Goal: Task Accomplishment & Management: Complete application form

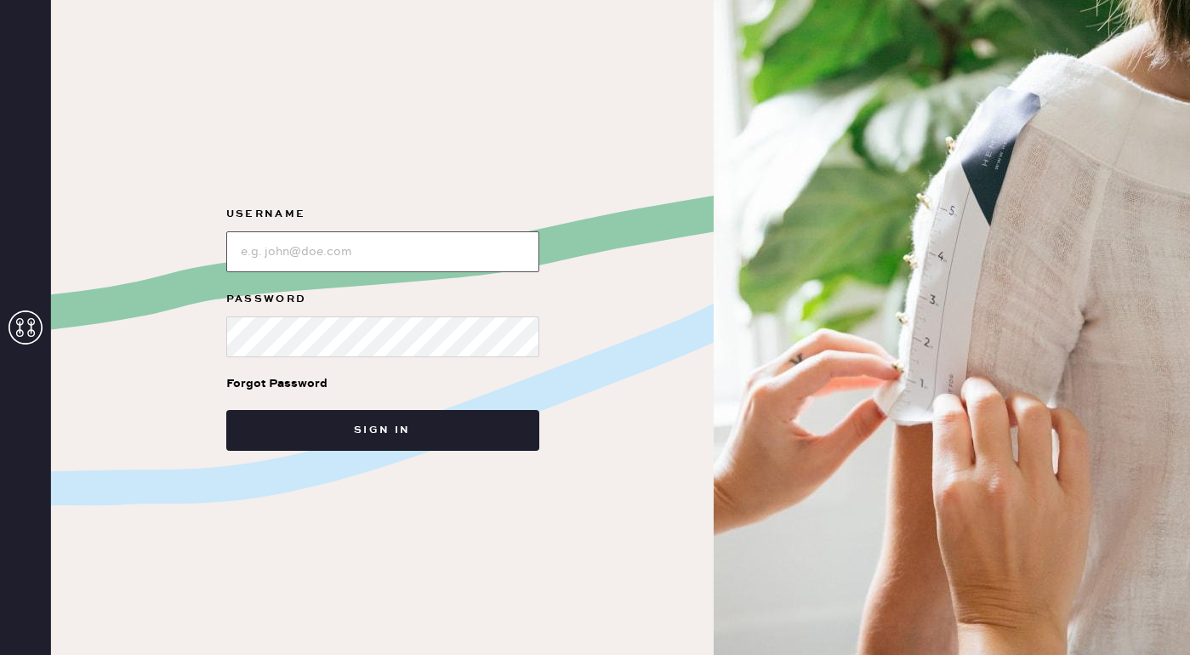
click at [417, 260] on input "loginName" at bounding box center [382, 251] width 313 height 41
type input "reformationsoho"
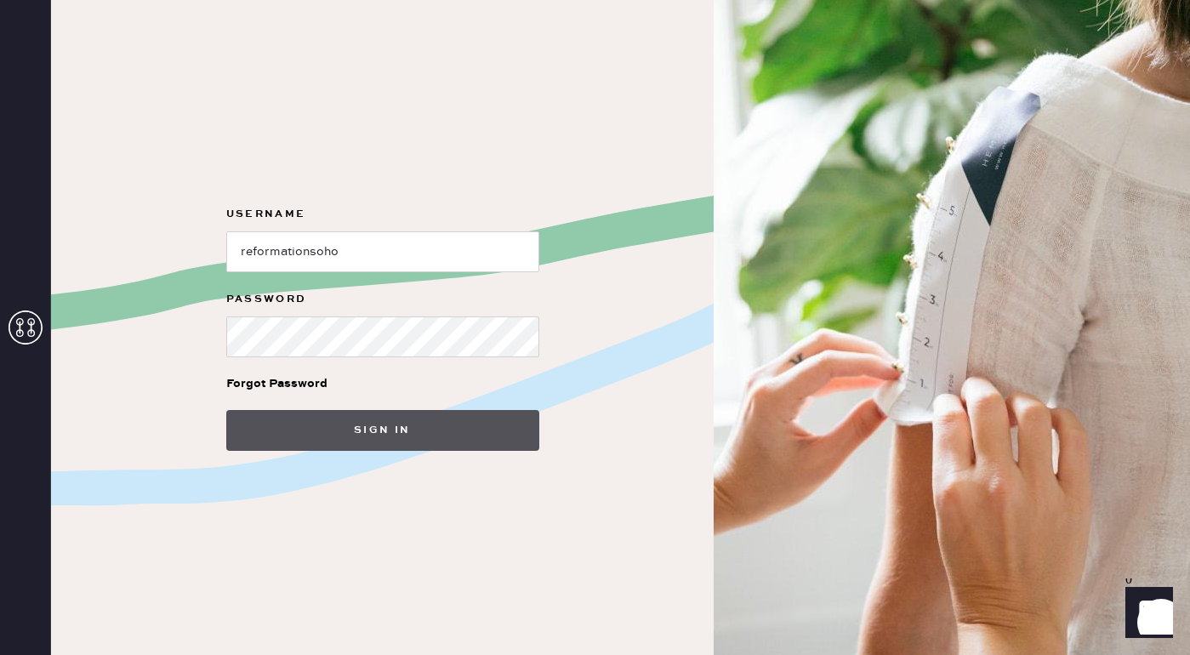
click at [390, 440] on button "Sign in" at bounding box center [382, 430] width 313 height 41
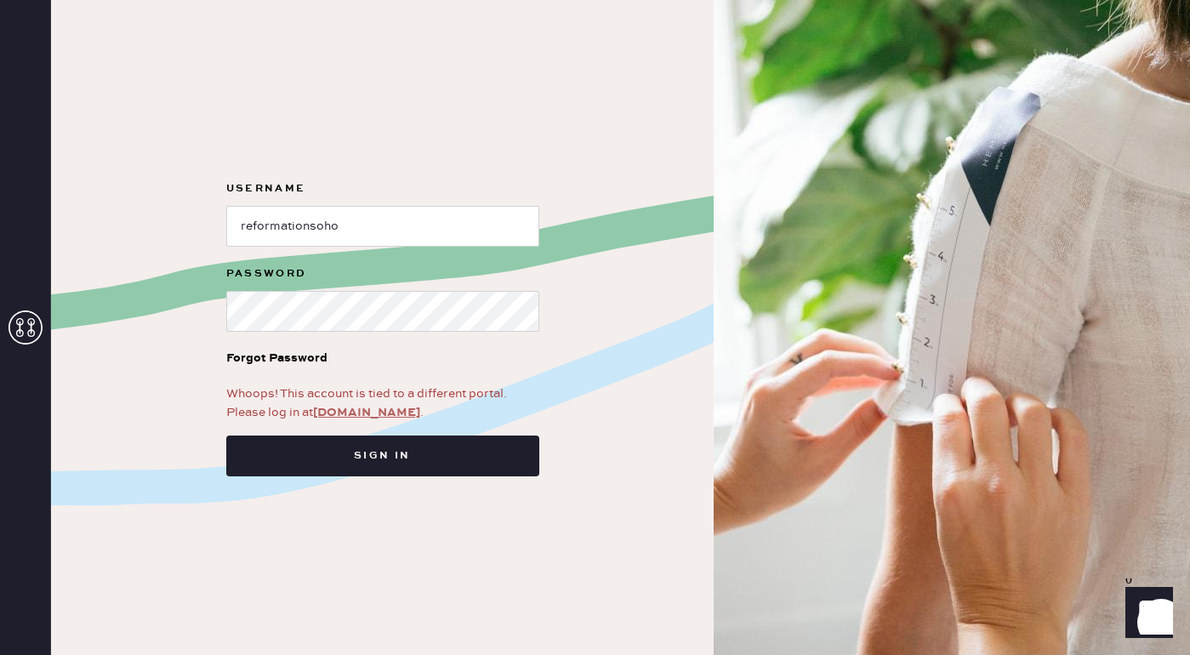
click at [376, 406] on link "app.hemster.co" at bounding box center [366, 412] width 107 height 15
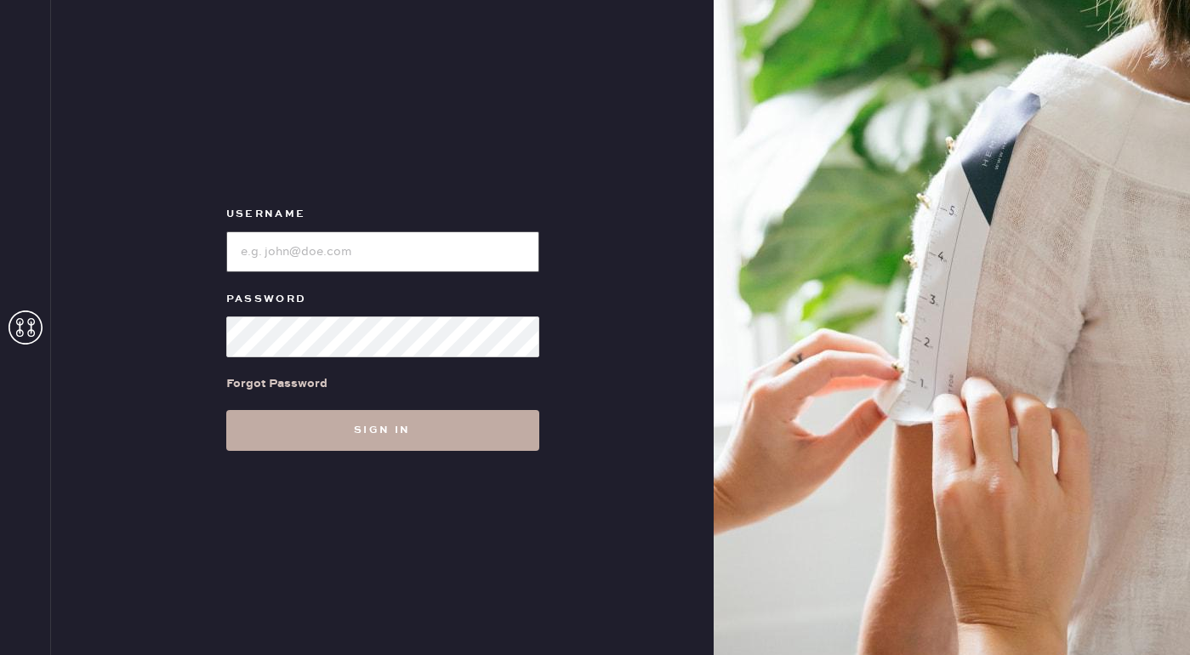
type input "reformationsoho"
click at [378, 433] on button "Sign in" at bounding box center [382, 430] width 313 height 41
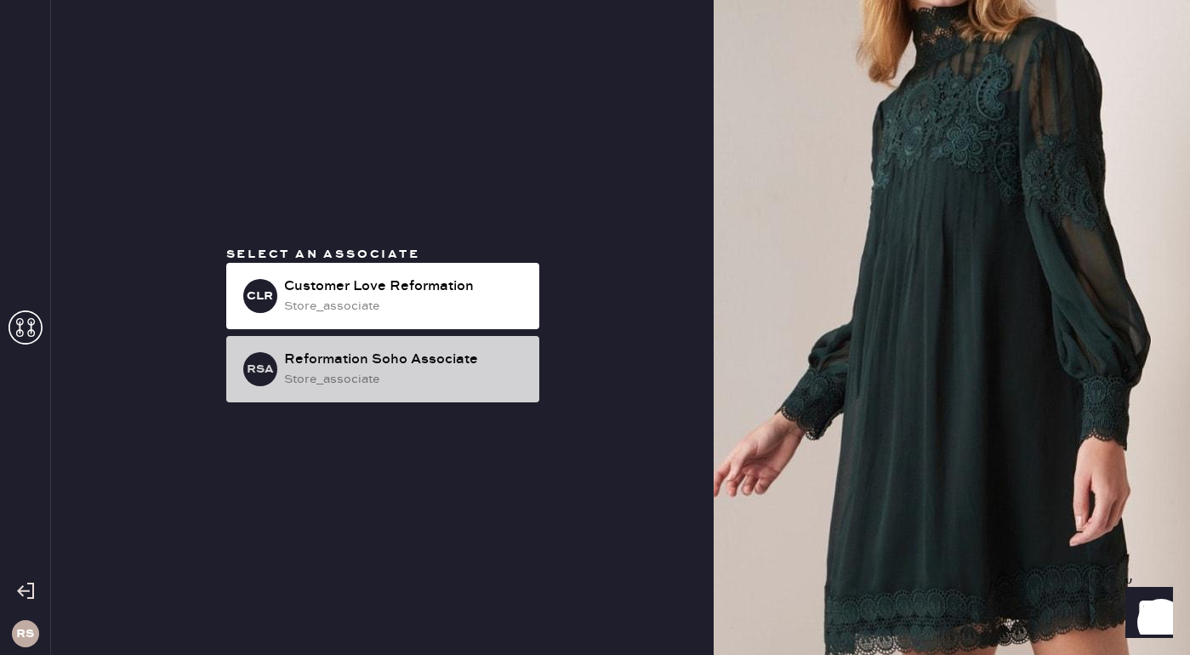
click at [475, 376] on div "store_associate" at bounding box center [404, 379] width 241 height 19
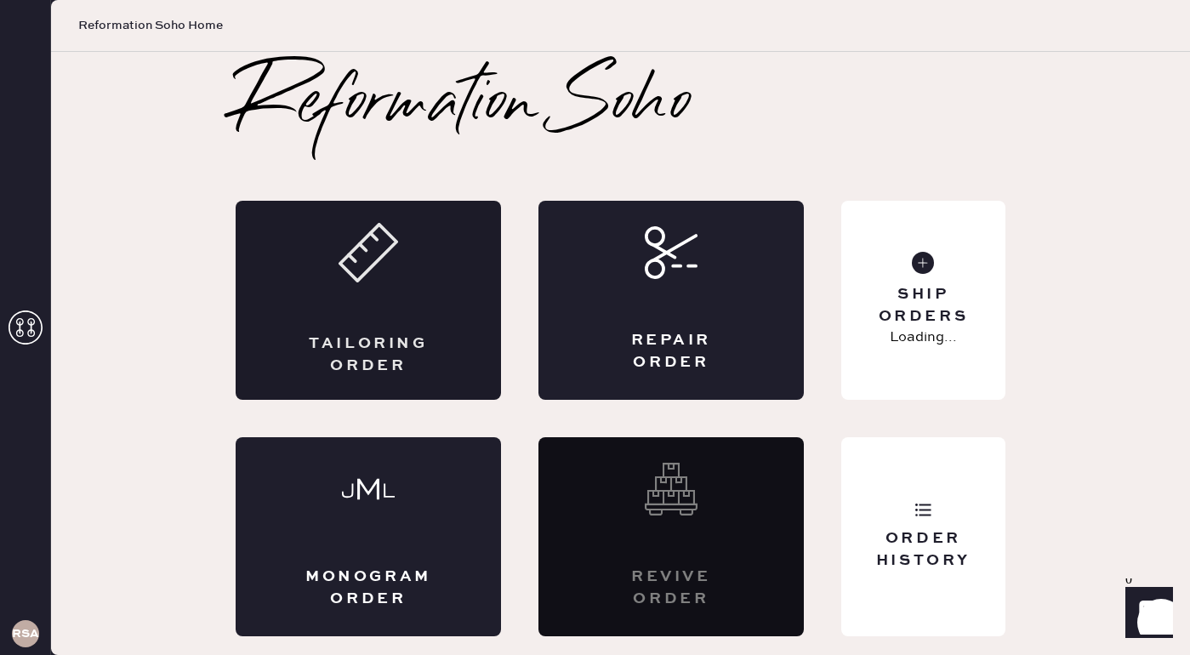
click at [422, 327] on div "Tailoring Order" at bounding box center [368, 300] width 265 height 199
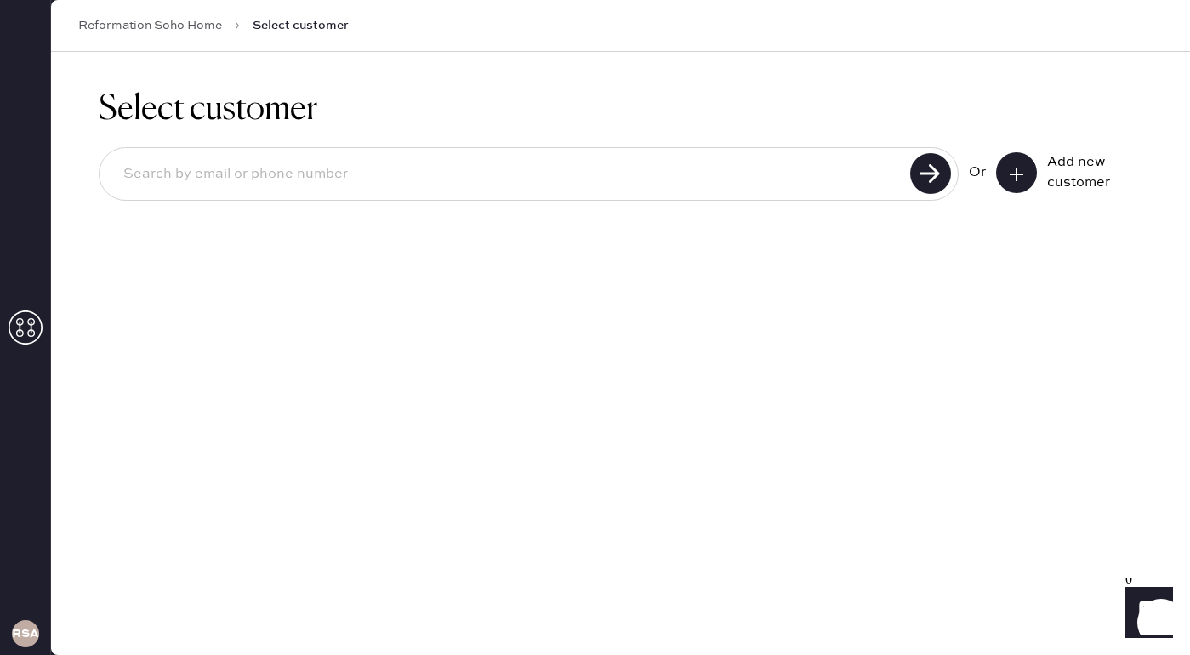
click at [474, 179] on input at bounding box center [507, 174] width 795 height 39
type input "[EMAIL_ADDRESS][DOMAIN_NAME]"
click at [1021, 168] on icon at bounding box center [1016, 174] width 17 height 17
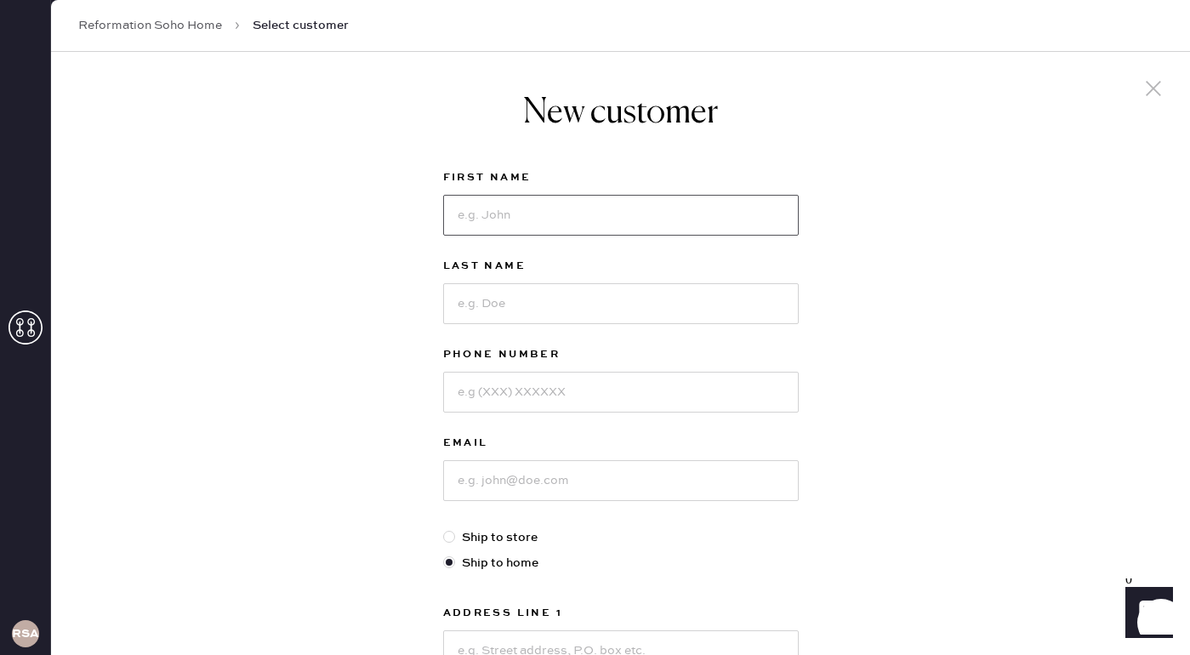
click at [474, 219] on input at bounding box center [620, 215] width 355 height 41
type input "Remi"
click at [479, 321] on input at bounding box center [620, 303] width 355 height 41
type input "[PERSON_NAME]"
click at [488, 400] on input at bounding box center [620, 392] width 355 height 41
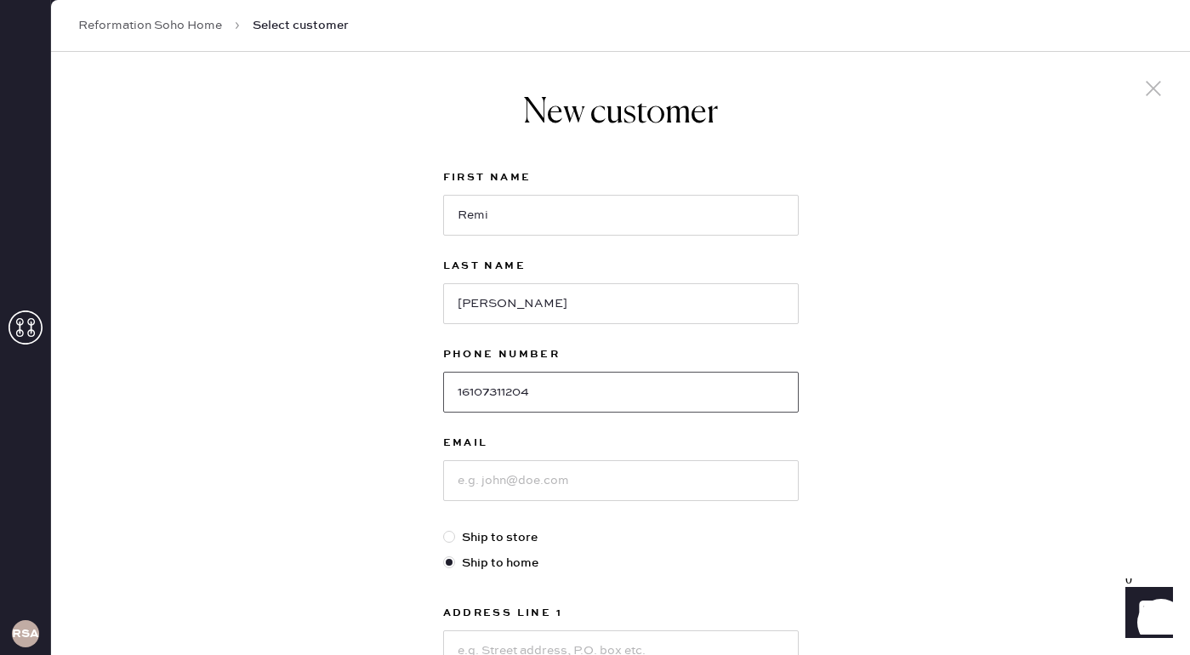
type input "16107311204"
click at [493, 493] on input at bounding box center [620, 480] width 355 height 41
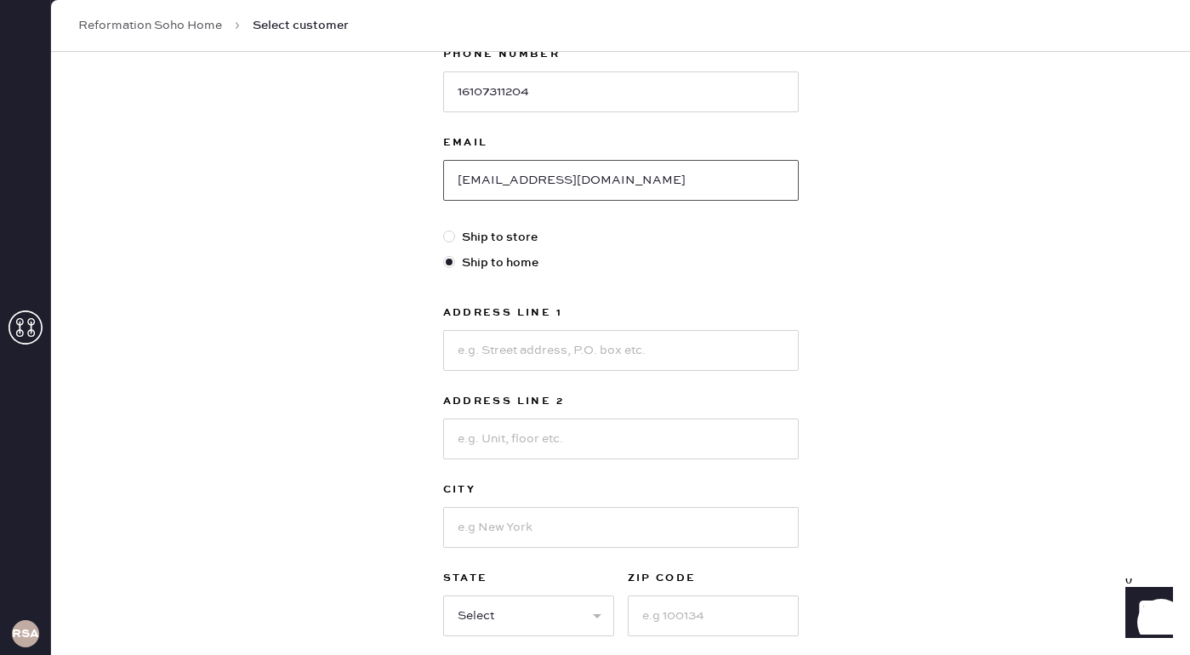
scroll to position [301, 0]
type input "[EMAIL_ADDRESS][DOMAIN_NAME]"
click at [548, 343] on input at bounding box center [620, 349] width 355 height 41
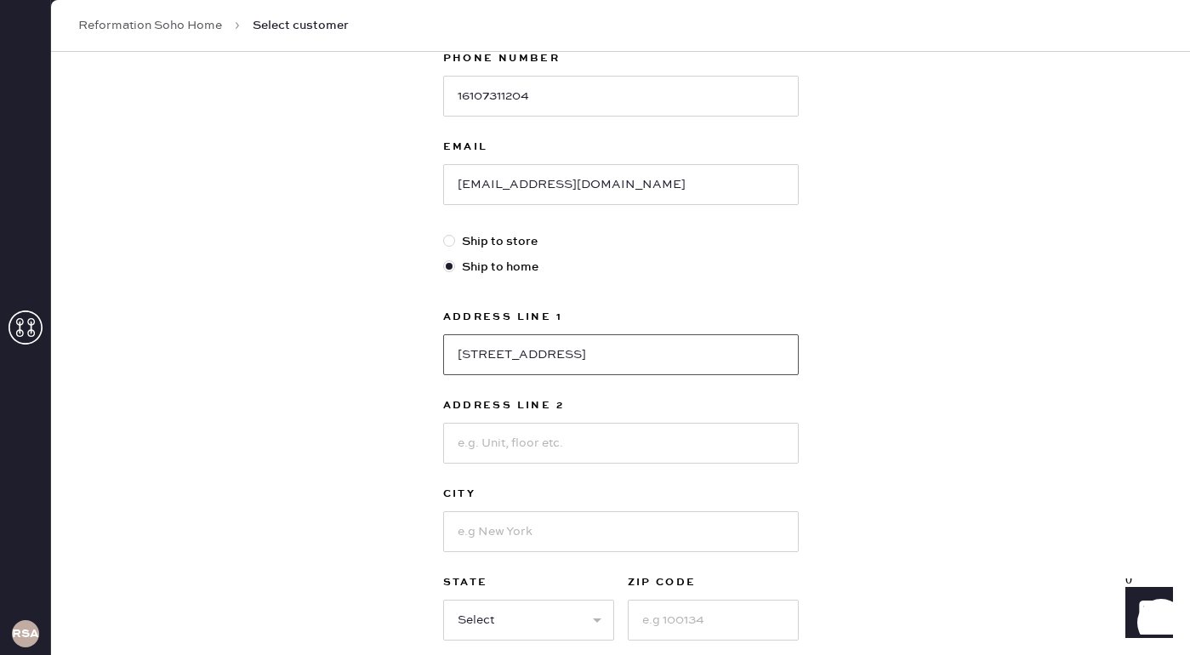
type input "[STREET_ADDRESS]"
click at [490, 442] on input at bounding box center [620, 443] width 355 height 41
type input "4b"
click at [470, 547] on input at bounding box center [620, 531] width 355 height 41
type input "[US_STATE]"
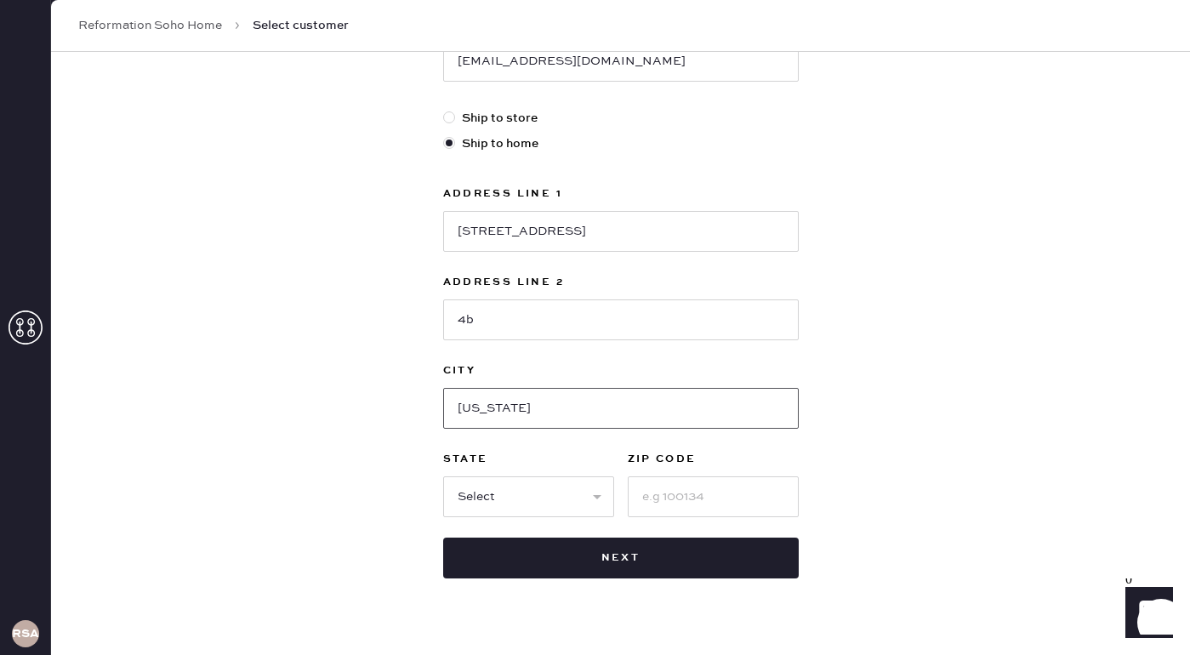
scroll to position [452, 0]
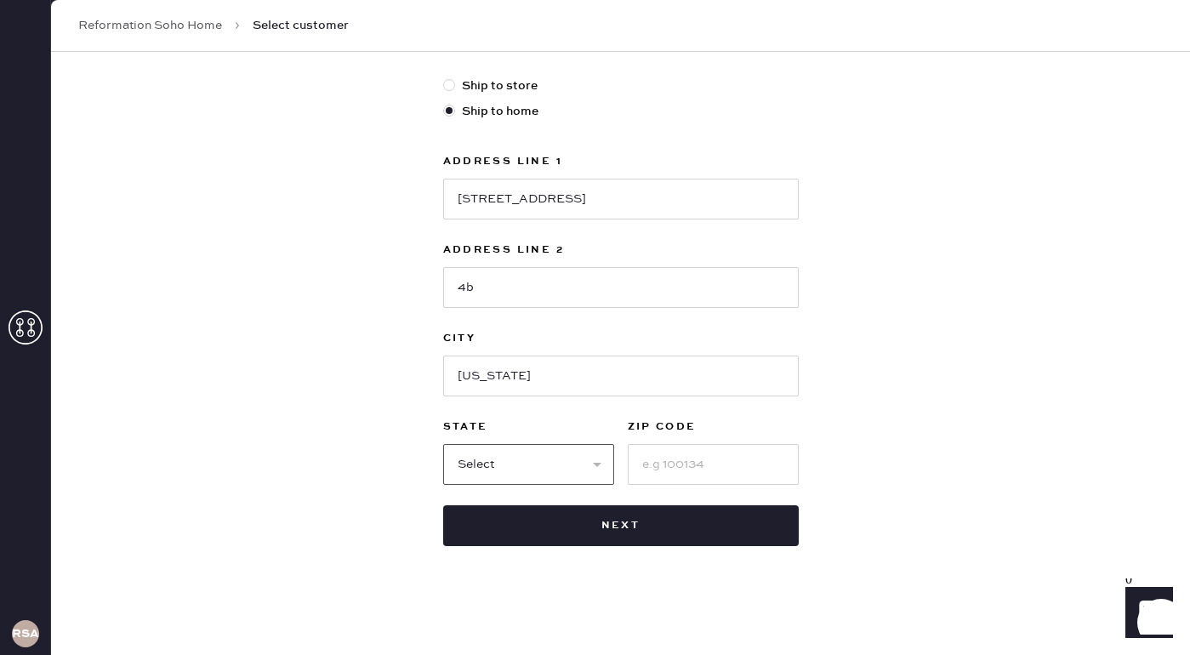
click at [470, 467] on select "Select AK AL AR AZ CA CO CT [GEOGRAPHIC_DATA] DE FL [GEOGRAPHIC_DATA] HI [GEOGR…" at bounding box center [528, 464] width 171 height 41
select select "NY"
click at [443, 444] on select "Select AK AL AR AZ CA CO CT [GEOGRAPHIC_DATA] DE FL [GEOGRAPHIC_DATA] HI [GEOGR…" at bounding box center [528, 464] width 171 height 41
click at [666, 461] on input at bounding box center [713, 464] width 171 height 41
drag, startPoint x: 525, startPoint y: 375, endPoint x: 434, endPoint y: 363, distance: 90.9
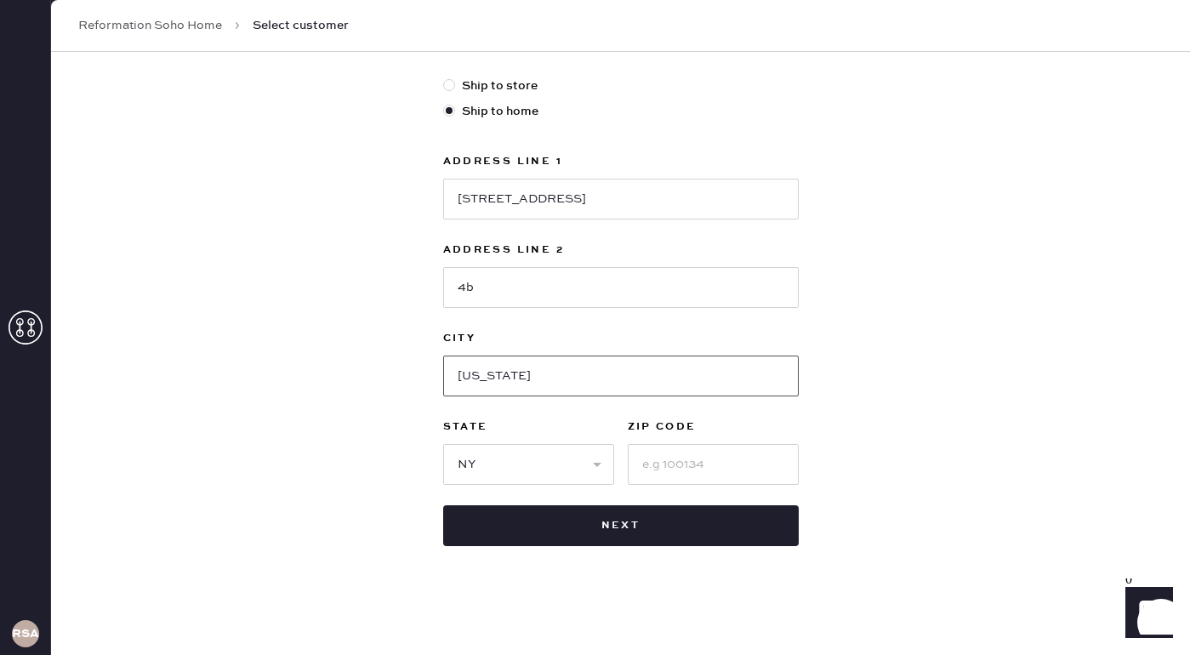
click at [434, 363] on div "New customer First Name Remi Last Name [PERSON_NAME] Phone Number 16107311204 E…" at bounding box center [620, 93] width 383 height 986
click at [560, 370] on input "[US_STATE]" at bounding box center [620, 375] width 355 height 41
click at [730, 463] on input at bounding box center [713, 464] width 171 height 41
type input "10011"
click at [262, 417] on div "New customer First Name Remi Last Name [PERSON_NAME] Phone Number 16107311204 E…" at bounding box center [620, 127] width 1139 height 1054
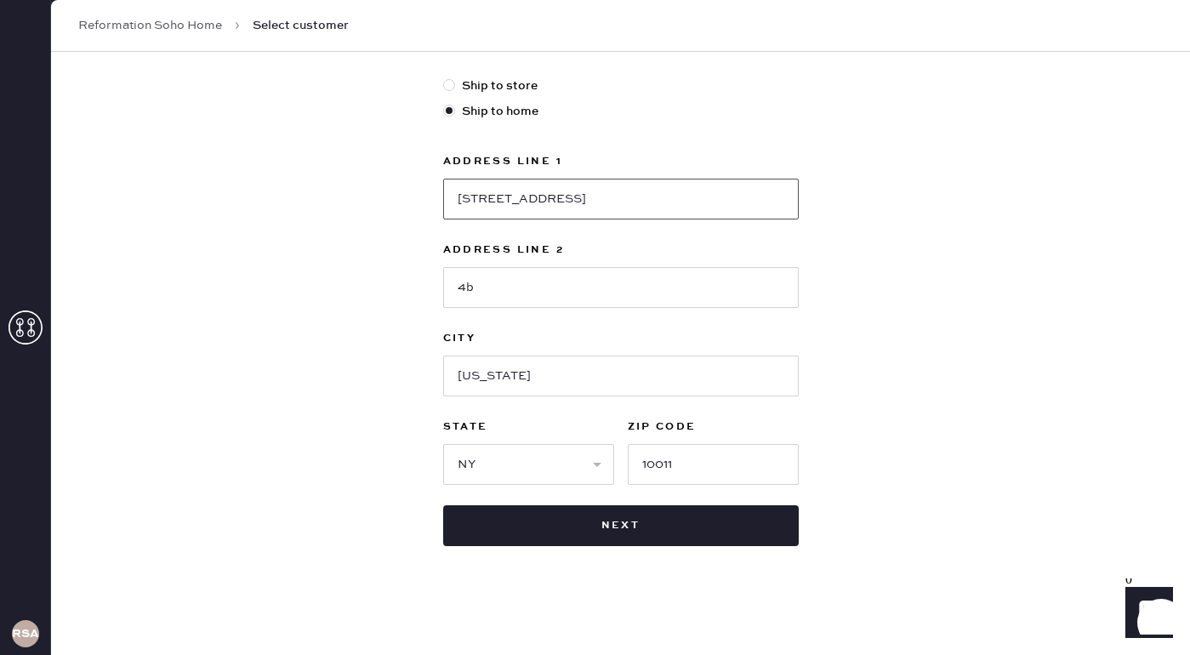
click at [516, 195] on input "[STREET_ADDRESS]" at bounding box center [620, 199] width 355 height 41
type input "[STREET_ADDRESS]"
click at [154, 367] on div "New customer First Name Remi Last Name [PERSON_NAME] Phone Number 16107311204 E…" at bounding box center [620, 127] width 1139 height 1054
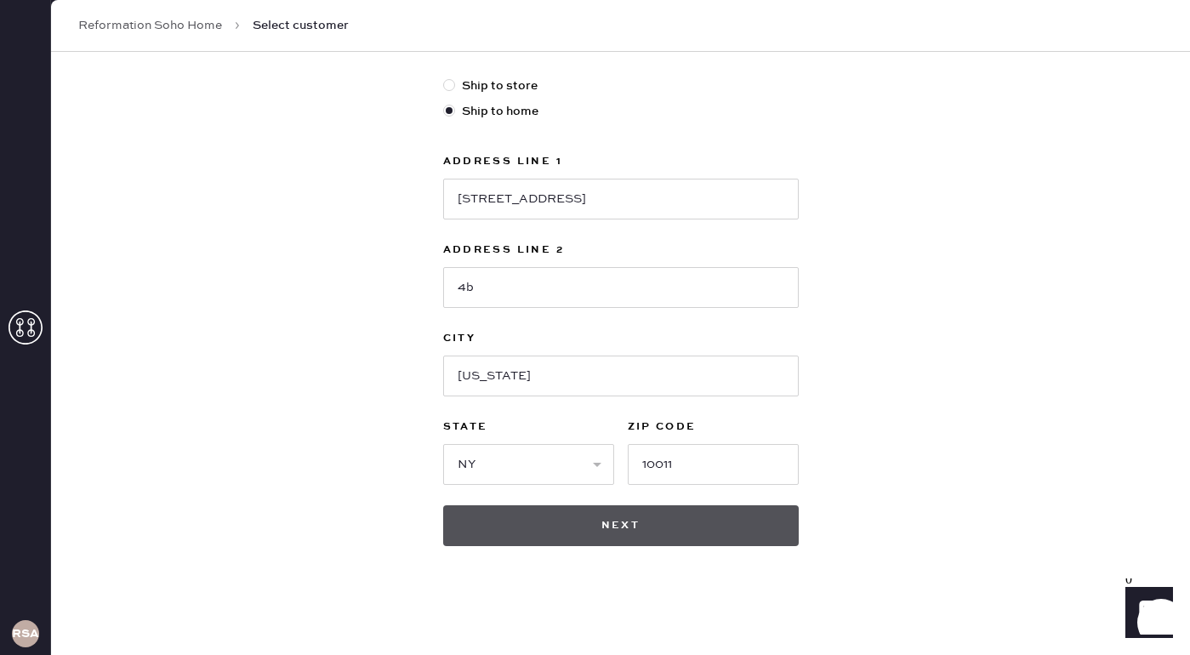
click at [605, 514] on button "Next" at bounding box center [620, 525] width 355 height 41
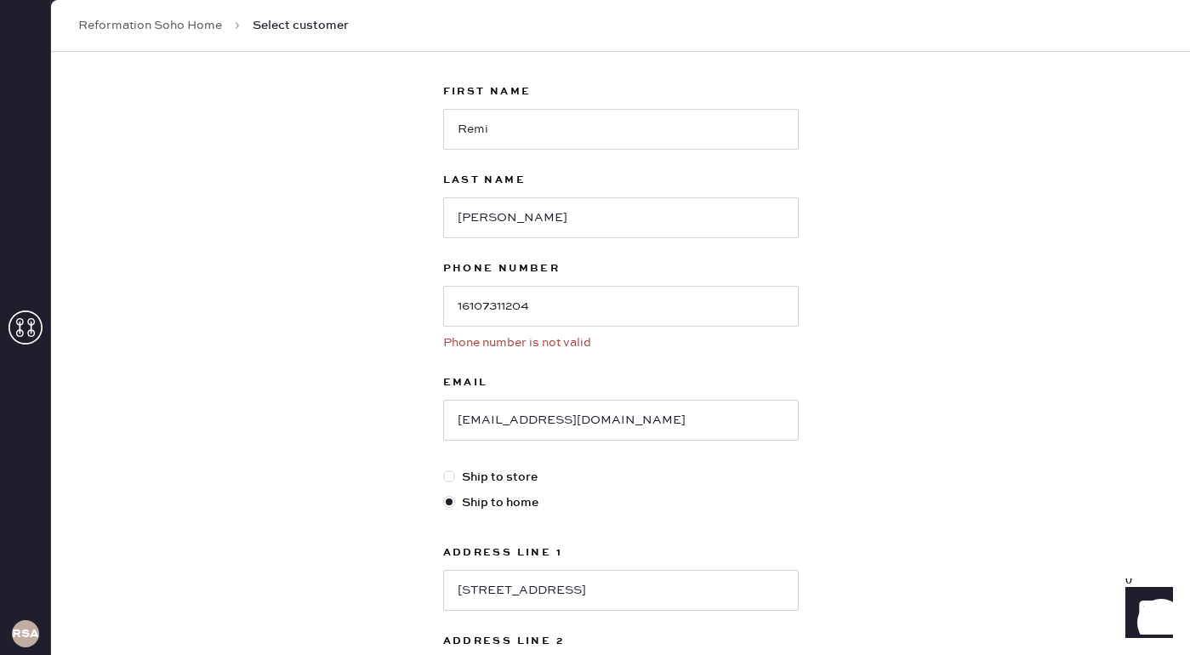
scroll to position [82, 0]
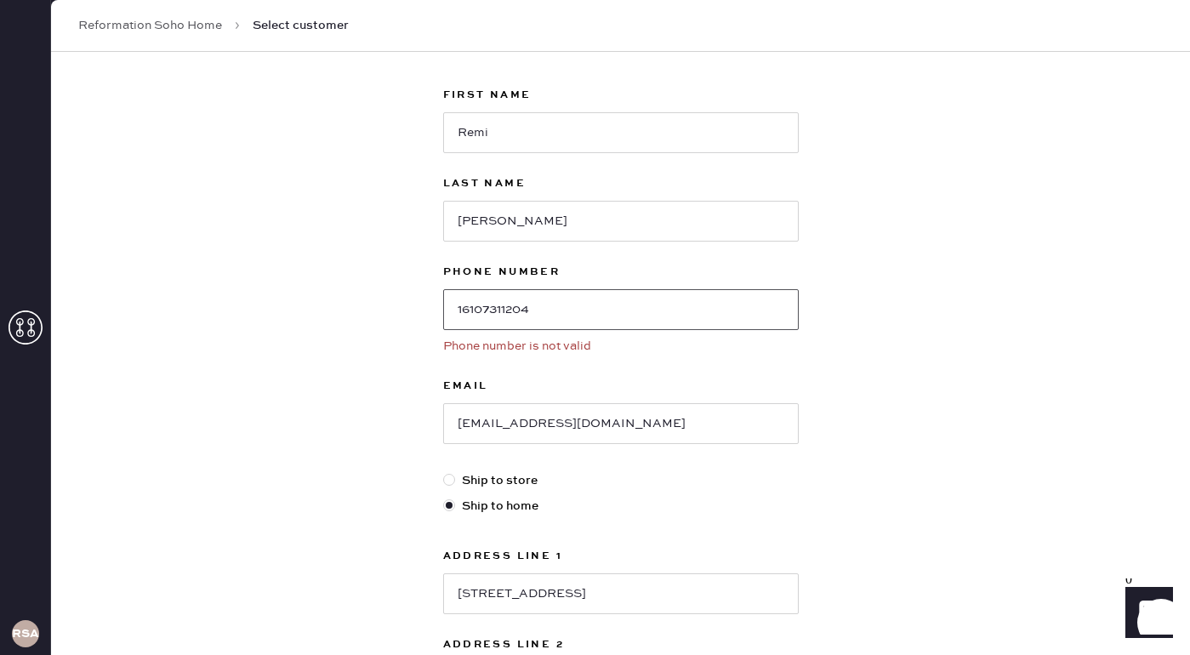
click at [464, 313] on input "16107311204" at bounding box center [620, 309] width 355 height 41
type input "6107311204"
drag, startPoint x: 553, startPoint y: 313, endPoint x: 422, endPoint y: 310, distance: 131.0
click at [422, 310] on div "New customer First Name Remi Last Name [PERSON_NAME] Phone Number [PHONE_NUMBER…" at bounding box center [620, 509] width 1139 height 1080
type input "6107311204"
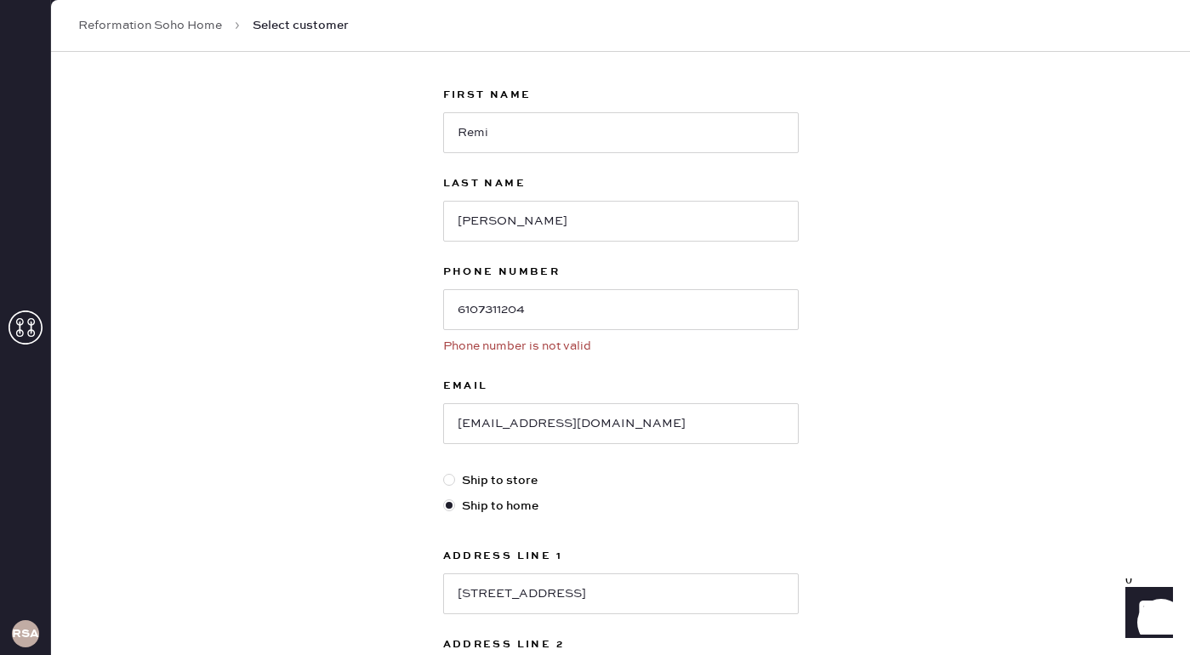
click at [264, 390] on div "New customer First Name Remi Last Name [PERSON_NAME] Phone Number [PHONE_NUMBER…" at bounding box center [620, 509] width 1139 height 1080
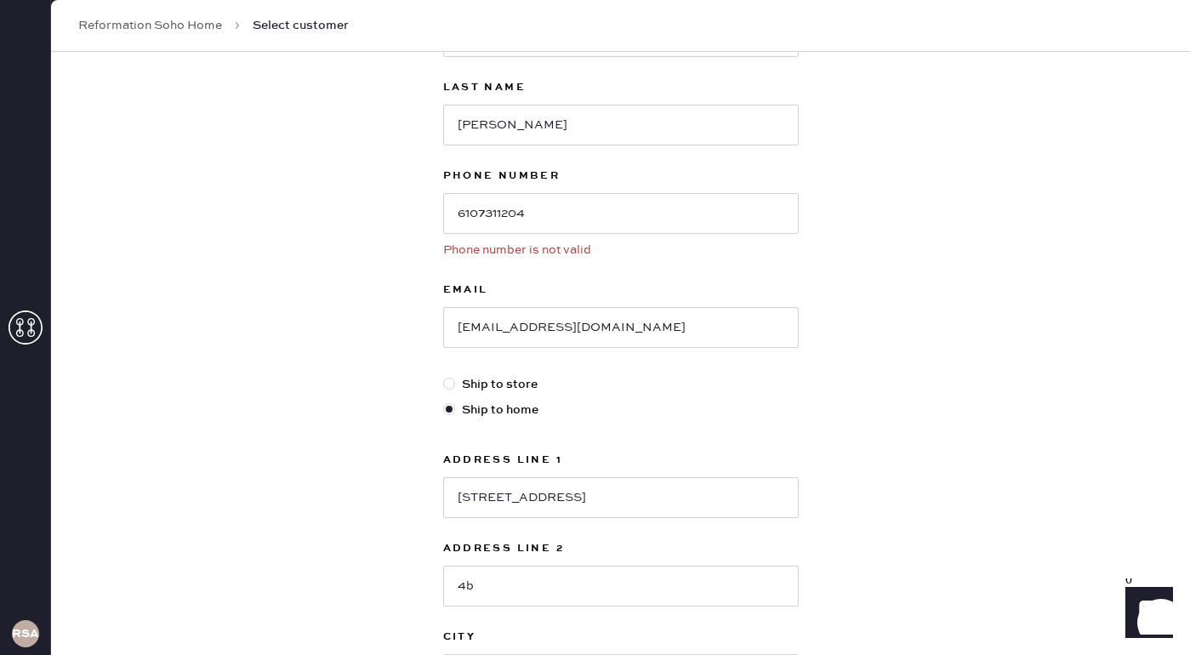
scroll to position [477, 0]
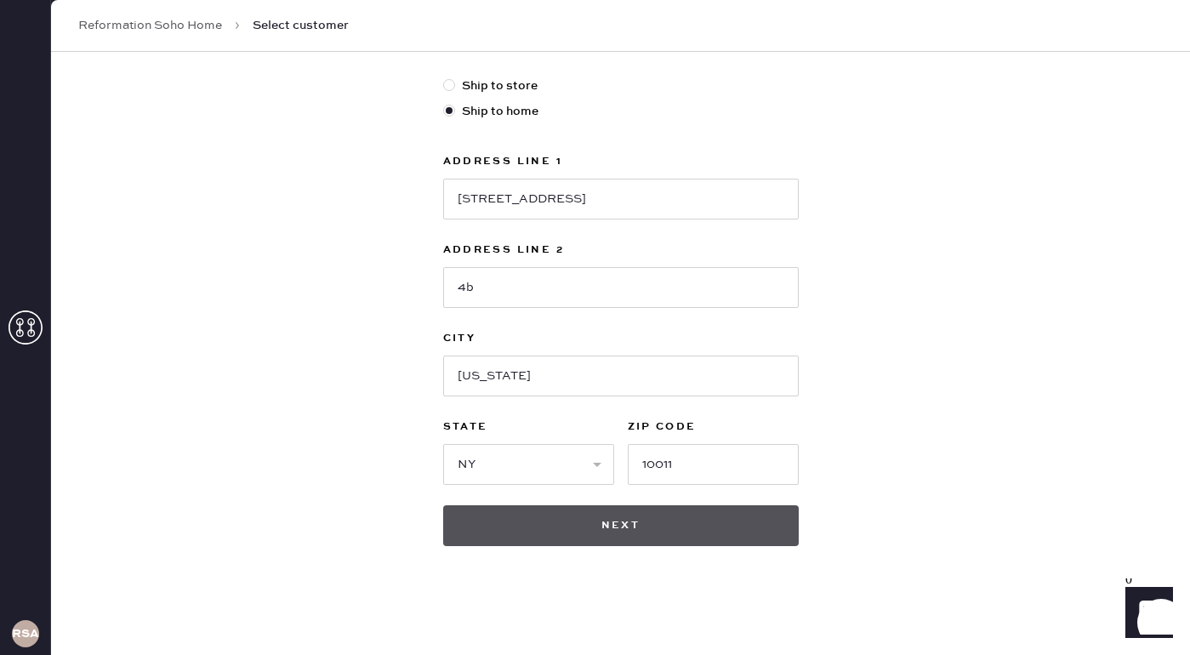
click at [632, 523] on button "Next" at bounding box center [620, 525] width 355 height 41
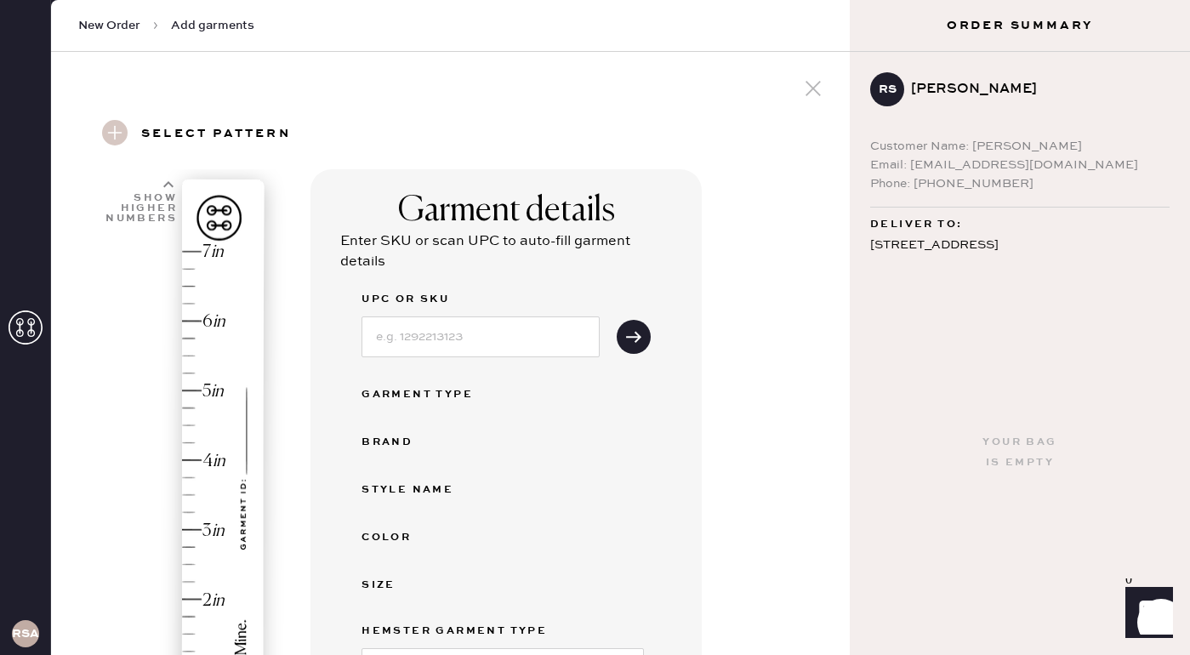
scroll to position [13, 0]
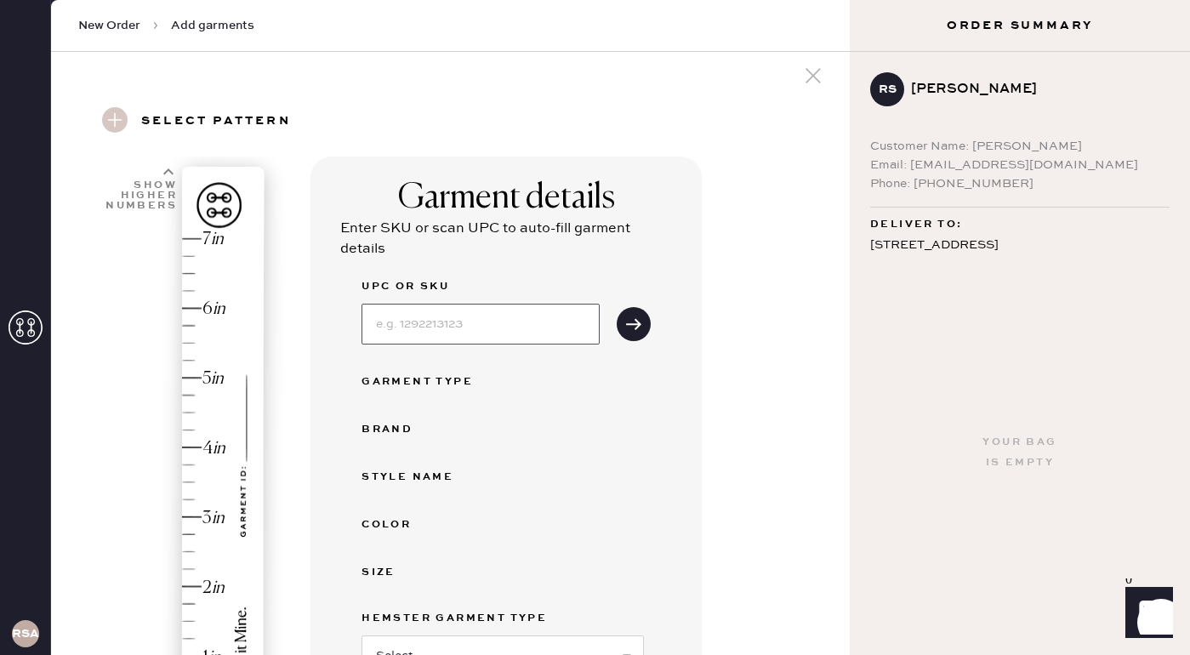
click at [397, 326] on input at bounding box center [480, 324] width 238 height 41
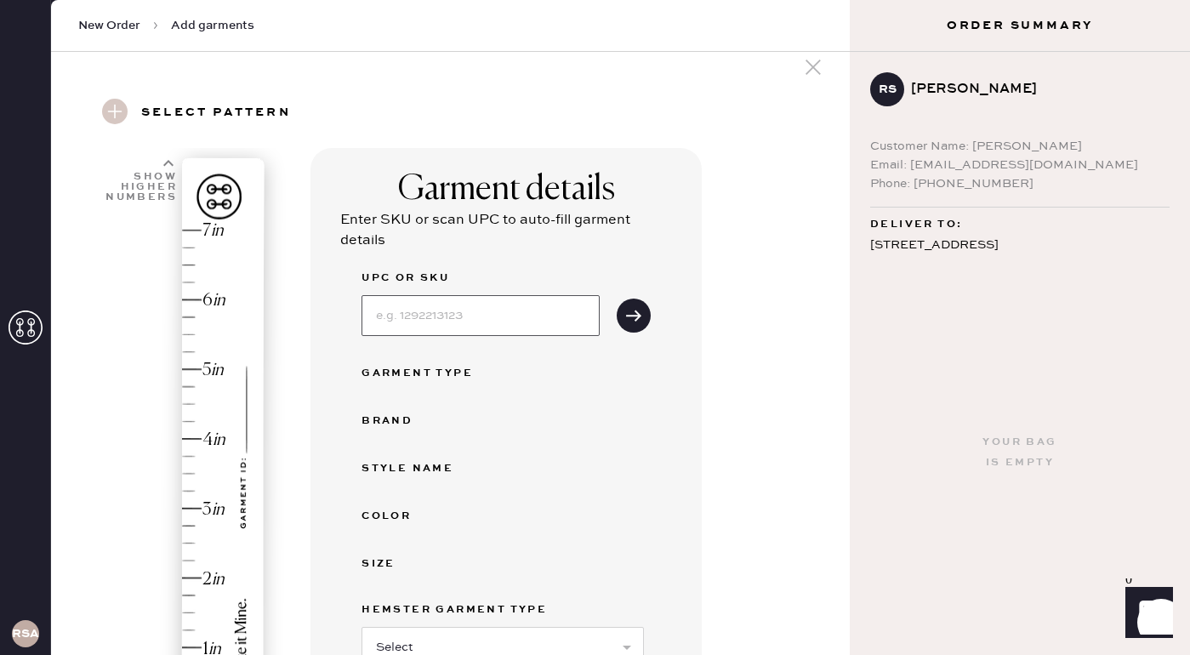
scroll to position [23, 0]
click at [628, 305] on icon "submit" at bounding box center [633, 313] width 17 height 17
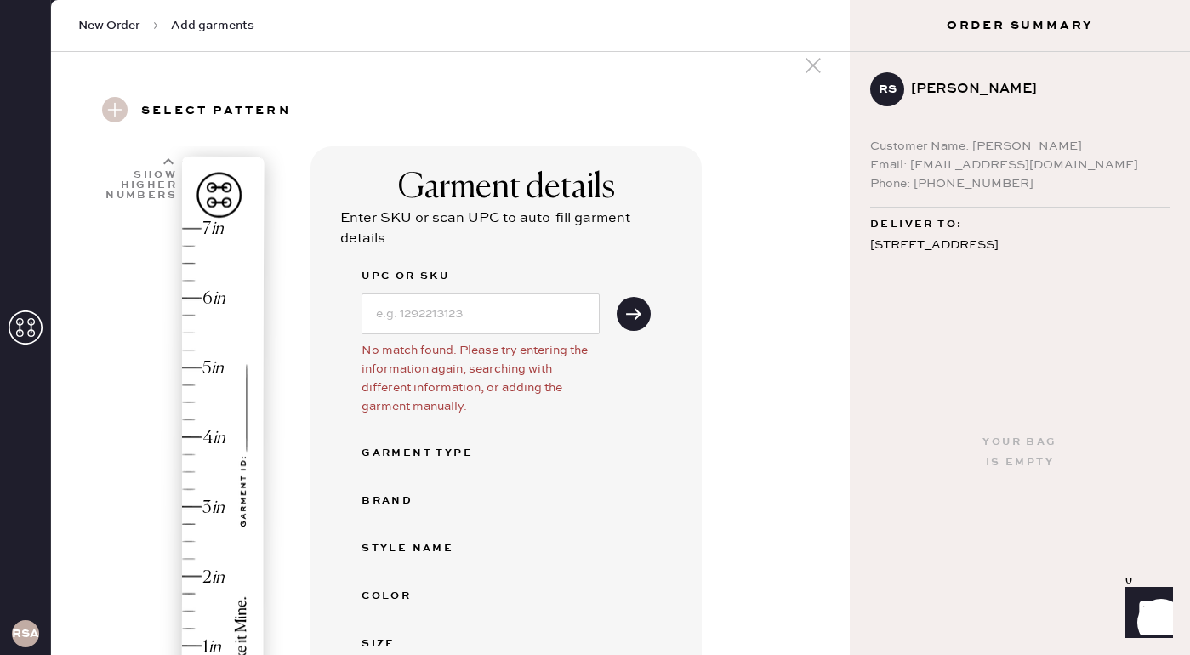
click at [398, 450] on div "Garment Type" at bounding box center [429, 453] width 136 height 20
click at [600, 423] on div "UPC or SKU No match found. Please try entering the information again, searching…" at bounding box center [505, 574] width 289 height 616
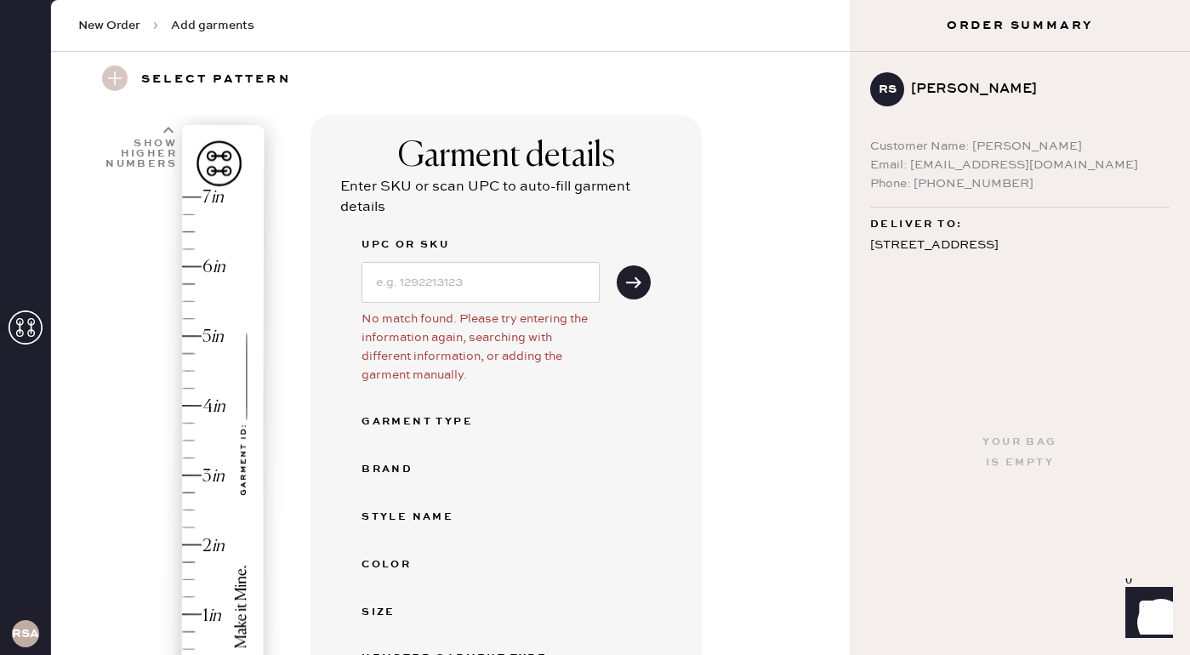
scroll to position [53, 0]
click at [632, 295] on button "submit" at bounding box center [633, 284] width 34 height 34
click at [386, 417] on div "Garment Type" at bounding box center [429, 423] width 136 height 20
click at [470, 407] on div "UPC or SKU No match found. Please try entering the information again, searching…" at bounding box center [505, 544] width 289 height 616
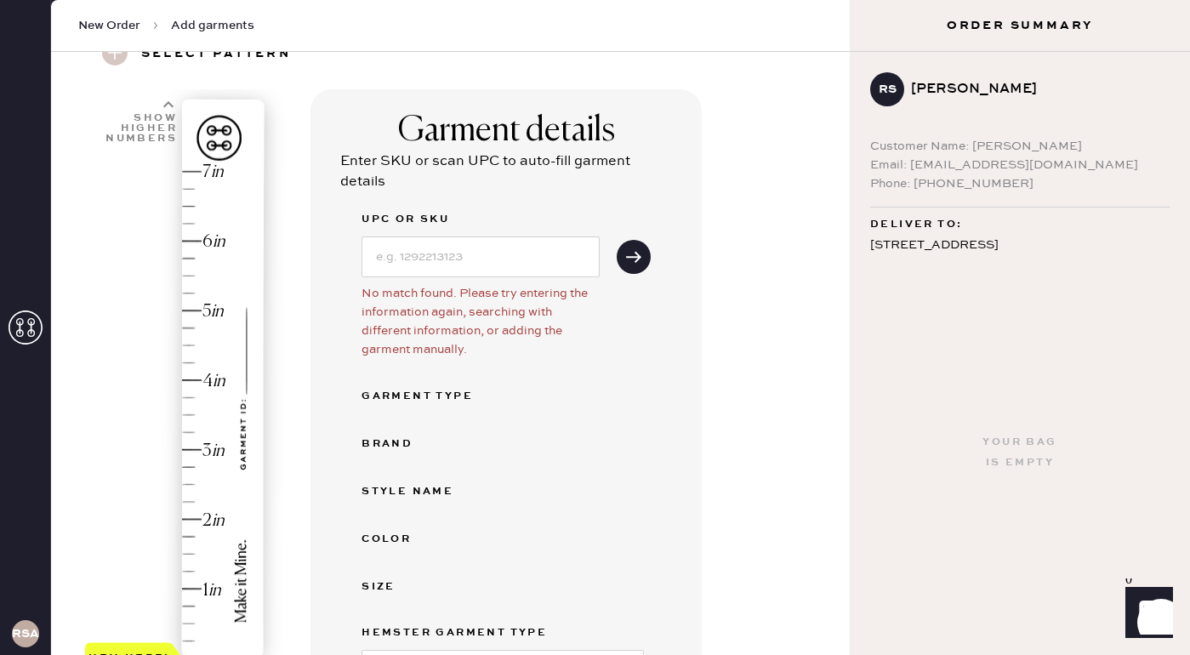
scroll to position [82, 0]
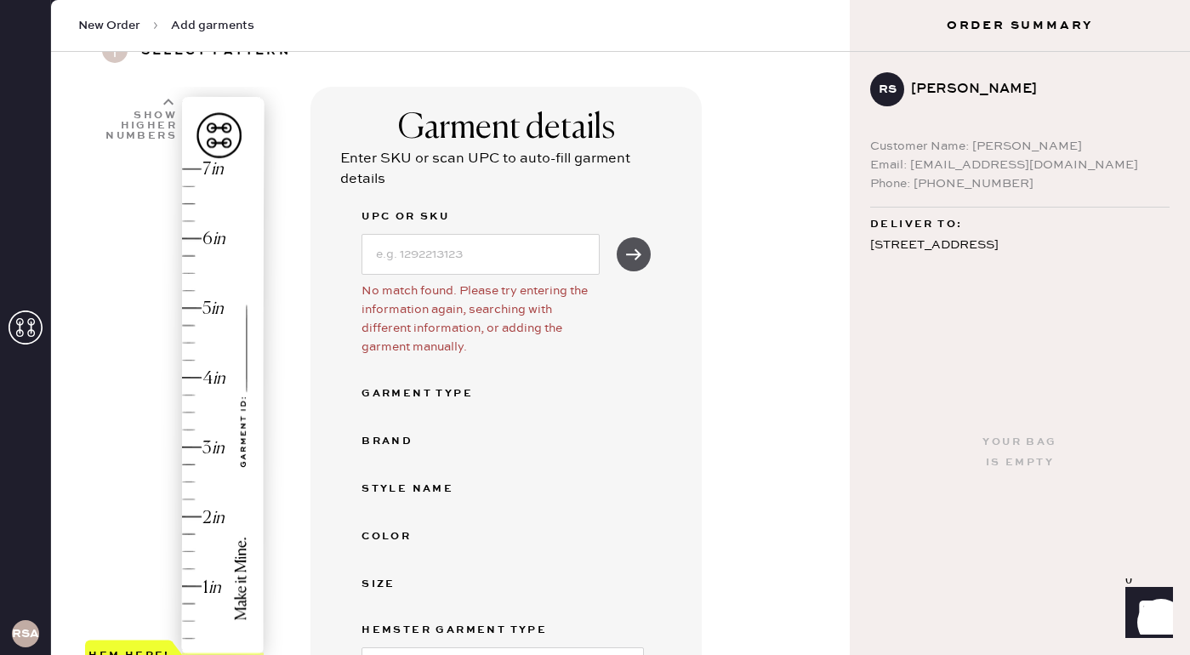
click at [625, 268] on button "submit" at bounding box center [633, 254] width 34 height 34
click at [625, 264] on button "submit" at bounding box center [633, 254] width 34 height 34
click at [589, 343] on div "No match found. Please try entering the information again, searching with diffe…" at bounding box center [480, 318] width 238 height 75
click at [491, 260] on input at bounding box center [480, 254] width 238 height 41
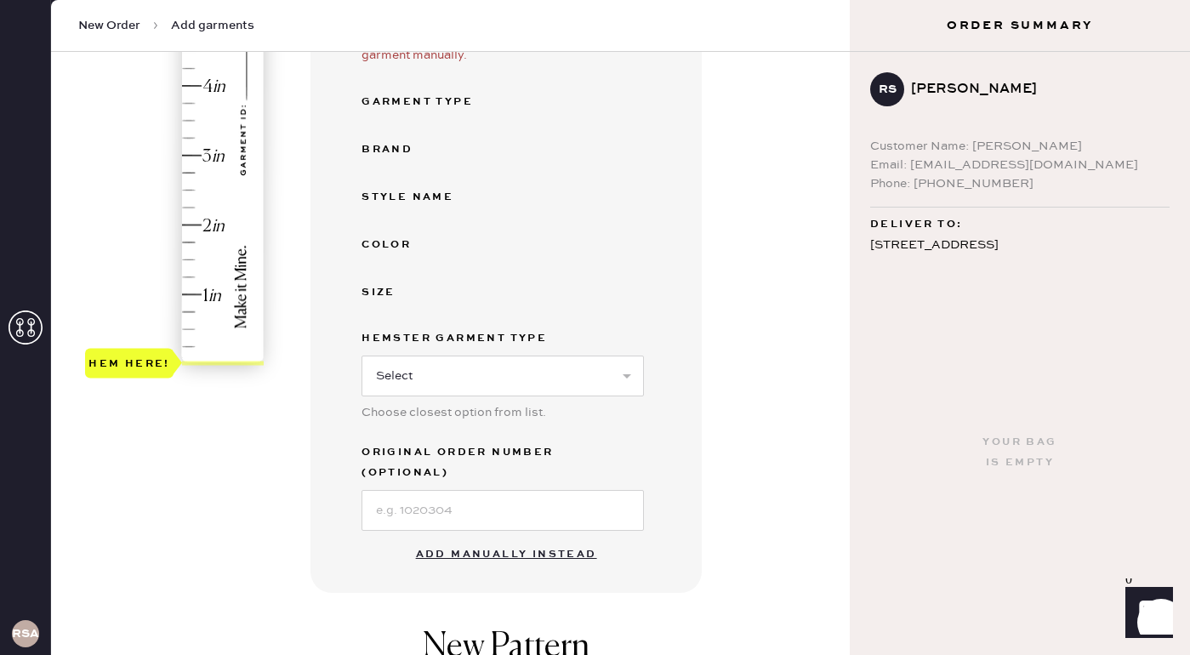
scroll to position [381, 0]
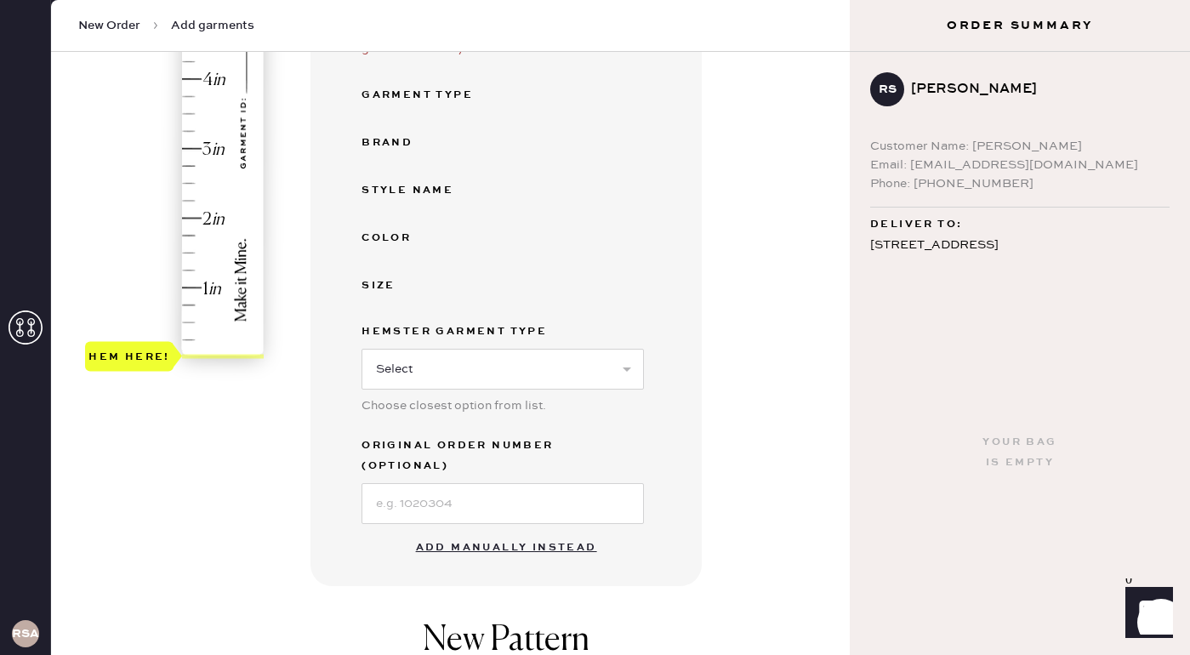
click at [451, 531] on button "Add manually instead" at bounding box center [507, 548] width 202 height 34
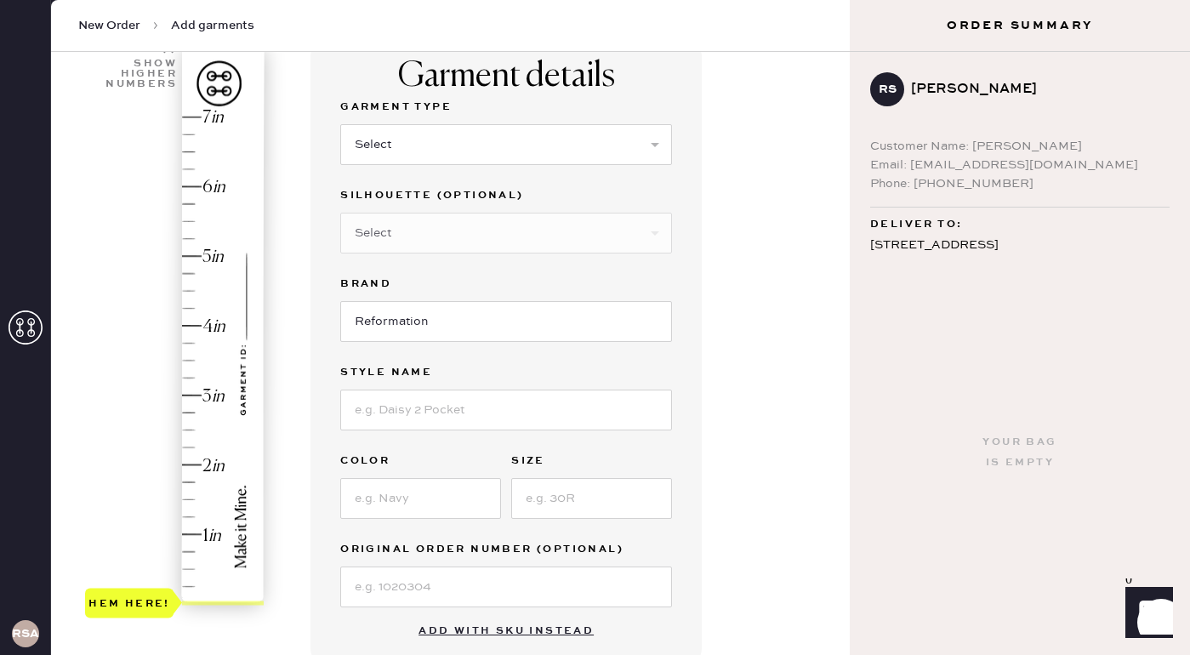
scroll to position [133, 0]
click at [386, 151] on select "Select Basic Skirt Jeans Leggings Pants Shorts Basic Sleeved Dress Basic Sleeve…" at bounding box center [506, 145] width 332 height 41
select select "15"
click at [340, 125] on select "Select Basic Skirt Jeans Leggings Pants Shorts Basic Sleeved Dress Basic Sleeve…" at bounding box center [506, 145] width 332 height 41
click at [413, 232] on select "Select Crop top Full Length Other" at bounding box center [506, 233] width 332 height 41
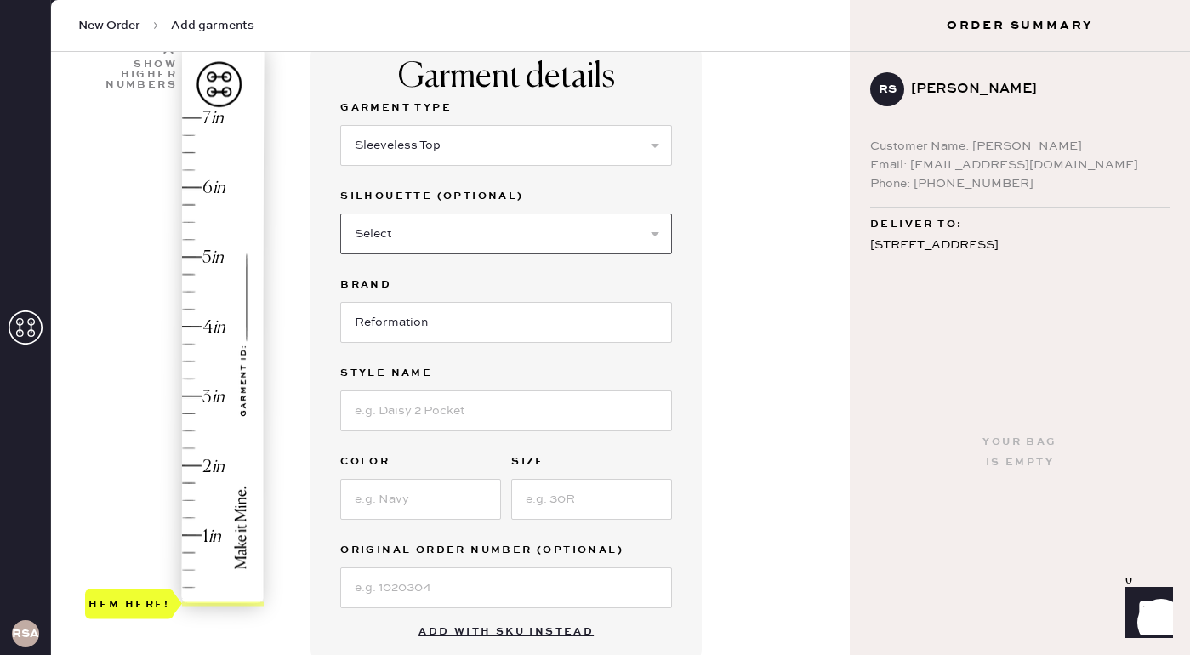
select select "70"
click at [340, 213] on select "Select Crop top Full Length Other" at bounding box center [506, 233] width 332 height 41
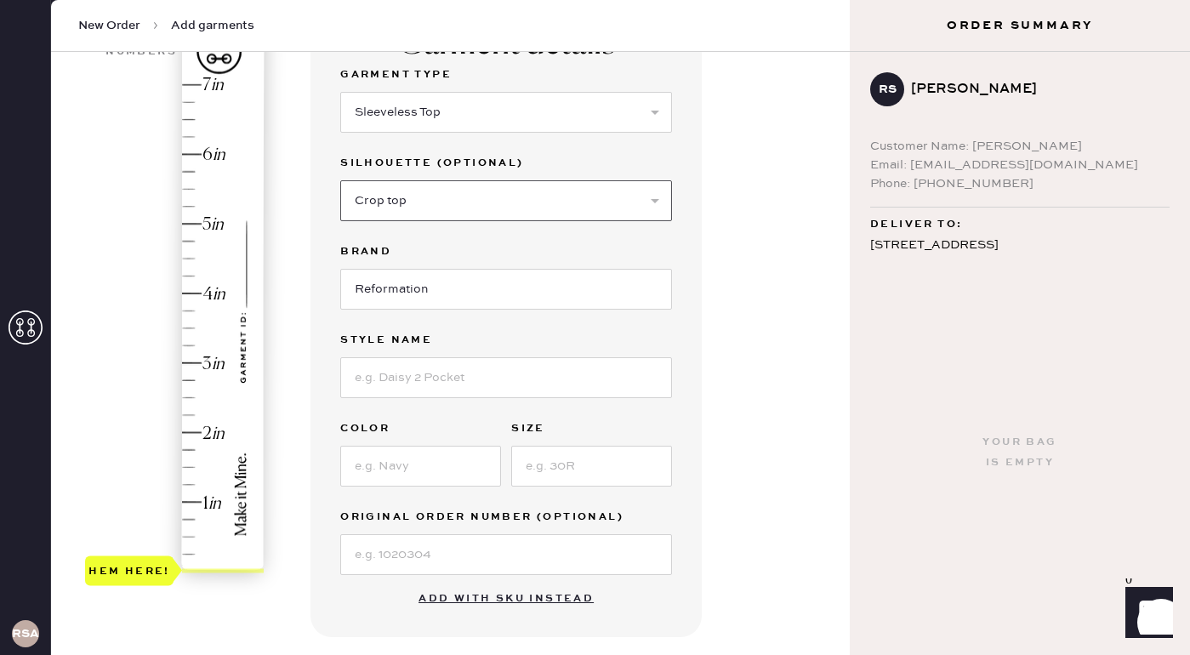
scroll to position [176, 0]
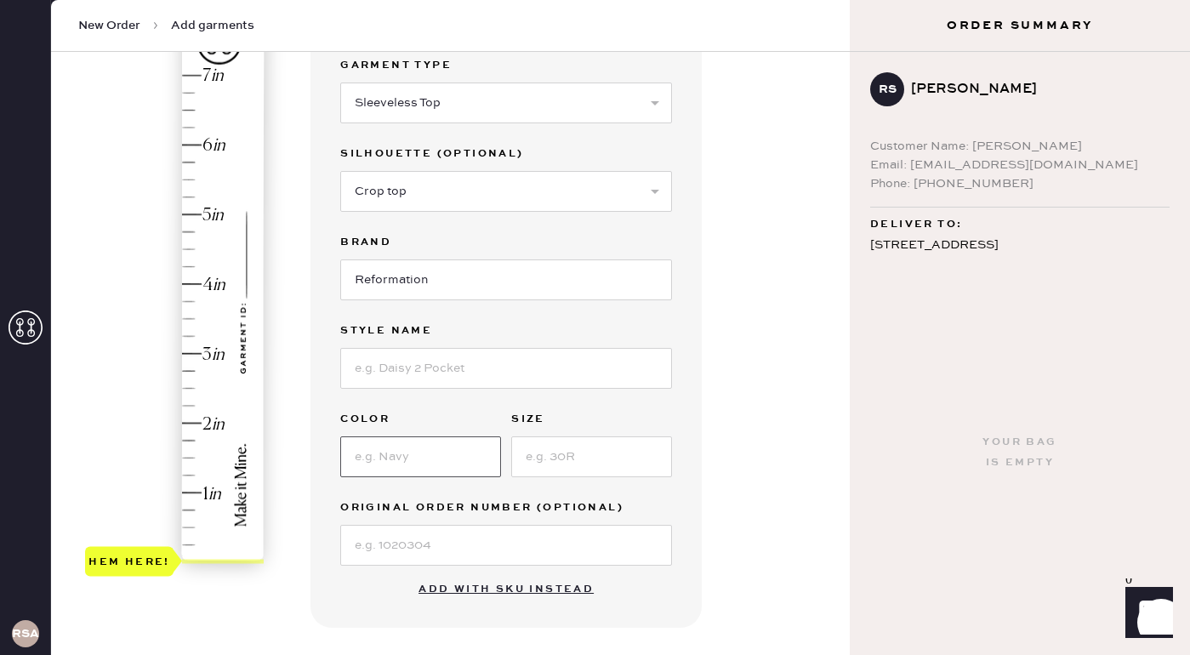
click at [395, 454] on input at bounding box center [420, 456] width 161 height 41
type input "Pink"
click at [561, 465] on input at bounding box center [591, 456] width 161 height 41
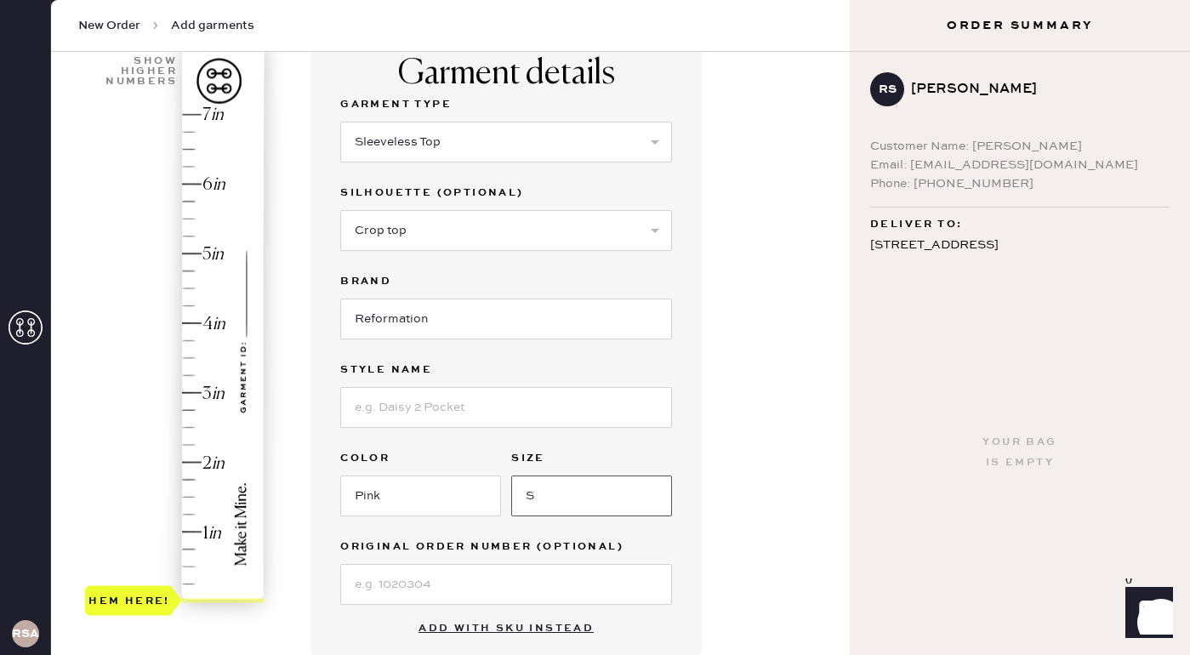
scroll to position [133, 0]
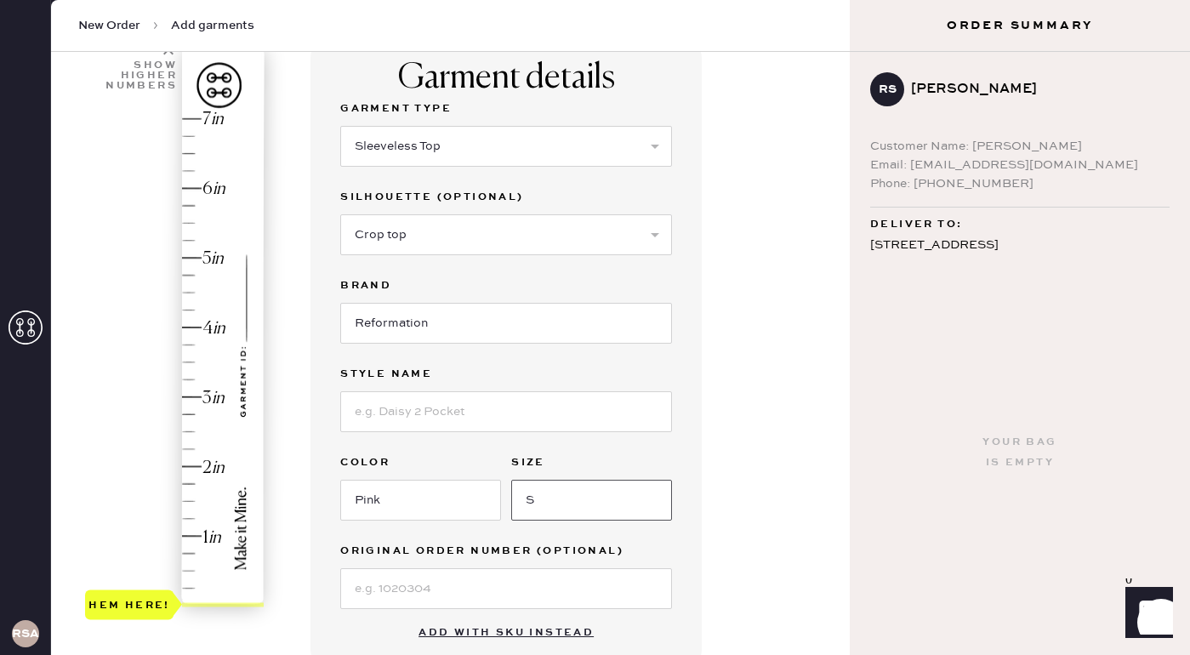
type input "S"
type input "2.5"
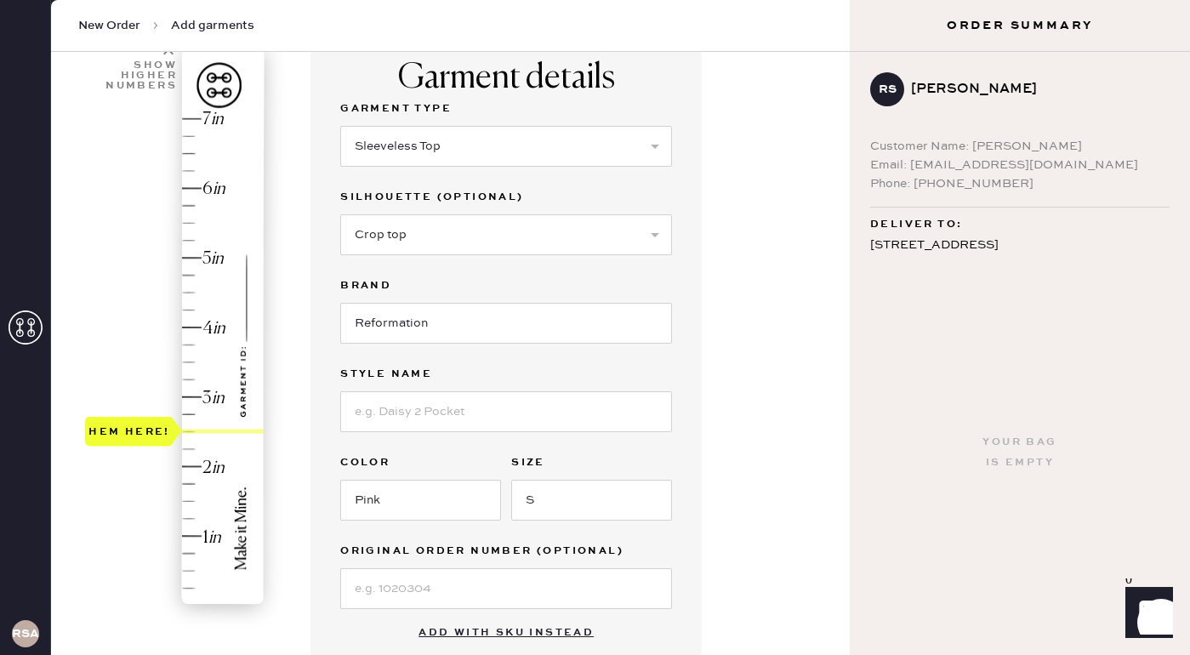
click at [187, 429] on div "Hem here!" at bounding box center [175, 362] width 181 height 502
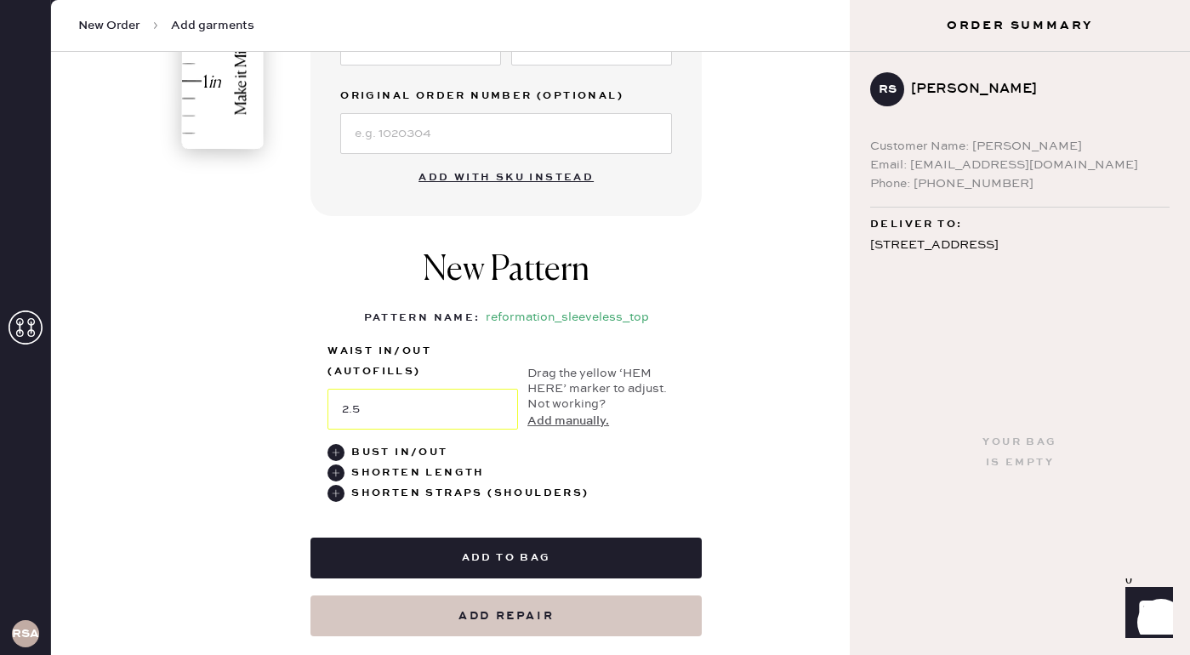
scroll to position [589, 0]
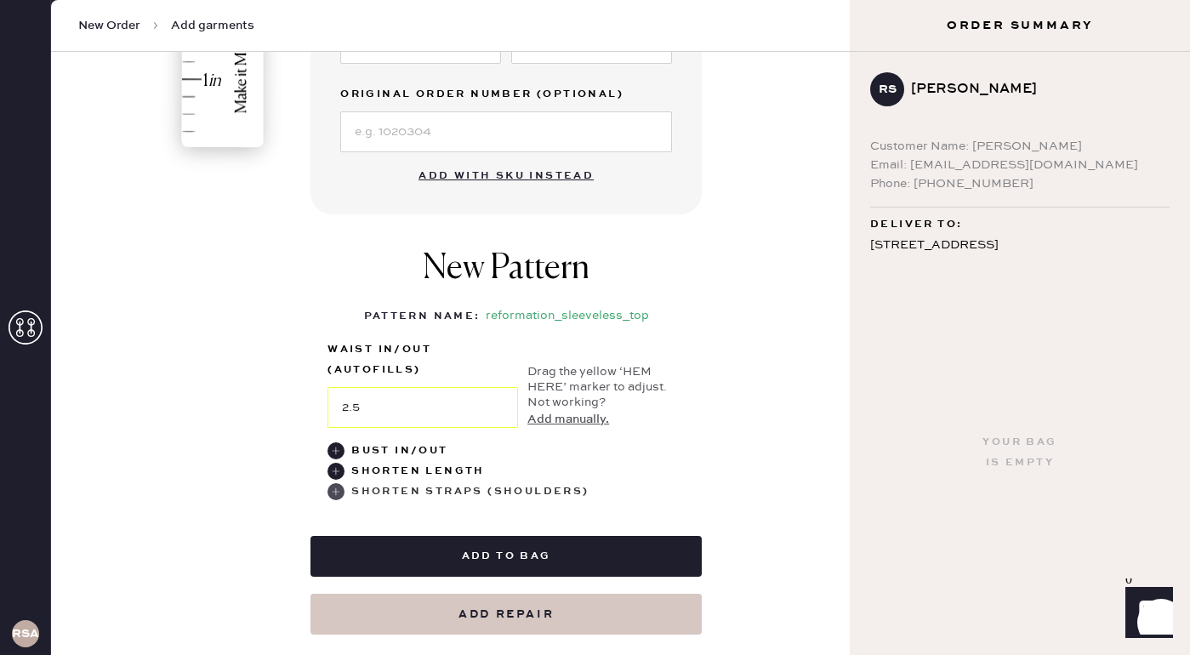
click at [334, 491] on use at bounding box center [335, 491] width 17 height 17
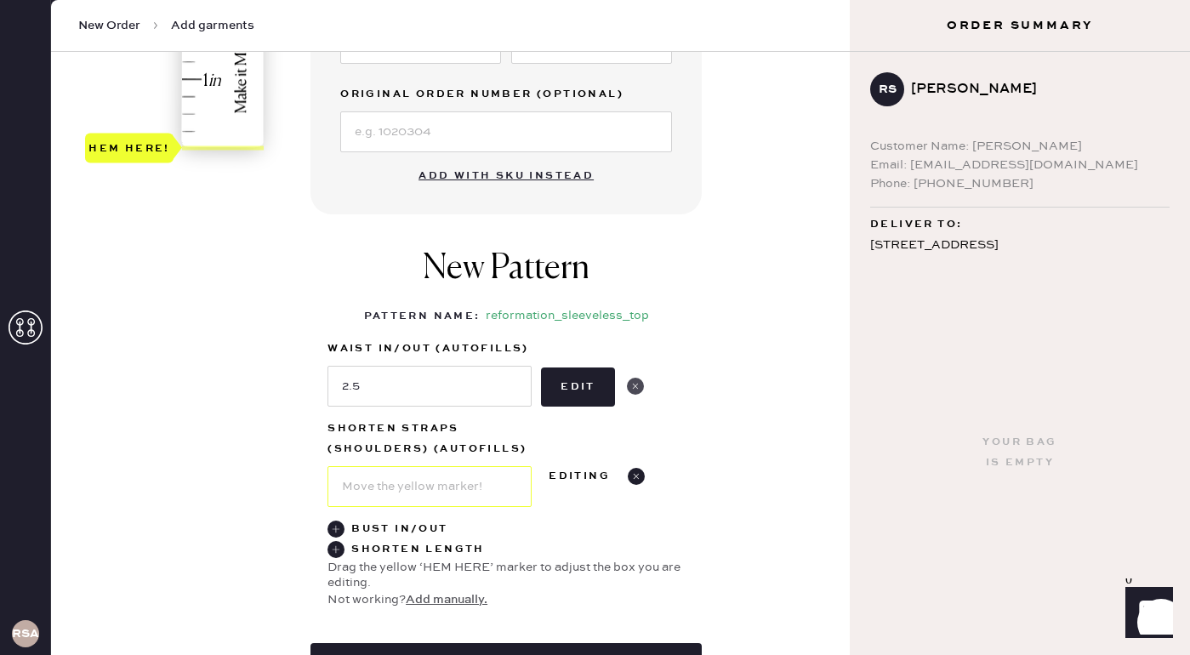
click at [633, 389] on use at bounding box center [635, 386] width 17 height 17
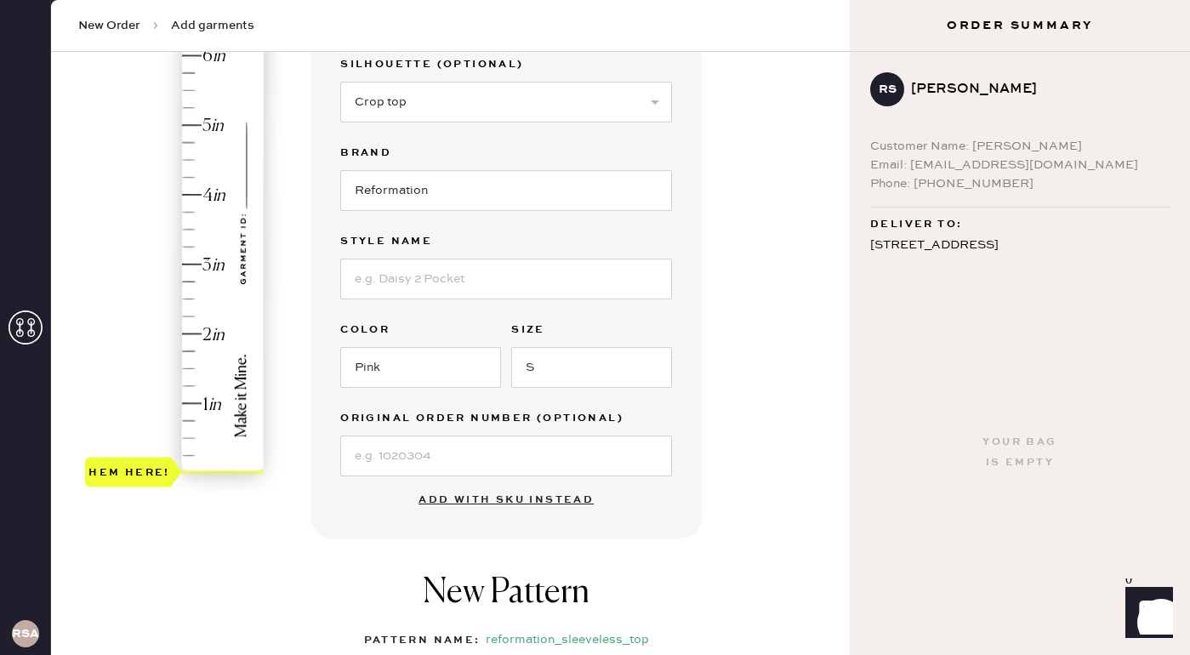
scroll to position [263, 0]
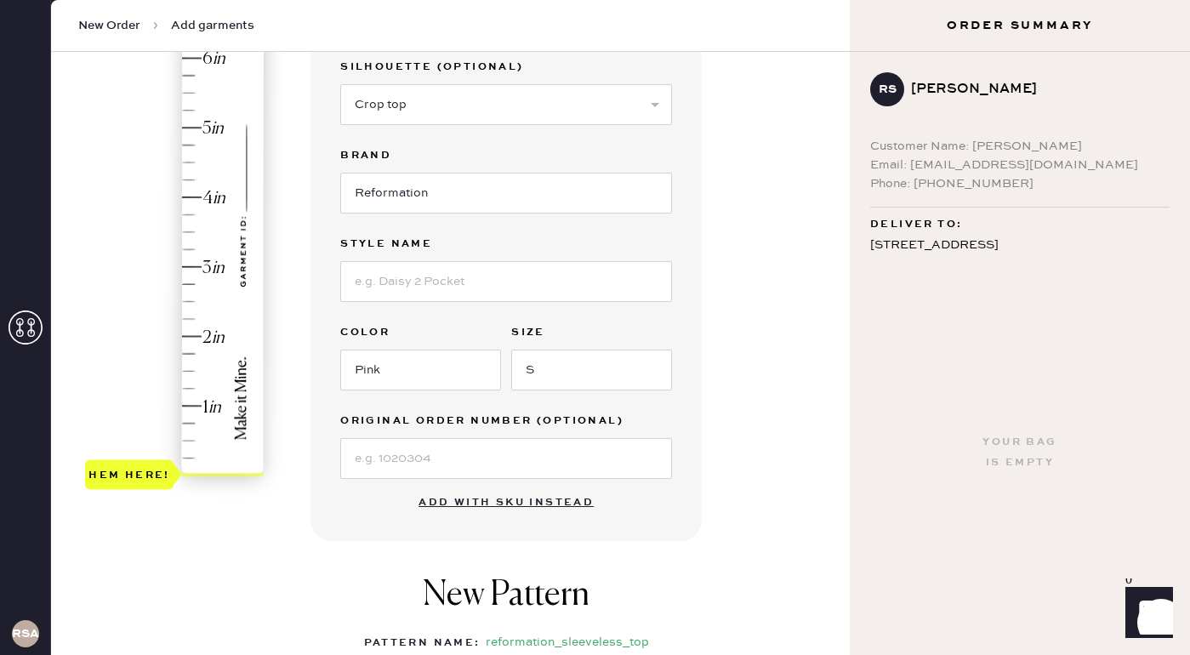
type input "2.5"
click at [184, 300] on div "Hem here!" at bounding box center [175, 232] width 181 height 502
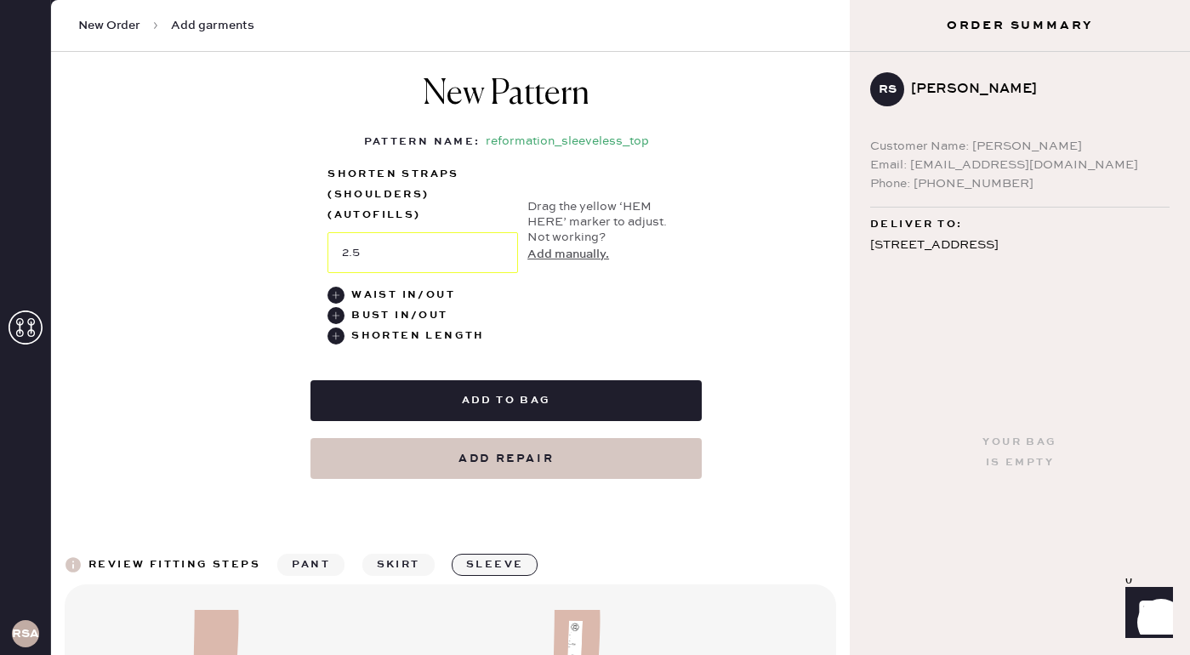
scroll to position [765, 0]
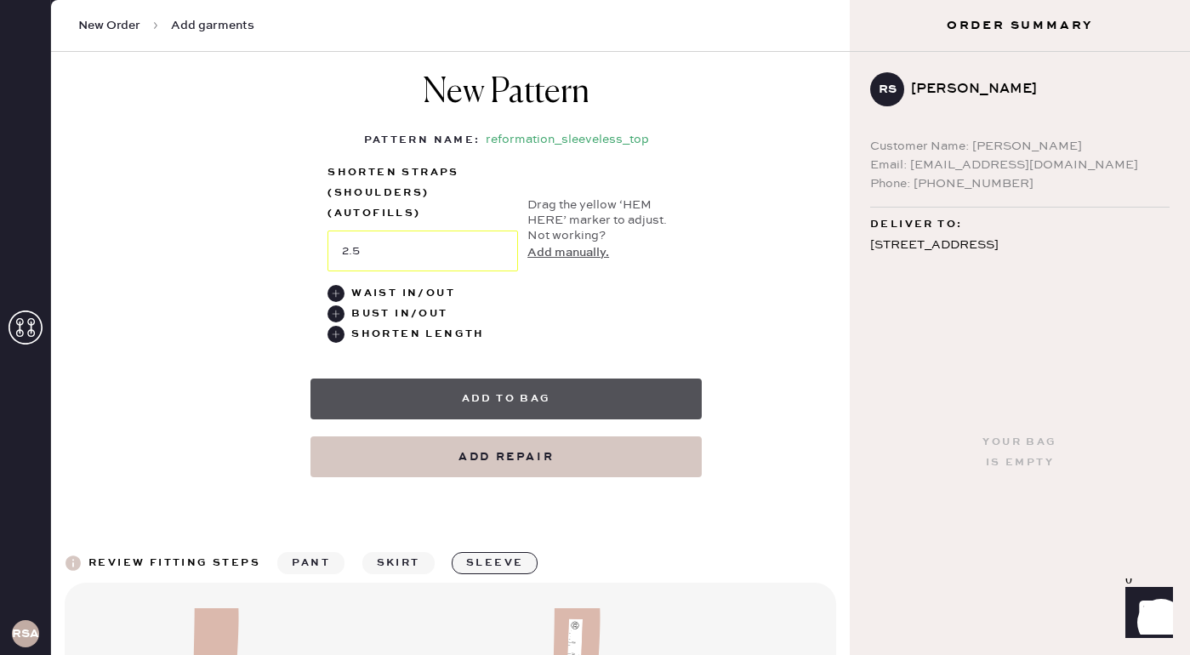
click at [462, 404] on button "Add to bag" at bounding box center [505, 398] width 391 height 41
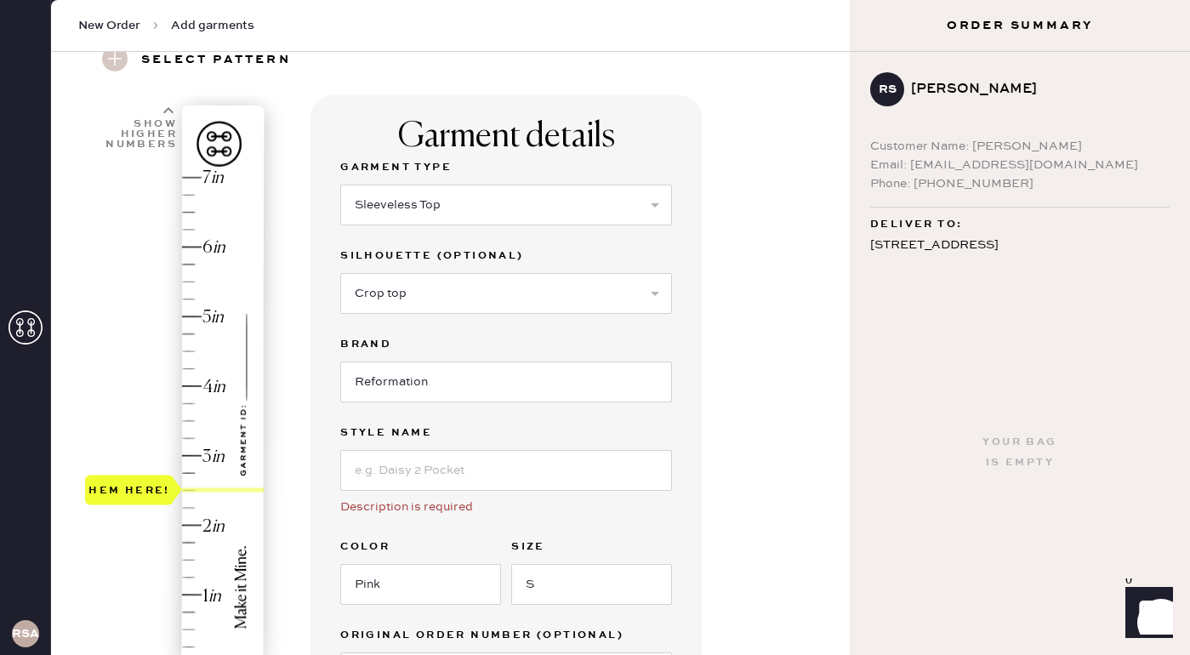
scroll to position [179, 0]
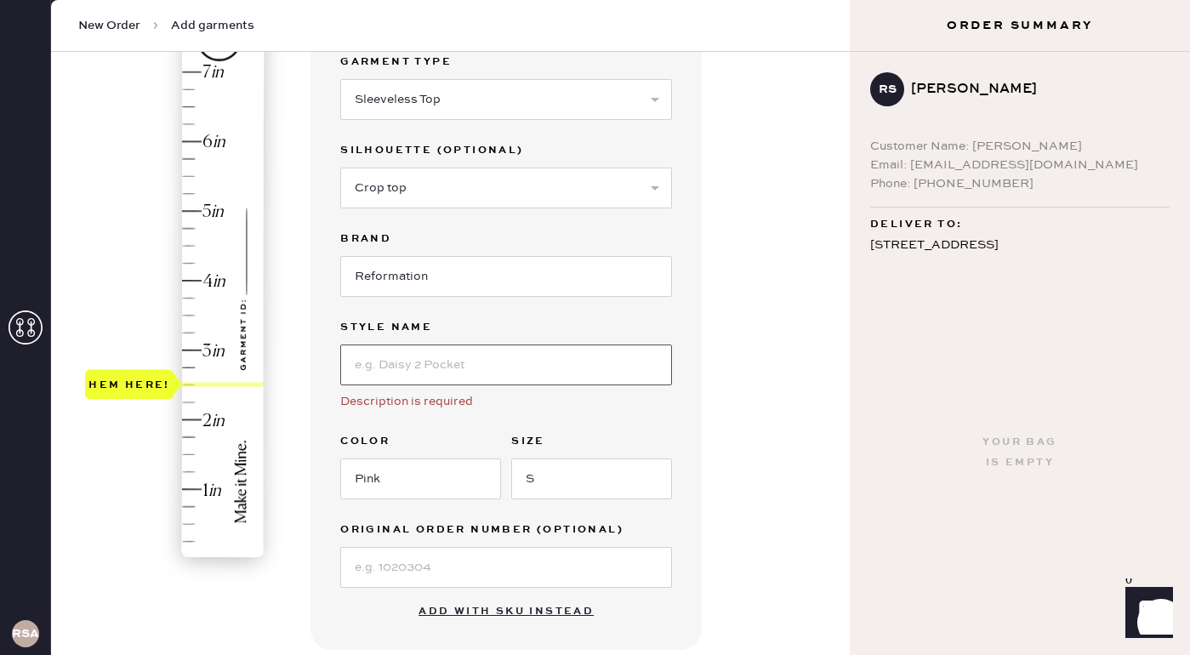
click at [434, 361] on input at bounding box center [506, 364] width 332 height 41
click at [418, 351] on input "Pink Pla" at bounding box center [506, 364] width 332 height 41
click at [417, 354] on input "Pink Pla" at bounding box center [506, 364] width 332 height 41
click at [415, 355] on input "Pink Pla" at bounding box center [506, 364] width 332 height 41
click at [438, 366] on input "Pink Plad" at bounding box center [506, 364] width 332 height 41
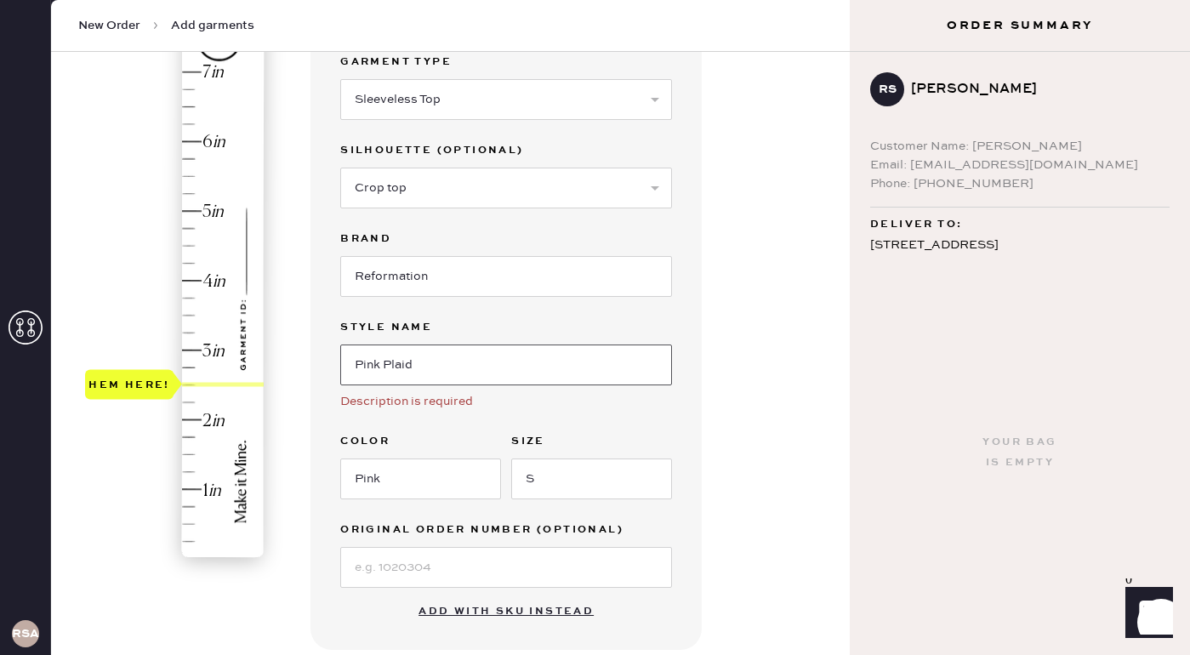
type input "Pink Plaid"
click at [464, 403] on div "Description is required" at bounding box center [506, 401] width 332 height 19
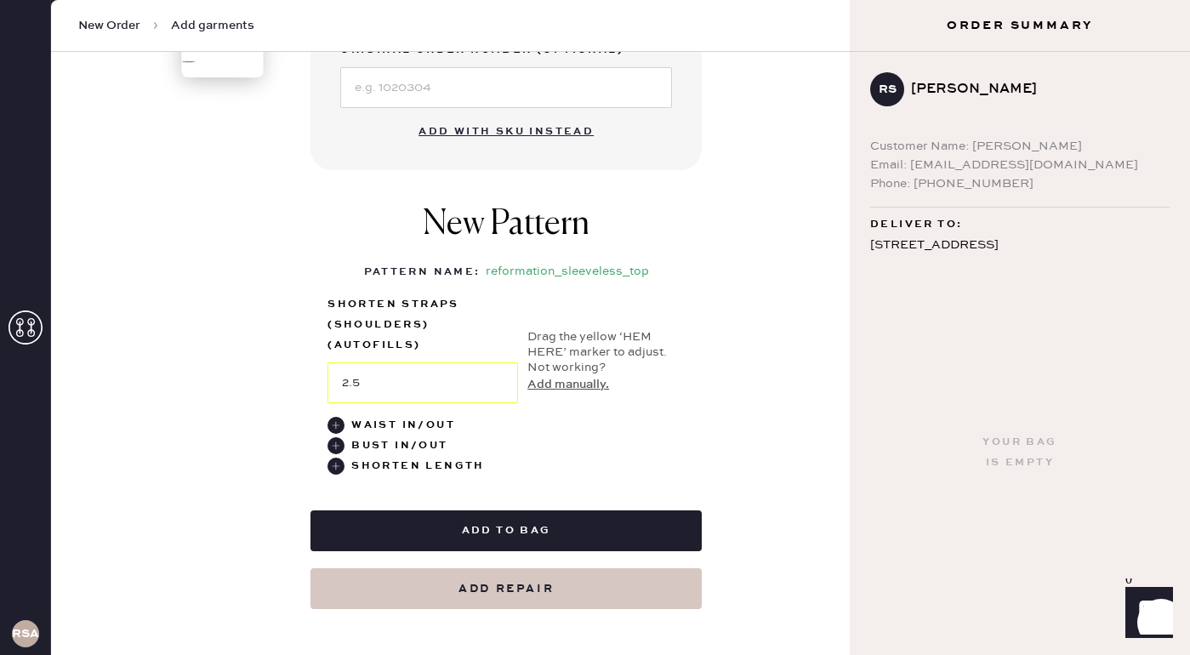
scroll to position [672, 0]
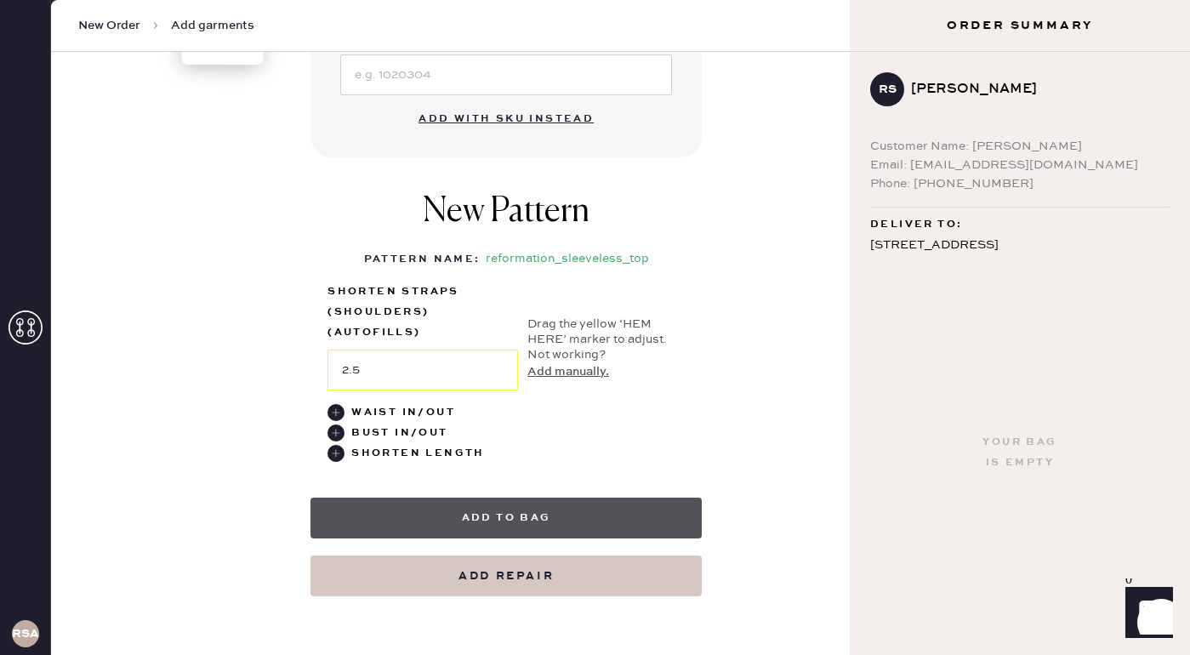
click at [488, 514] on button "Add to bag" at bounding box center [505, 517] width 391 height 41
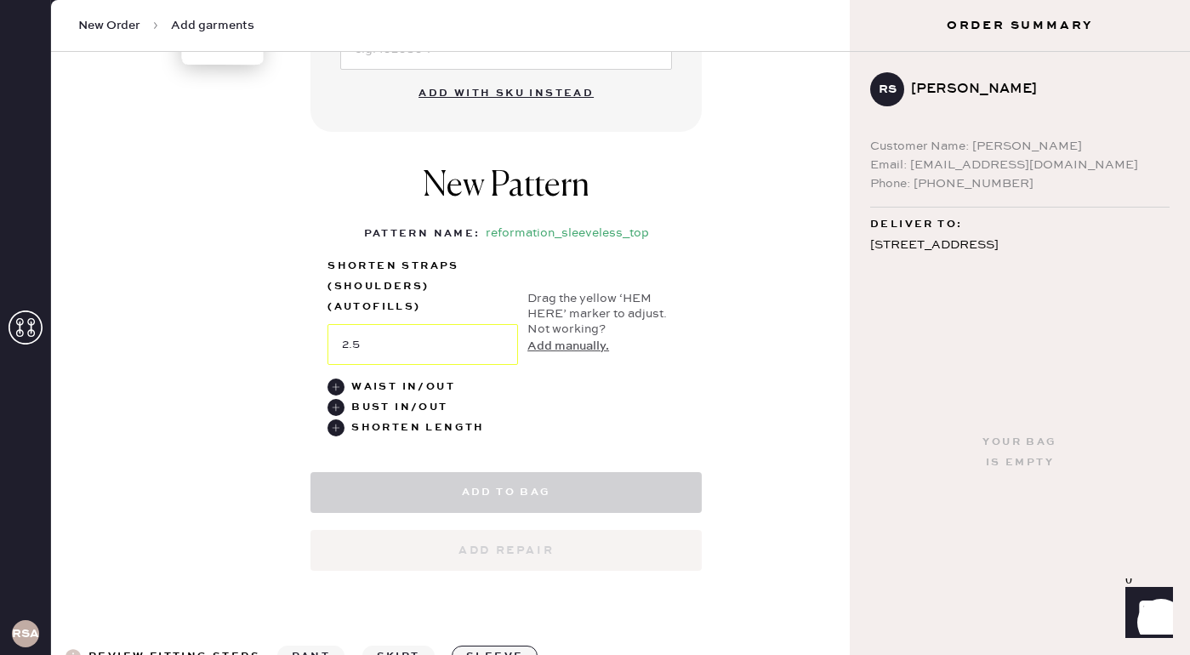
select select "15"
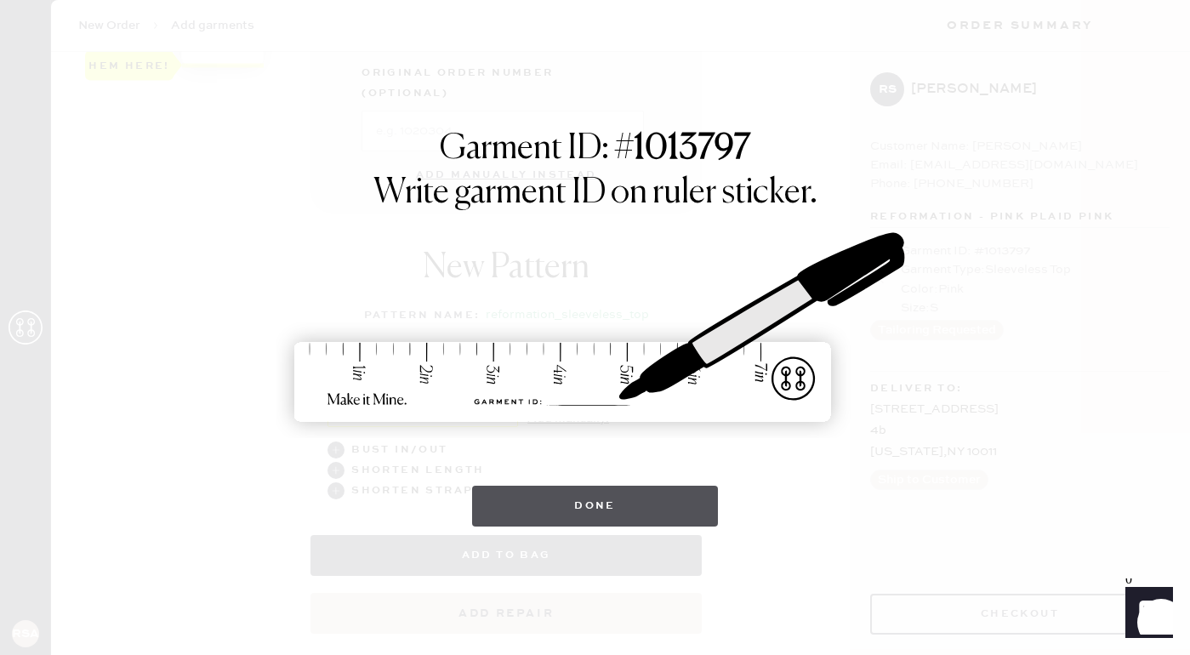
click at [584, 512] on button "Done" at bounding box center [595, 506] width 246 height 41
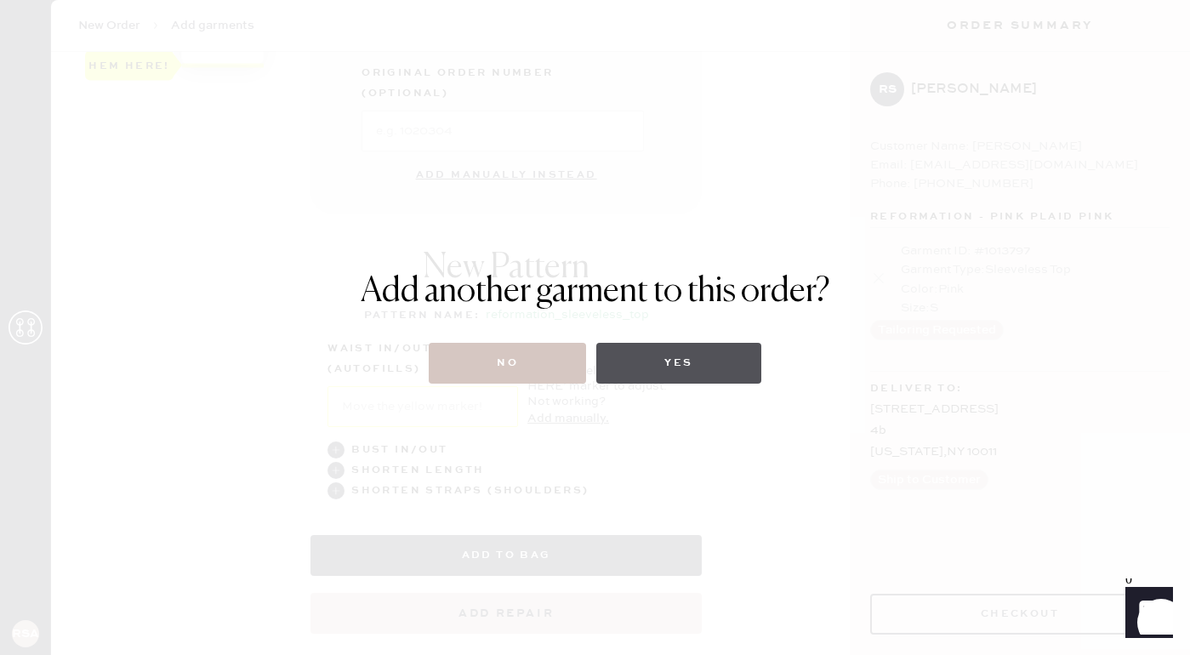
click at [652, 370] on button "Yes" at bounding box center [678, 363] width 164 height 41
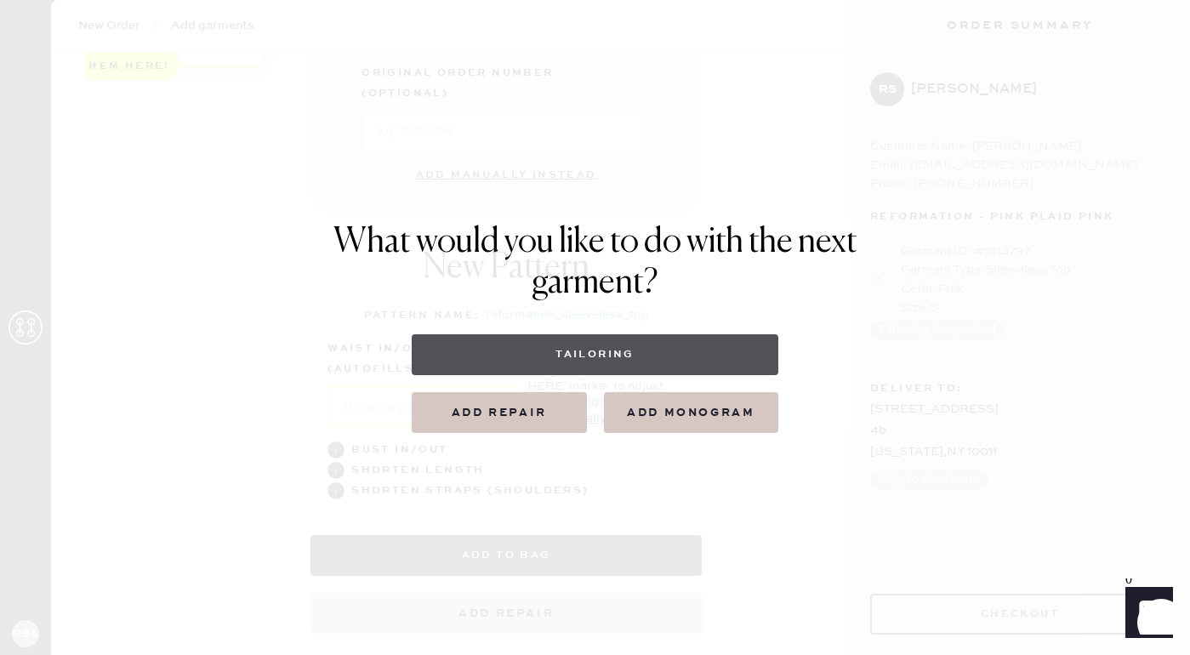
click at [556, 363] on button "Tailoring" at bounding box center [595, 354] width 366 height 41
select select
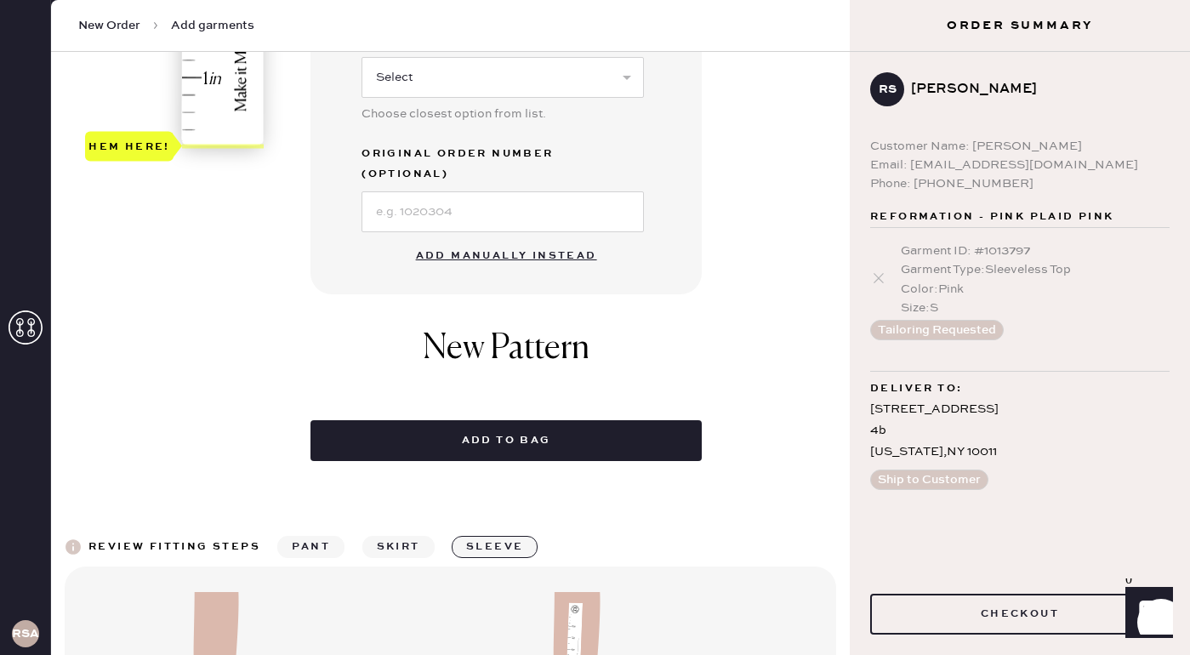
scroll to position [592, 0]
click at [452, 238] on button "Add manually instead" at bounding box center [507, 255] width 202 height 34
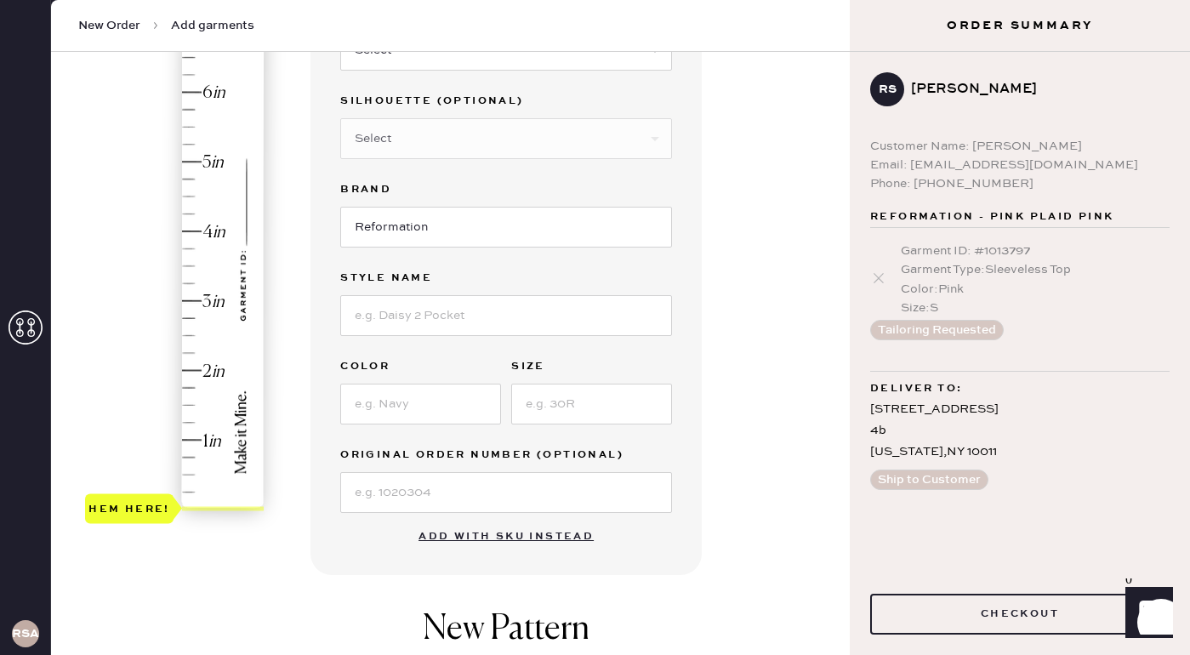
scroll to position [0, 0]
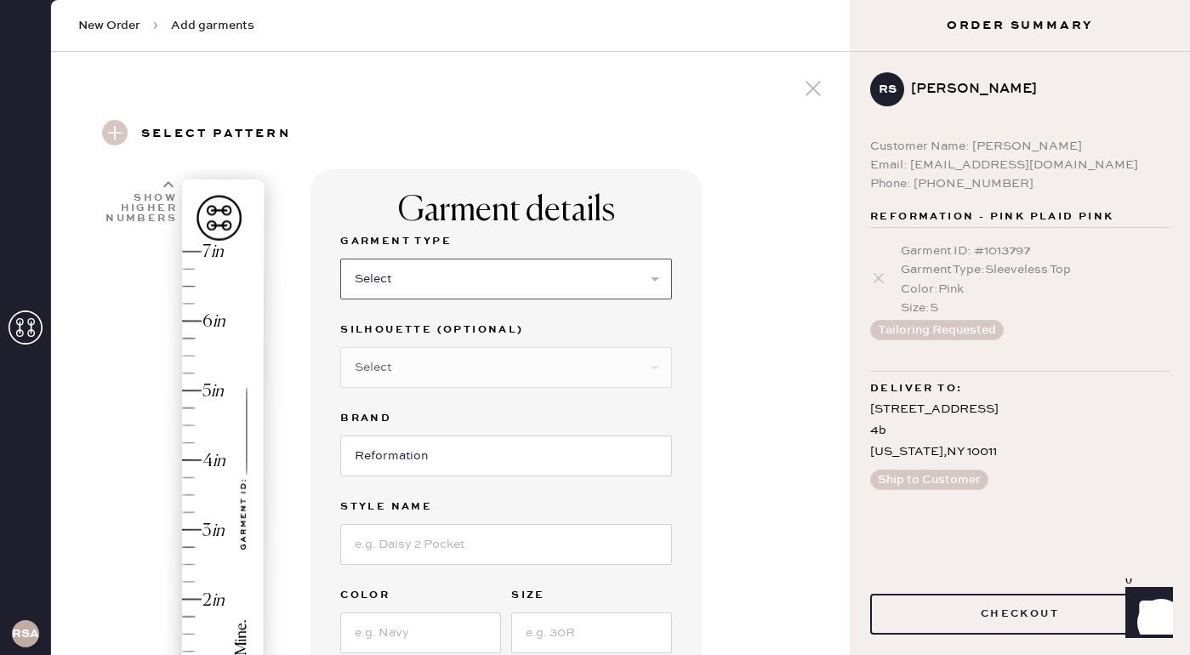
click at [413, 266] on select "Select Basic Skirt Jeans Leggings Pants Shorts Basic Sleeved Dress Basic Sleeve…" at bounding box center [506, 278] width 332 height 41
select select "6"
click at [340, 258] on select "Select Basic Skirt Jeans Leggings Pants Shorts Basic Sleeved Dress Basic Sleeve…" at bounding box center [506, 278] width 332 height 41
click at [403, 363] on select "Select Maxi Dress Midi Dress Mini Dress Other" at bounding box center [506, 367] width 332 height 41
select select "39"
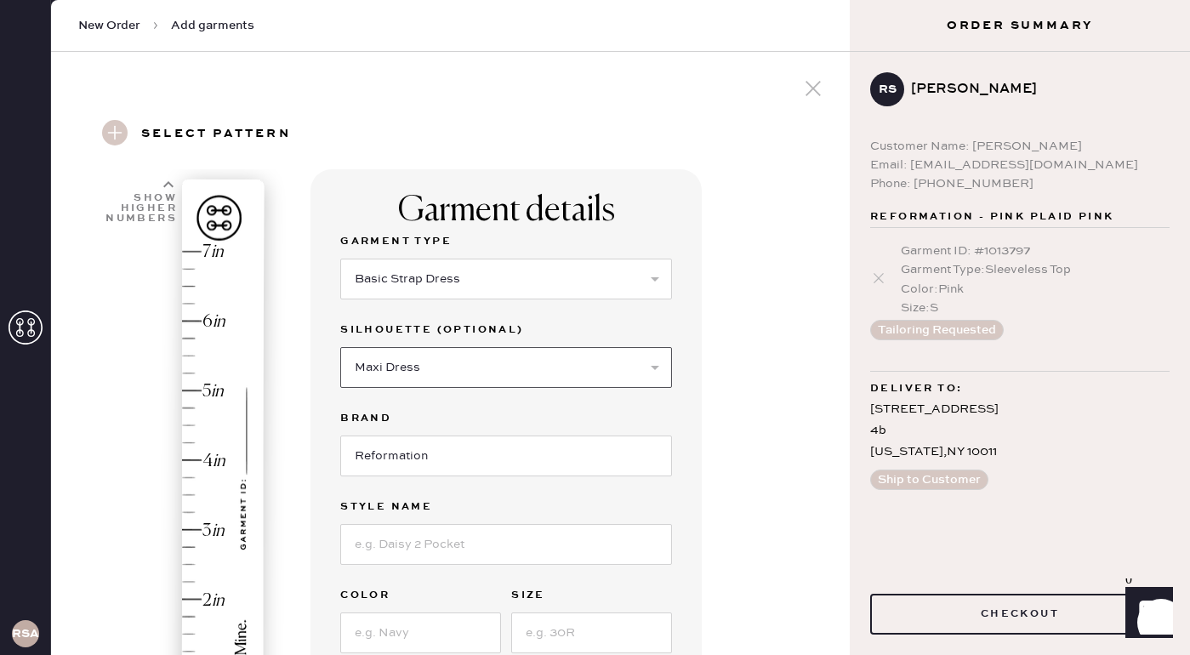
click at [340, 347] on select "Select Maxi Dress Midi Dress Mini Dress Other" at bounding box center [506, 367] width 332 height 41
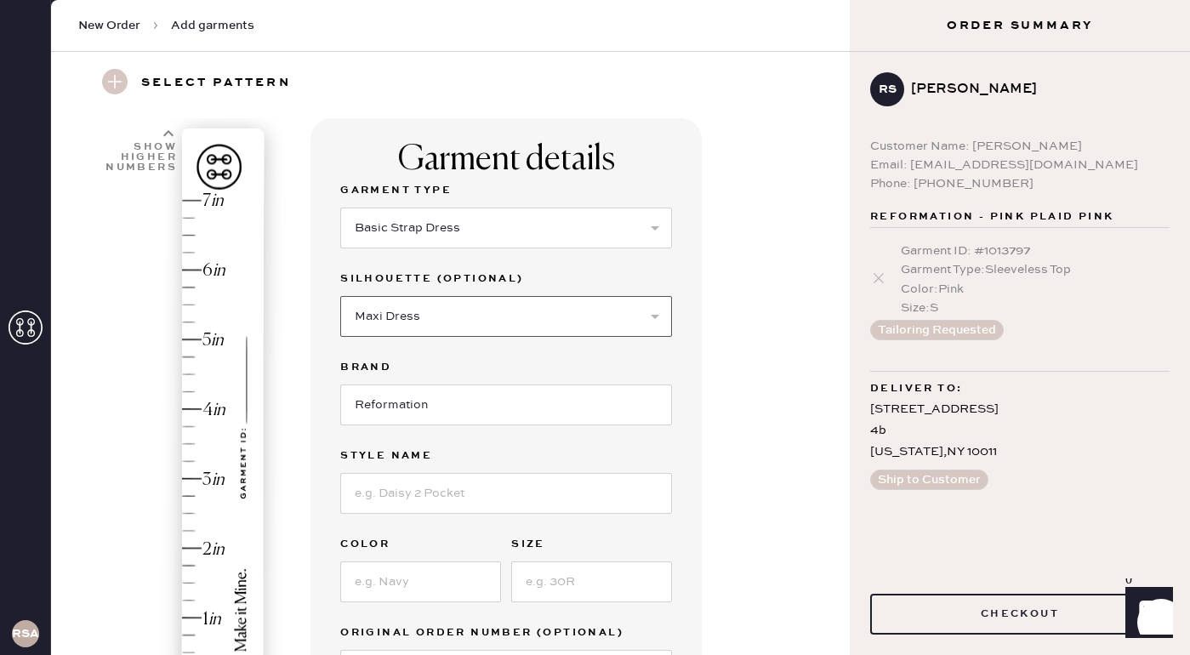
scroll to position [53, 0]
click at [391, 489] on input at bounding box center [506, 491] width 332 height 41
type input "[PERSON_NAME]"
click at [374, 590] on input at bounding box center [420, 579] width 161 height 41
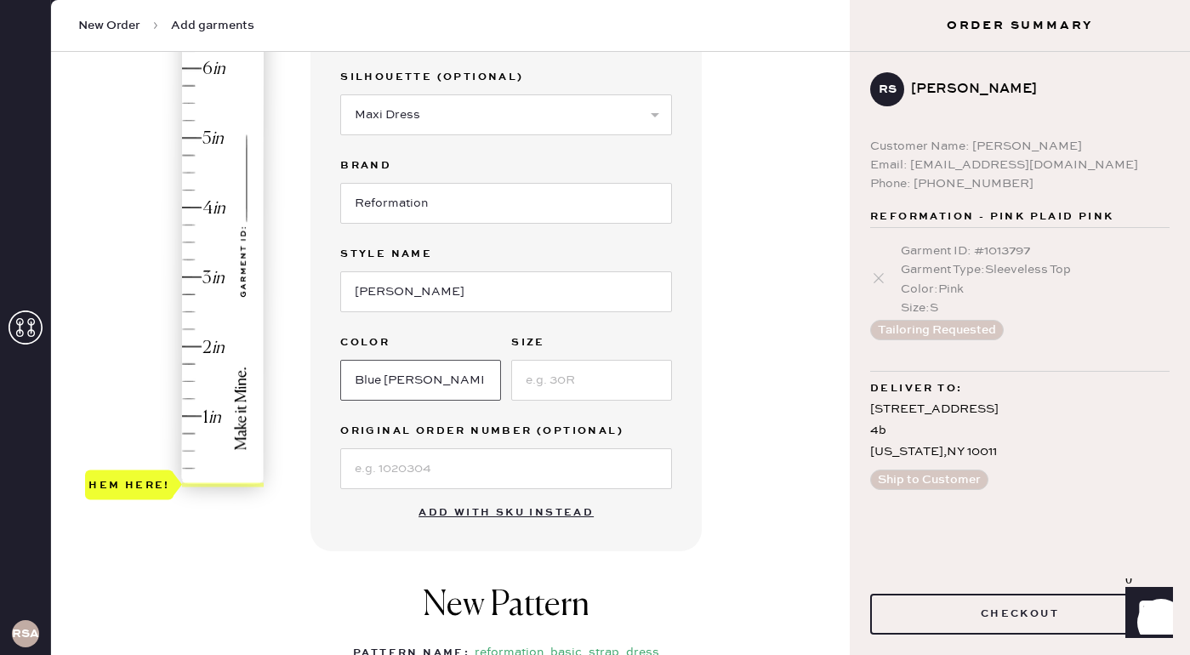
scroll to position [261, 0]
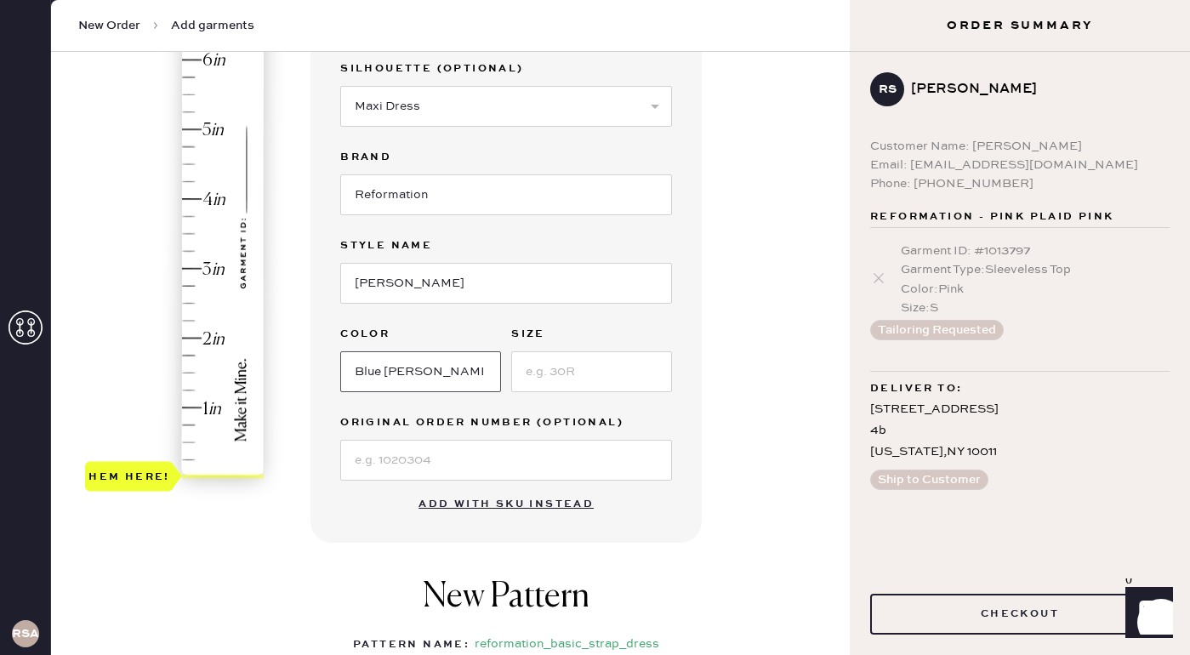
type input "Blue [PERSON_NAME]"
click at [548, 377] on input at bounding box center [591, 371] width 161 height 41
type input "2"
click at [349, 518] on div "Garment details Garment Type Select Basic Skirt Jeans Leggings Pants Shorts Bas…" at bounding box center [505, 225] width 391 height 634
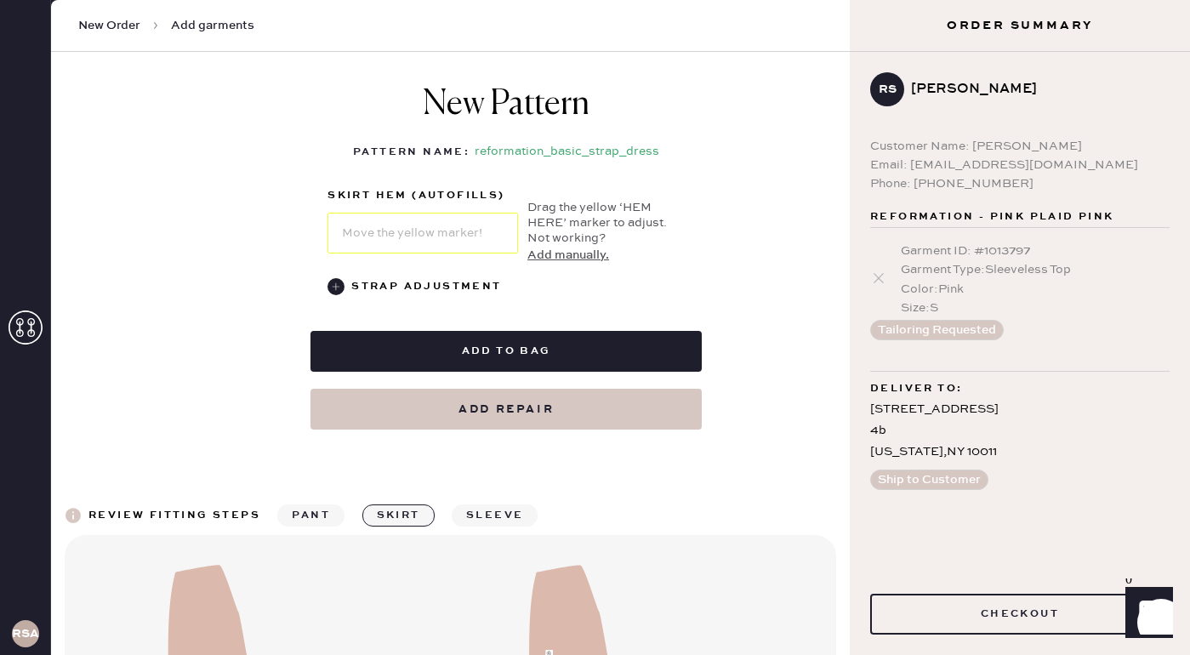
scroll to position [781, 0]
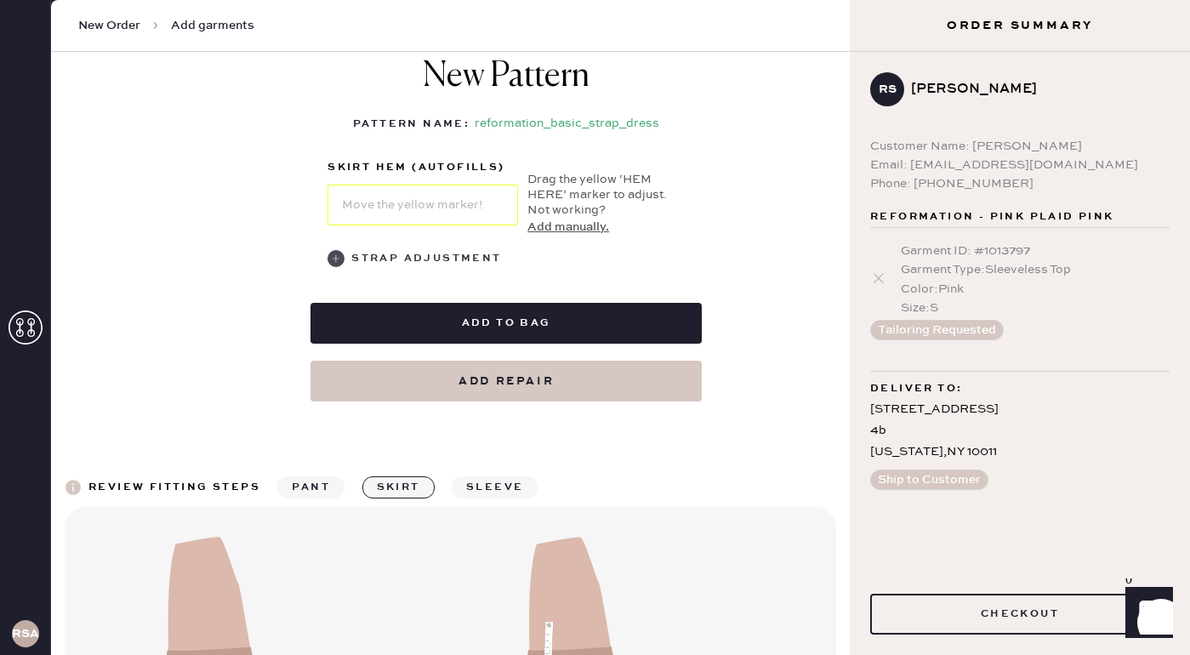
click at [338, 252] on use at bounding box center [335, 258] width 17 height 17
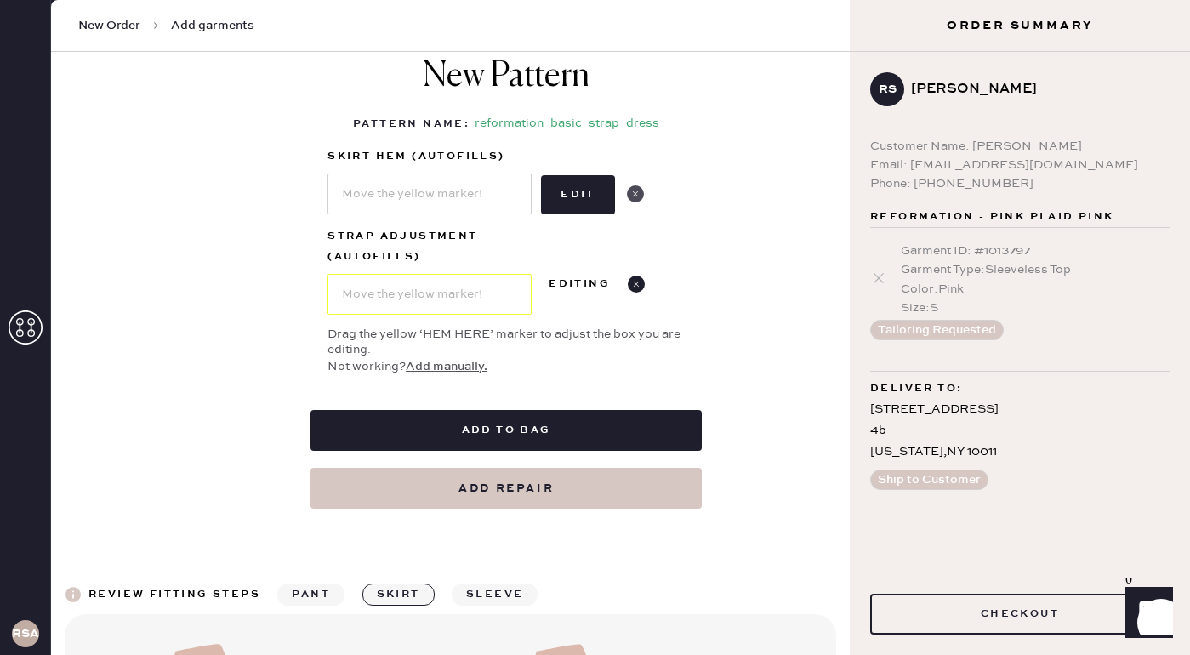
click at [639, 190] on use at bounding box center [635, 193] width 17 height 17
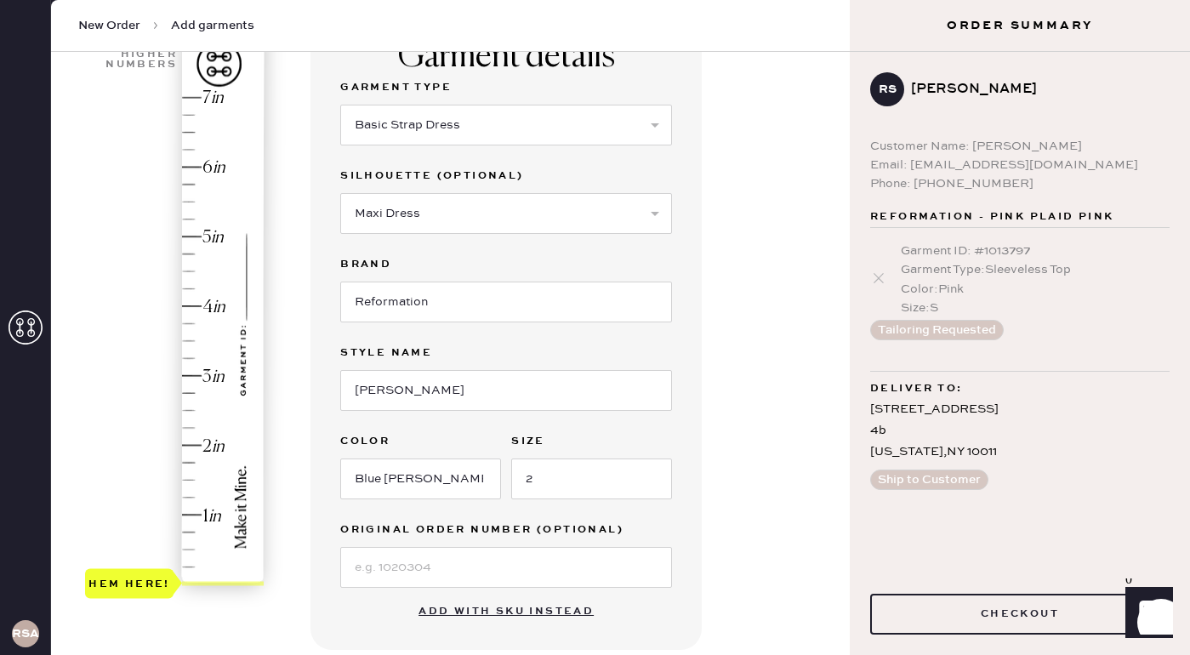
scroll to position [153, 0]
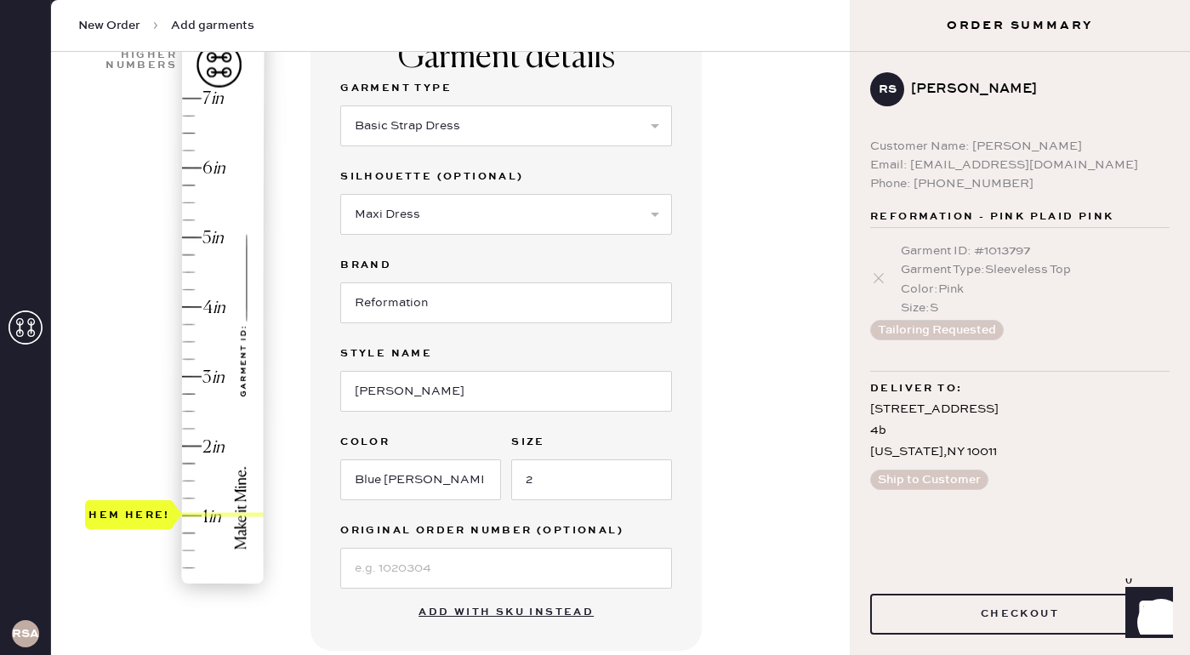
click at [210, 514] on div "Hem here!" at bounding box center [175, 342] width 181 height 502
type input "1.5"
click at [208, 482] on div "Hem here!" at bounding box center [175, 342] width 181 height 502
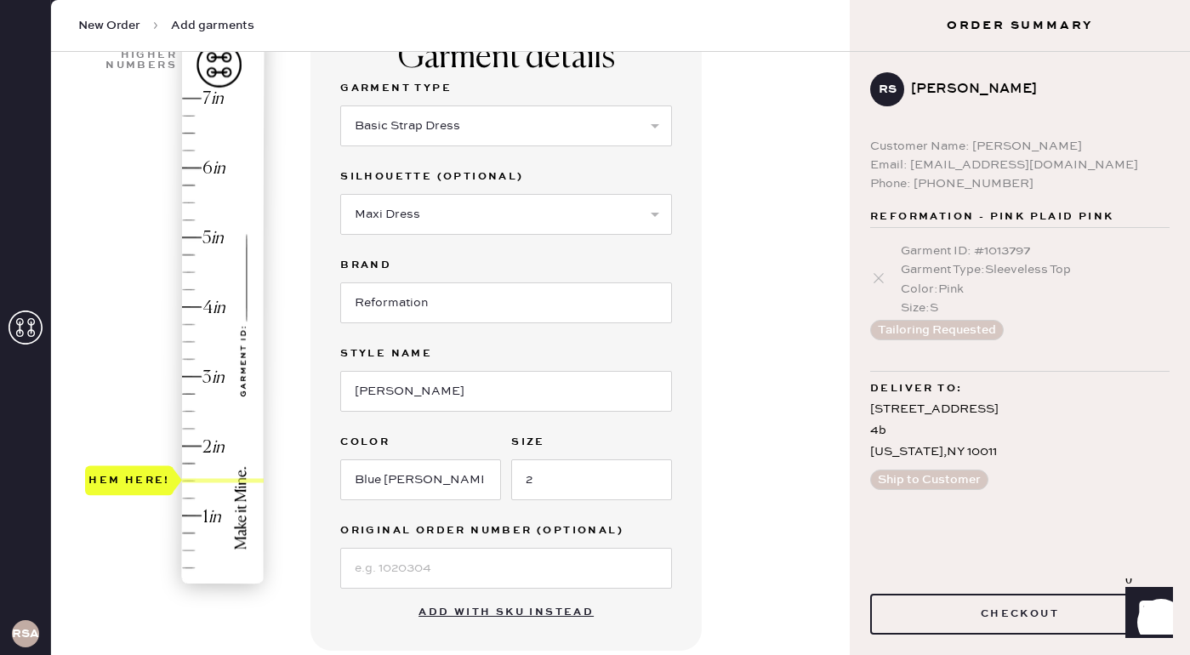
click at [111, 597] on div "1 in 2 in 3 in 4 in 5 in 6 in 7 in Show higher numbers Show lower numbers Hem h…" at bounding box center [175, 323] width 181 height 595
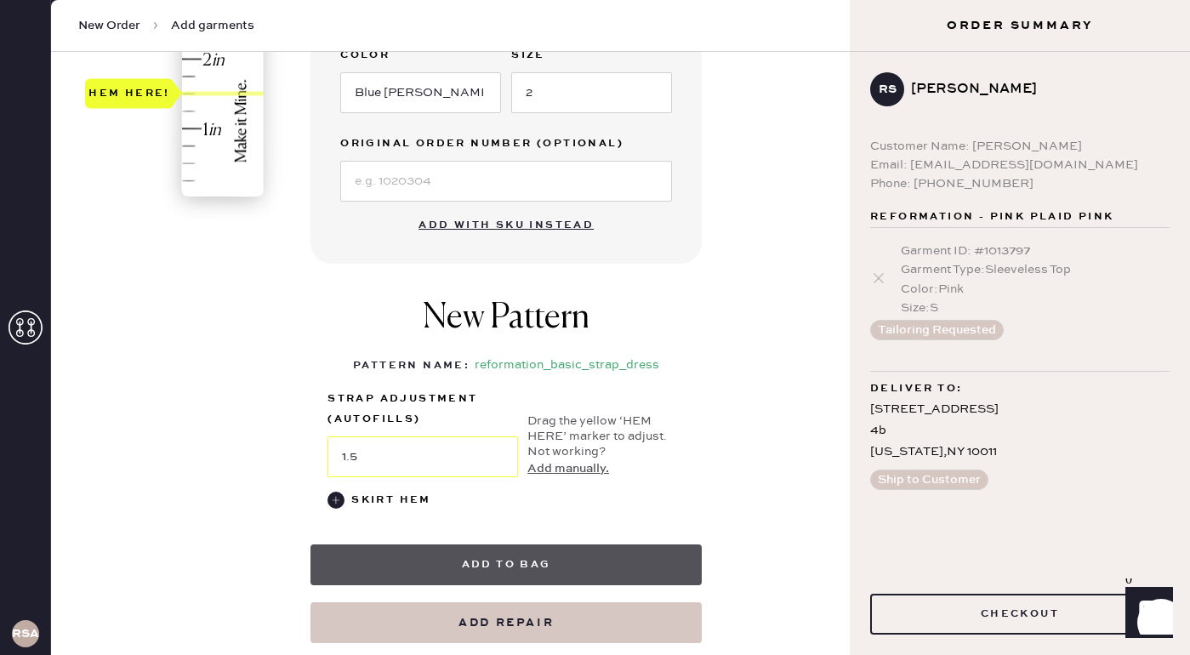
scroll to position [602, 0]
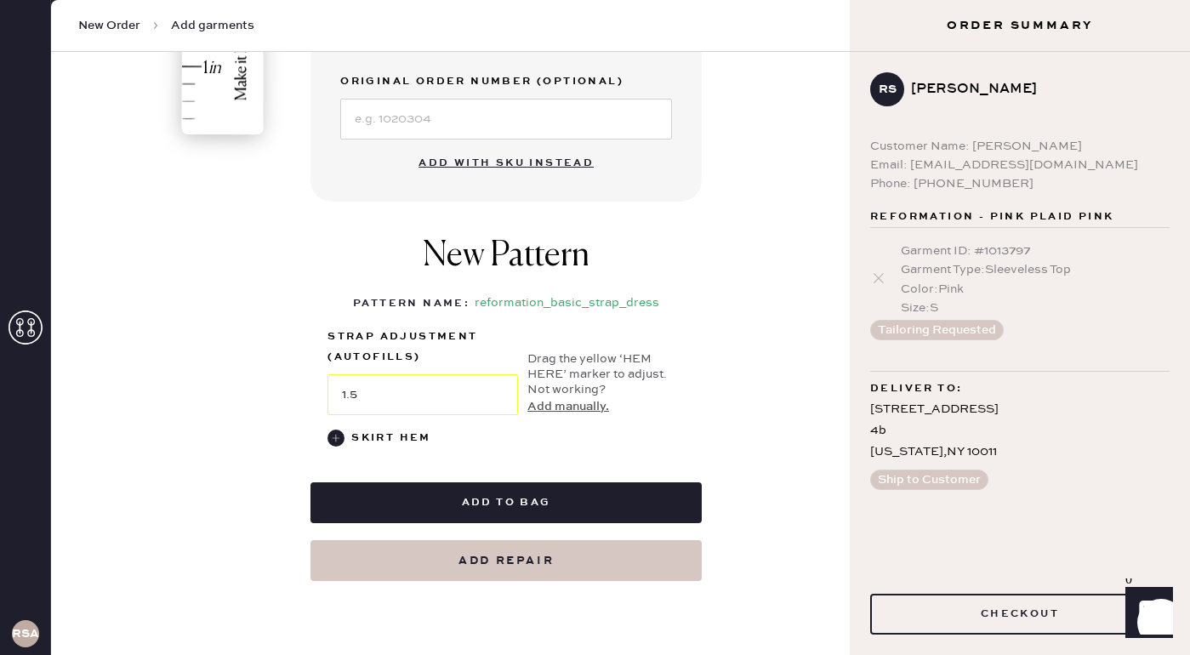
click at [479, 548] on button "Add repair" at bounding box center [505, 560] width 391 height 41
select select "6"
select select "39"
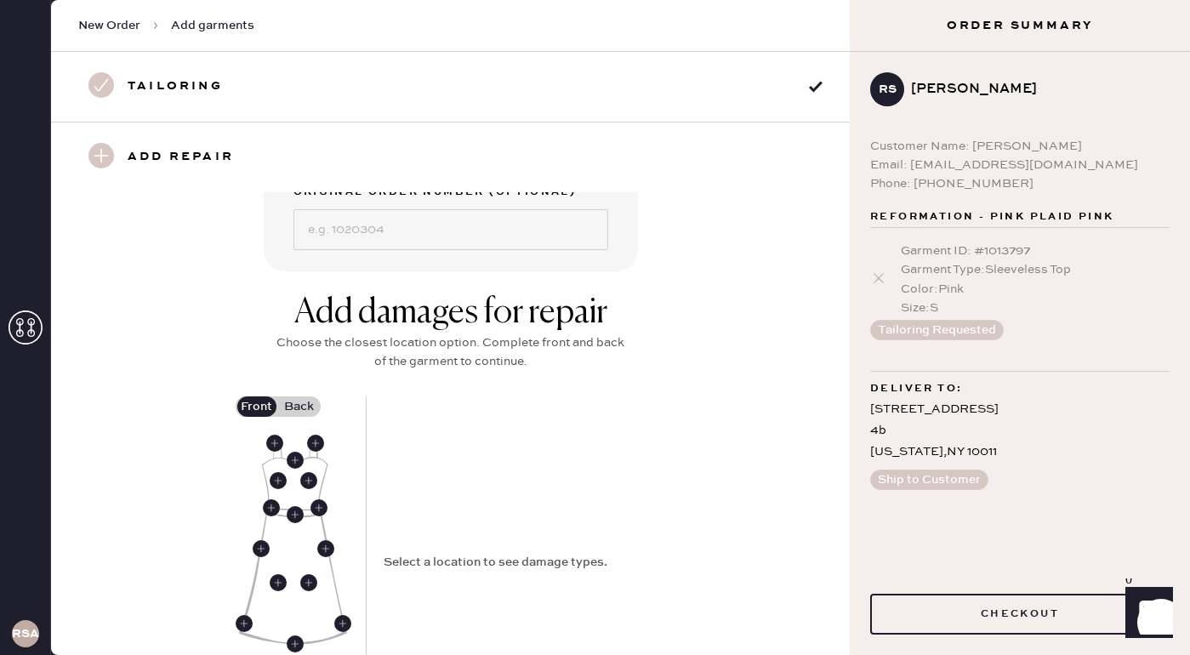
scroll to position [0, 0]
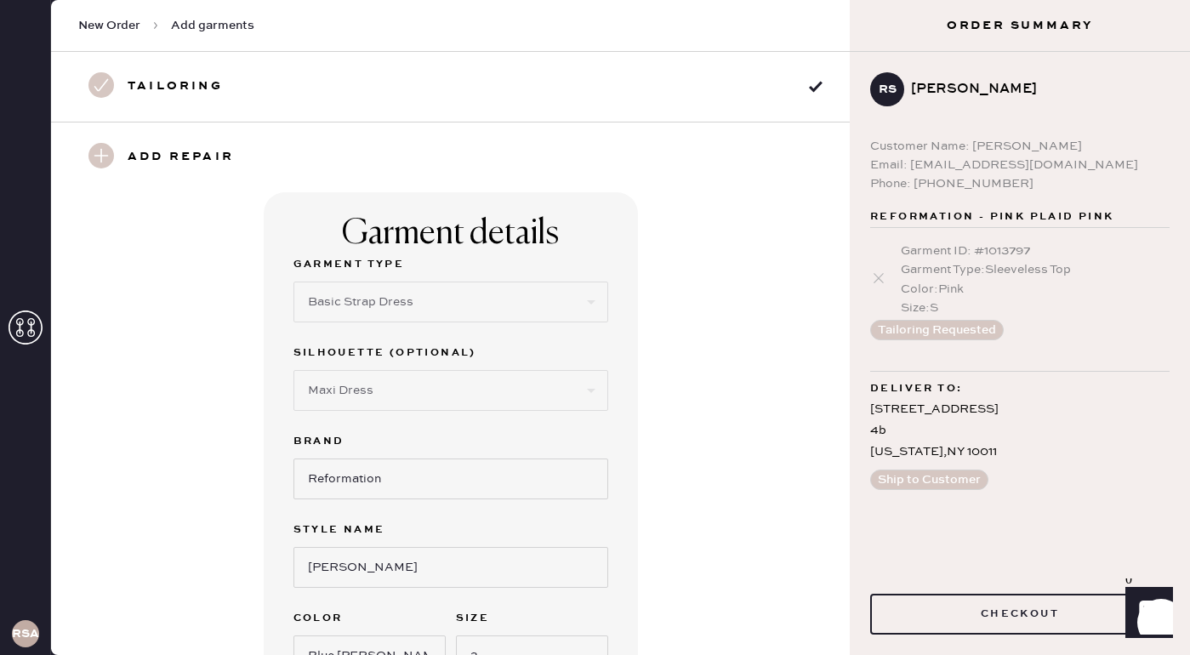
click at [104, 96] on use at bounding box center [101, 85] width 26 height 26
select select "6"
select select "39"
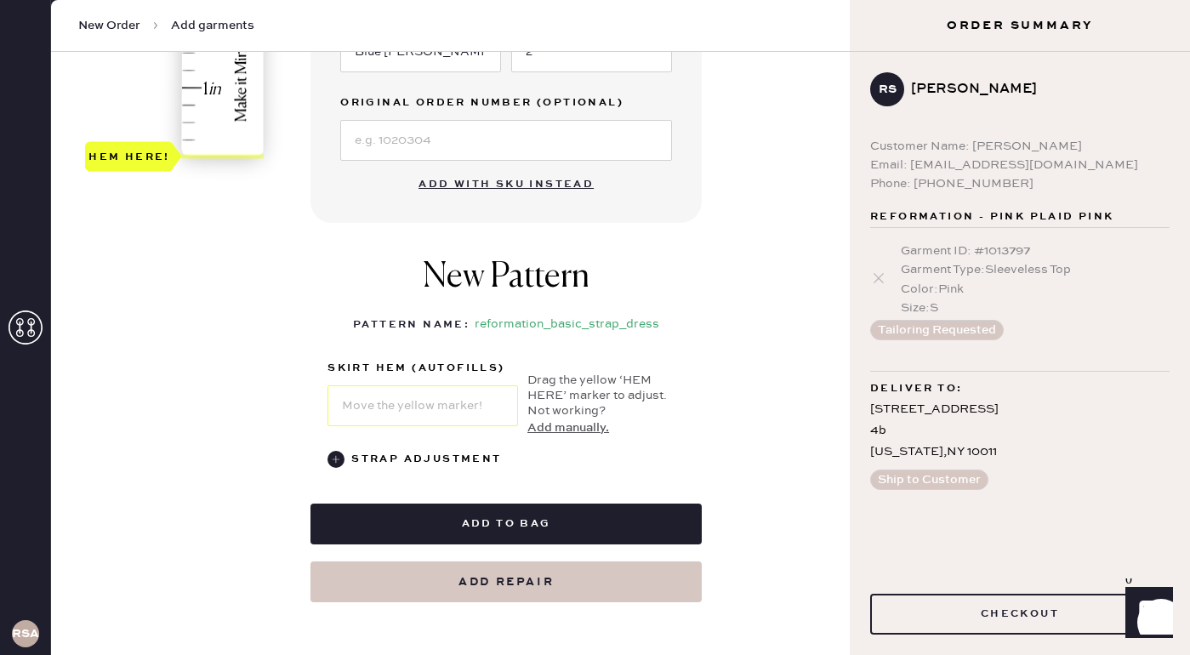
scroll to position [599, 0]
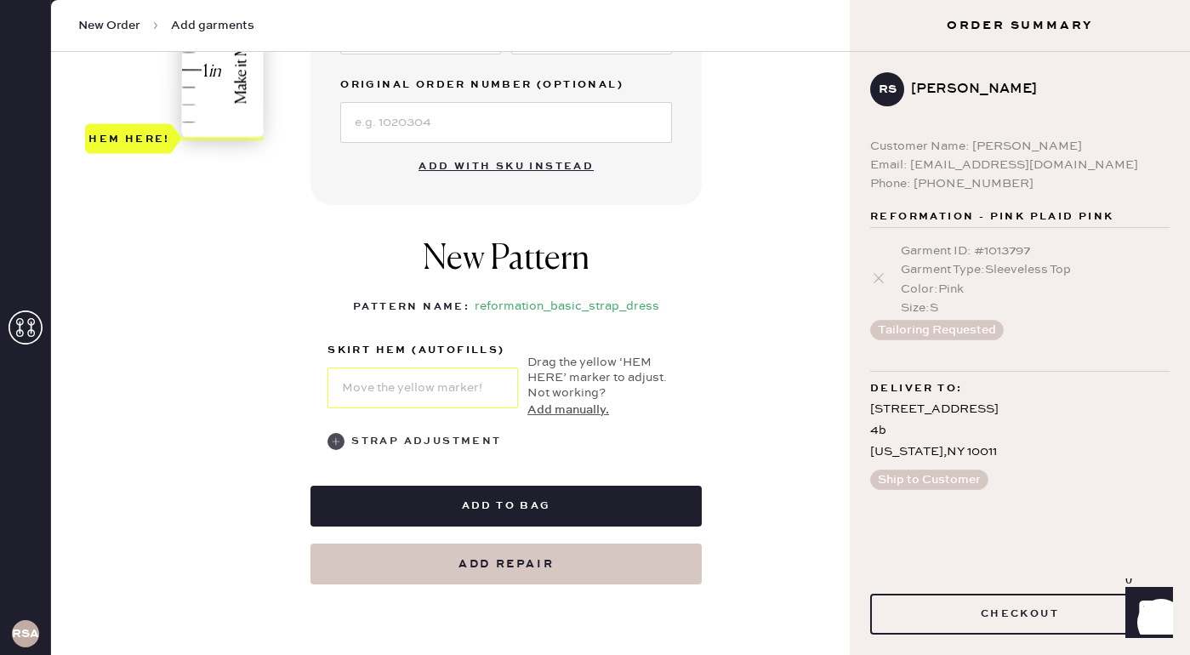
click at [374, 431] on div "Strap Adjustment" at bounding box center [426, 441] width 150 height 20
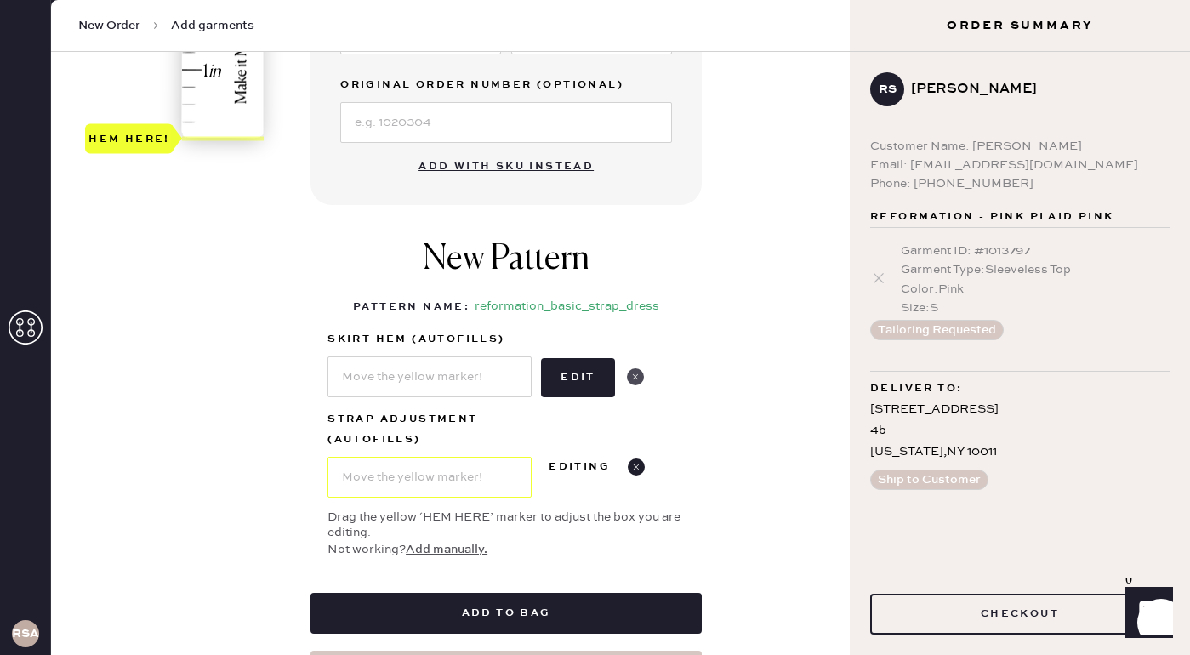
click at [631, 378] on use at bounding box center [635, 376] width 17 height 17
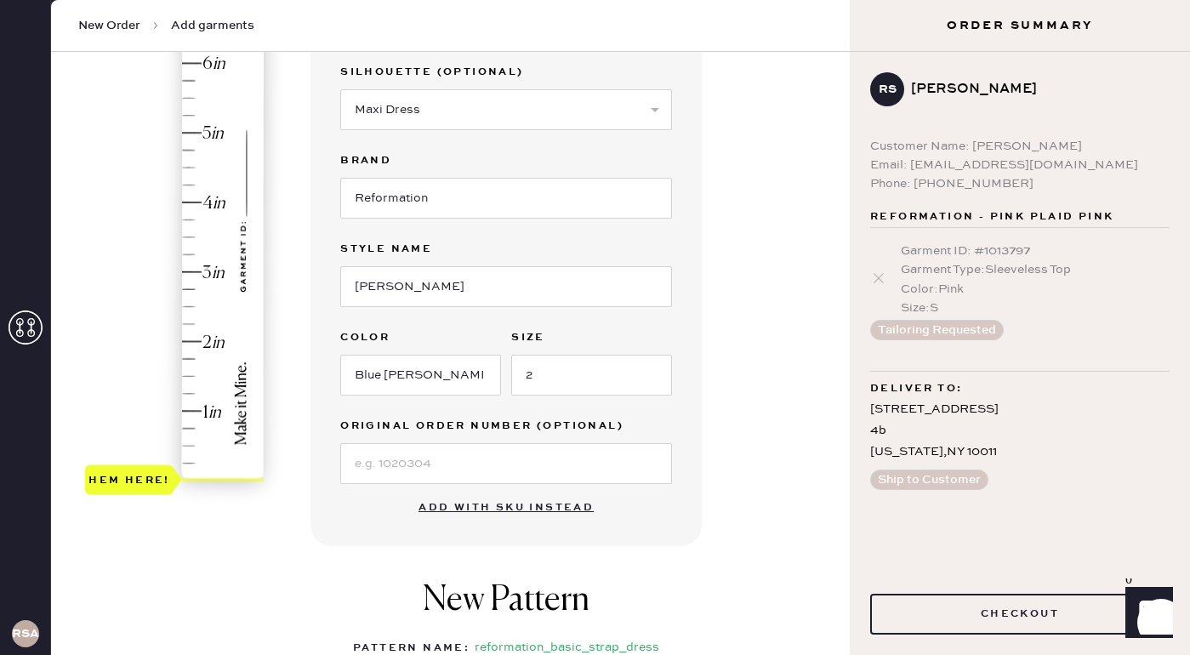
scroll to position [255, 0]
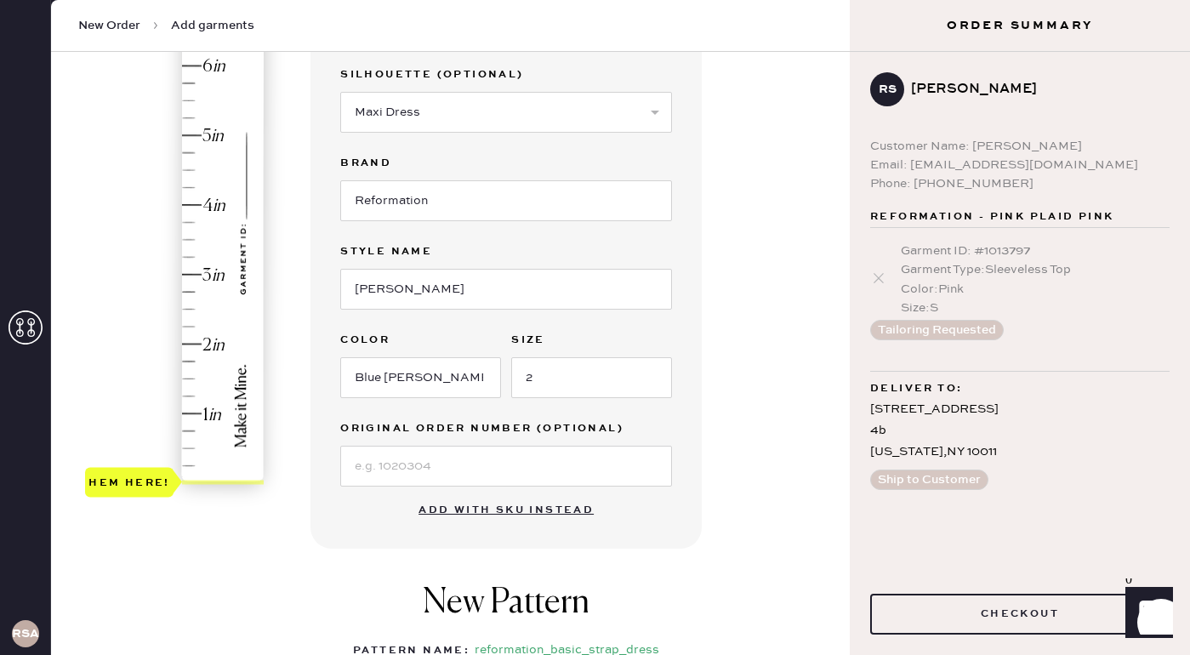
type input "1.5"
click at [206, 380] on div "Hem here!" at bounding box center [175, 240] width 181 height 502
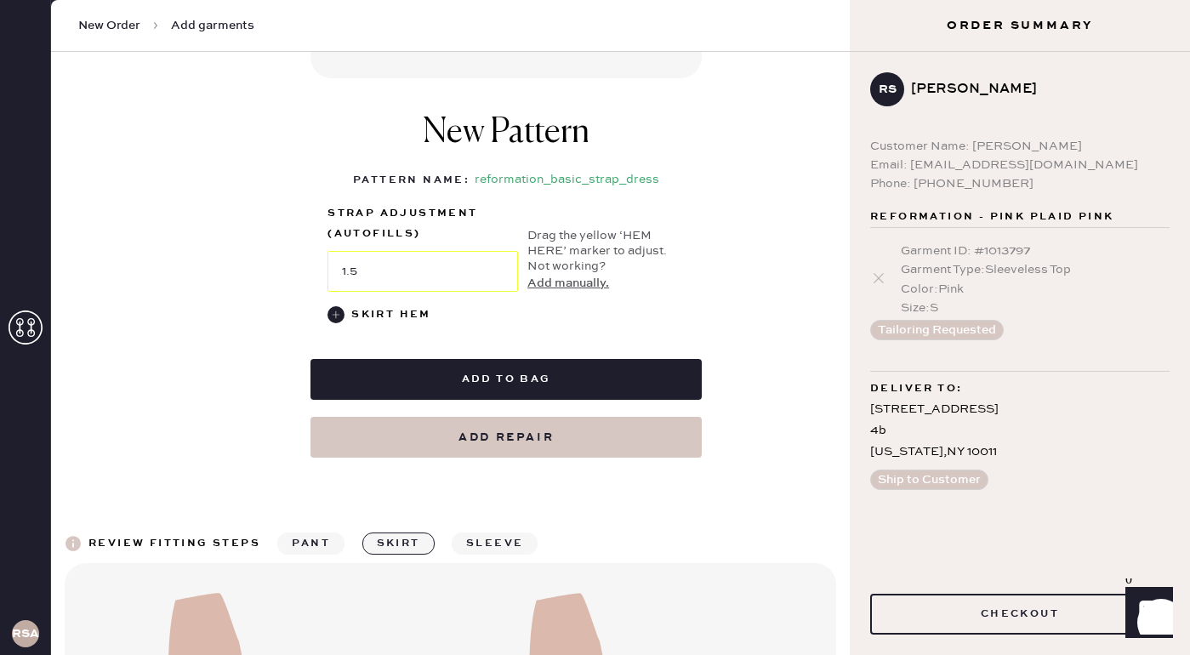
scroll to position [787, 0]
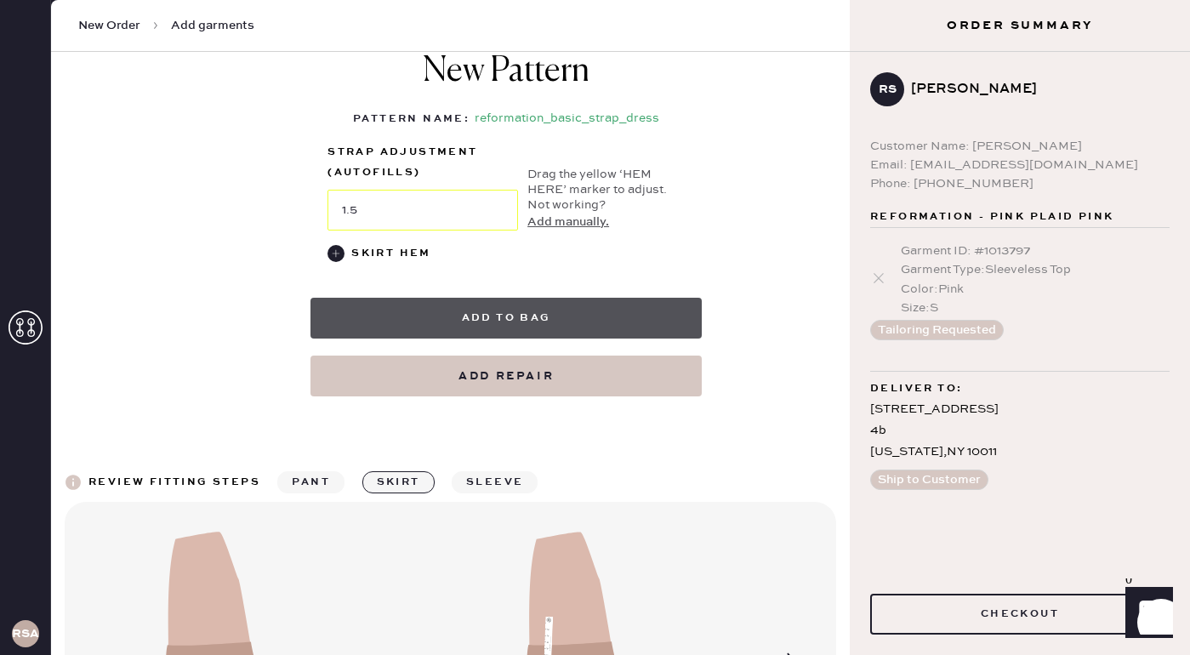
click at [401, 314] on button "Add to bag" at bounding box center [505, 318] width 391 height 41
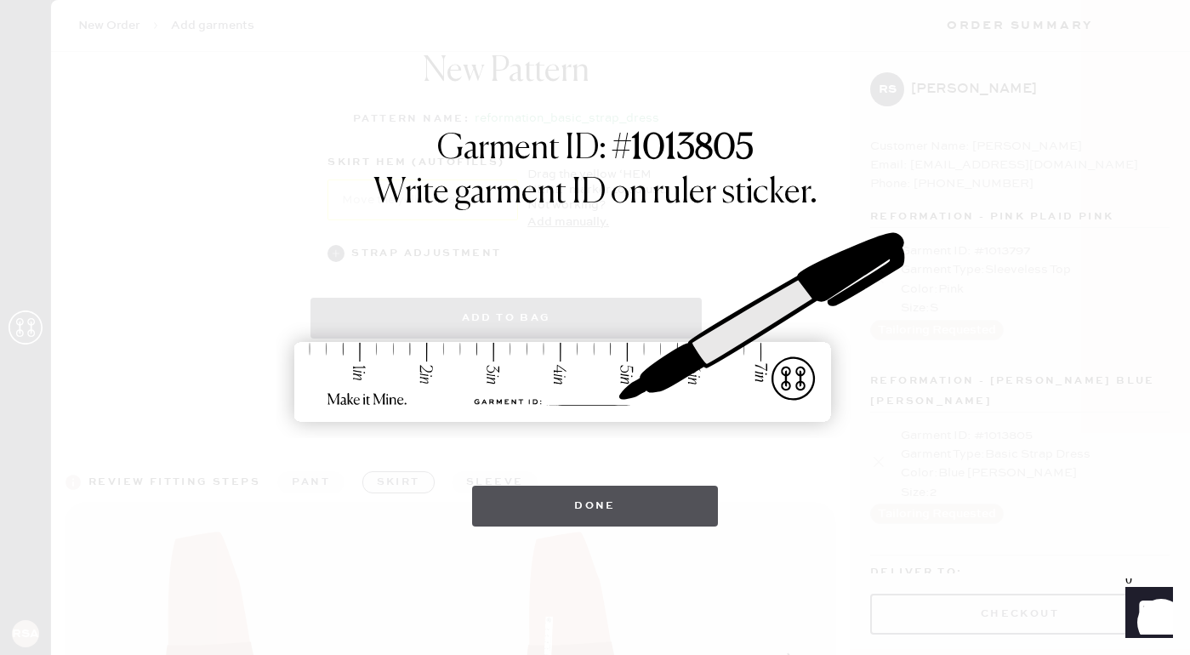
click at [579, 503] on button "Done" at bounding box center [595, 506] width 246 height 41
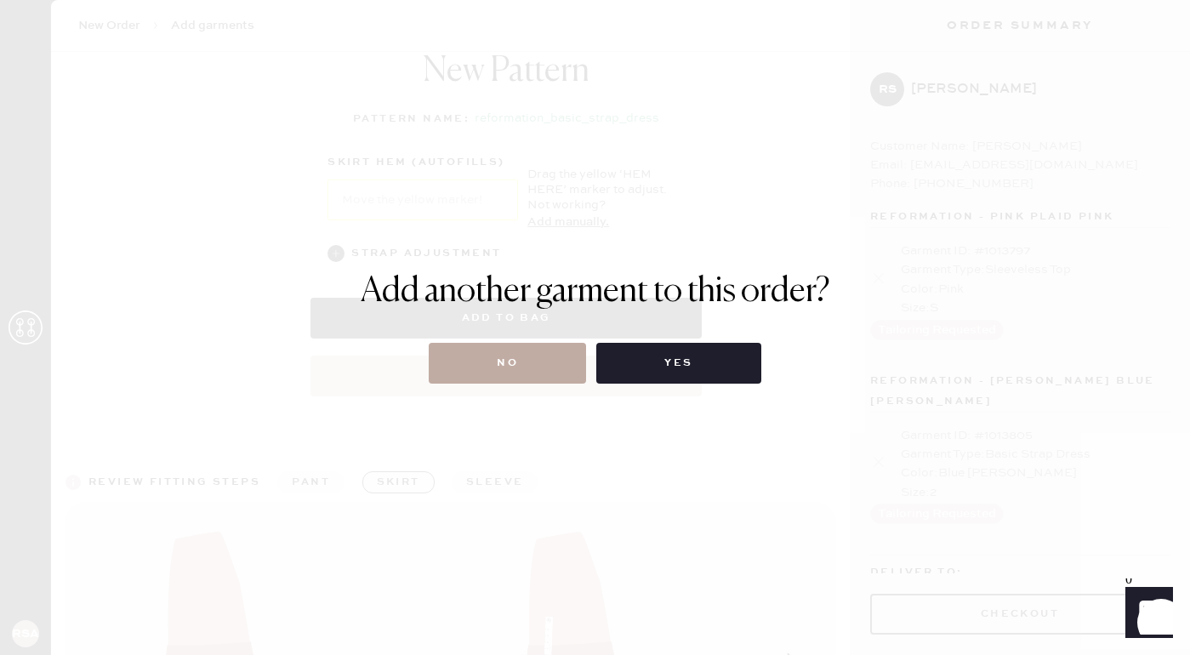
click at [554, 377] on button "No" at bounding box center [507, 363] width 157 height 41
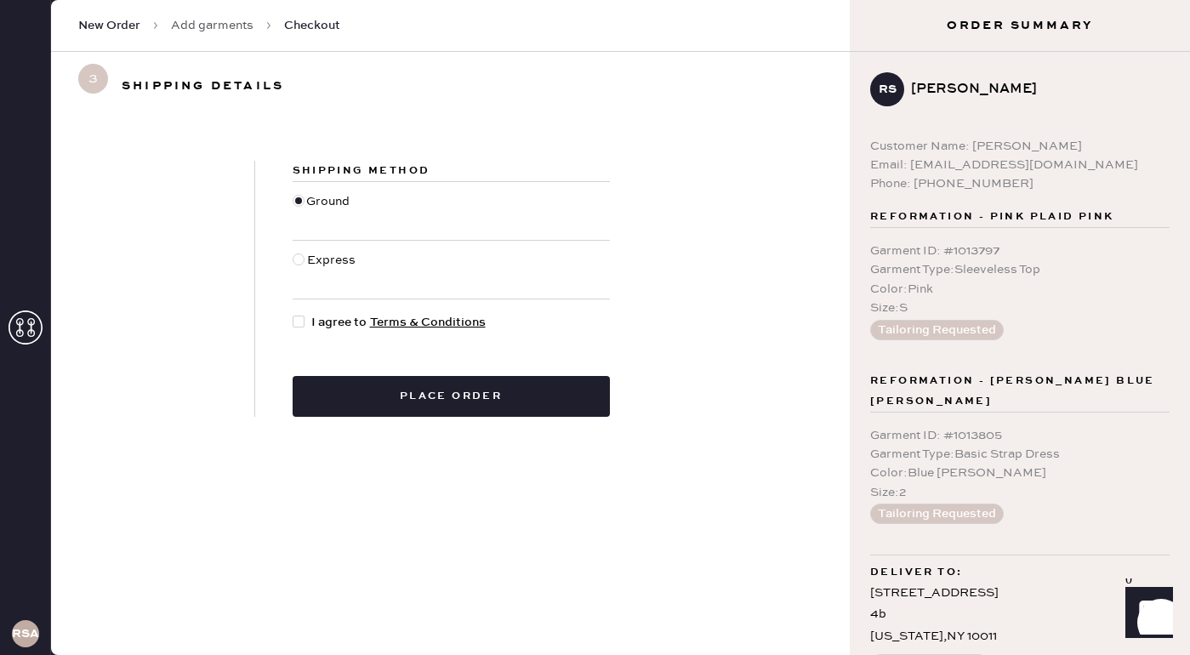
click at [225, 26] on link "Add garments" at bounding box center [212, 25] width 82 height 17
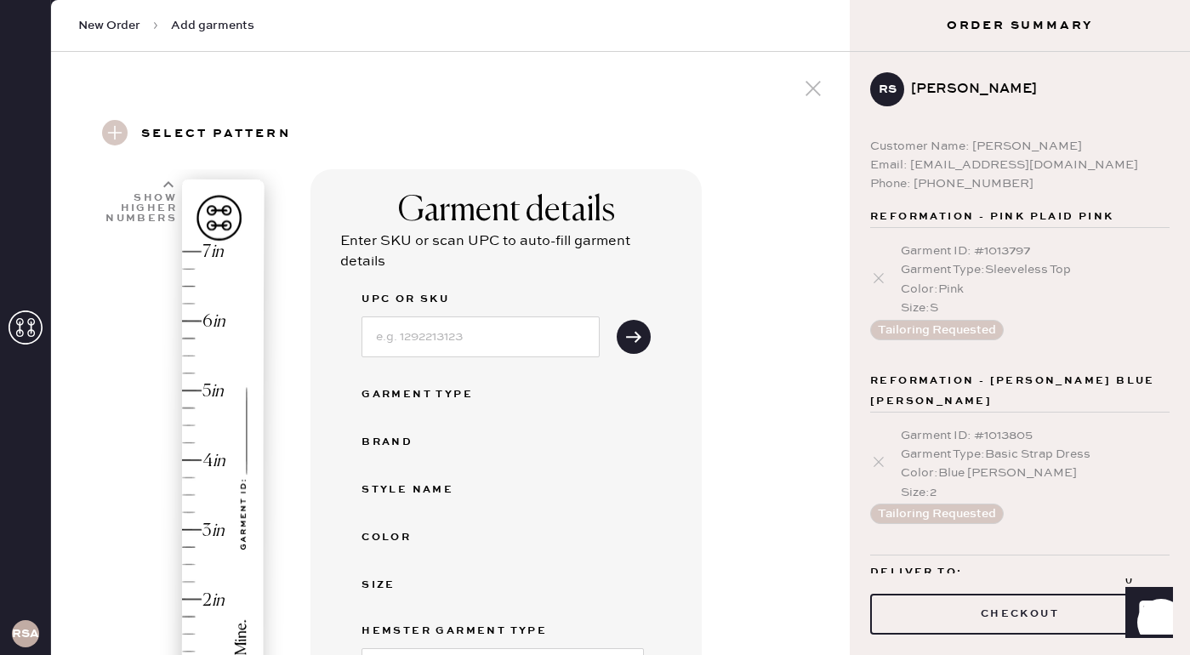
click at [974, 412] on div "Garment ID : # 1013805 Garment Type : Basic Strap Dress Color : Blue [PERSON_NA…" at bounding box center [1019, 475] width 299 height 126
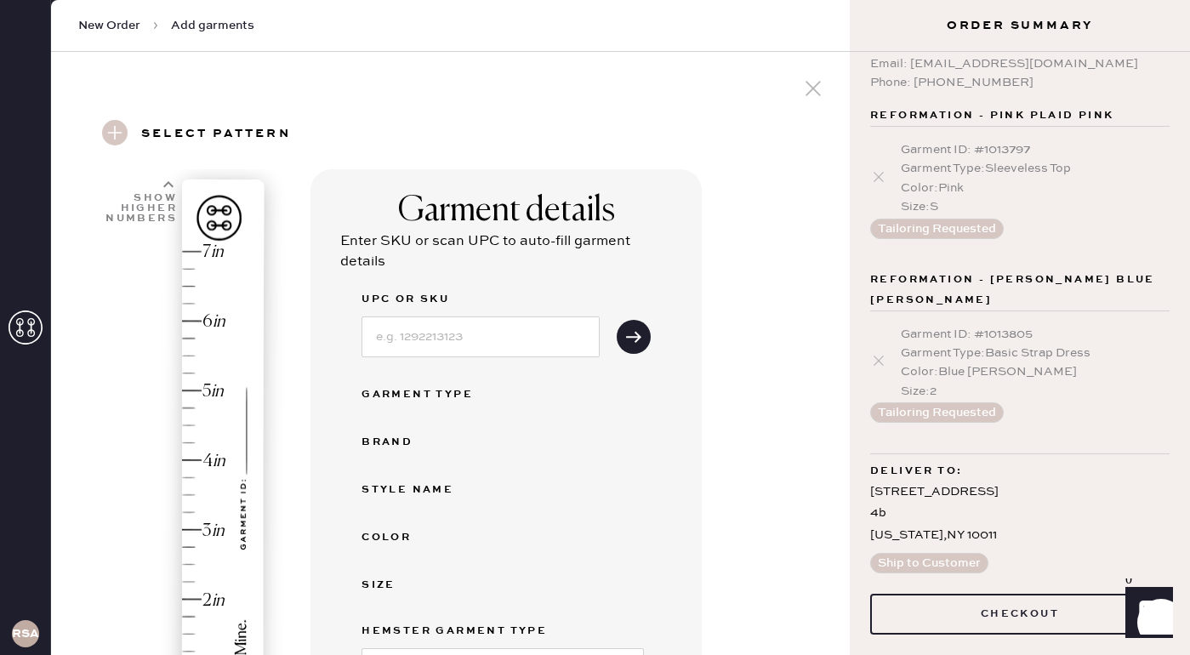
click at [931, 272] on span "Reformation - [PERSON_NAME] Blue [PERSON_NAME]" at bounding box center [1019, 290] width 299 height 41
click at [881, 352] on icon at bounding box center [878, 360] width 17 height 17
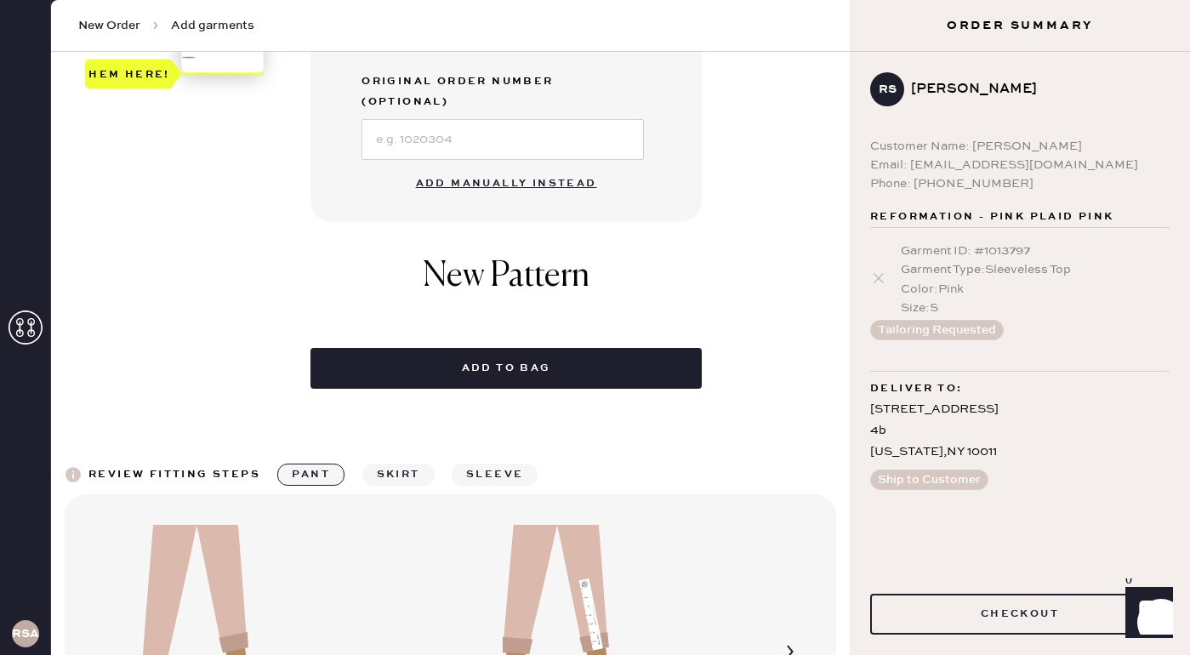
scroll to position [662, 0]
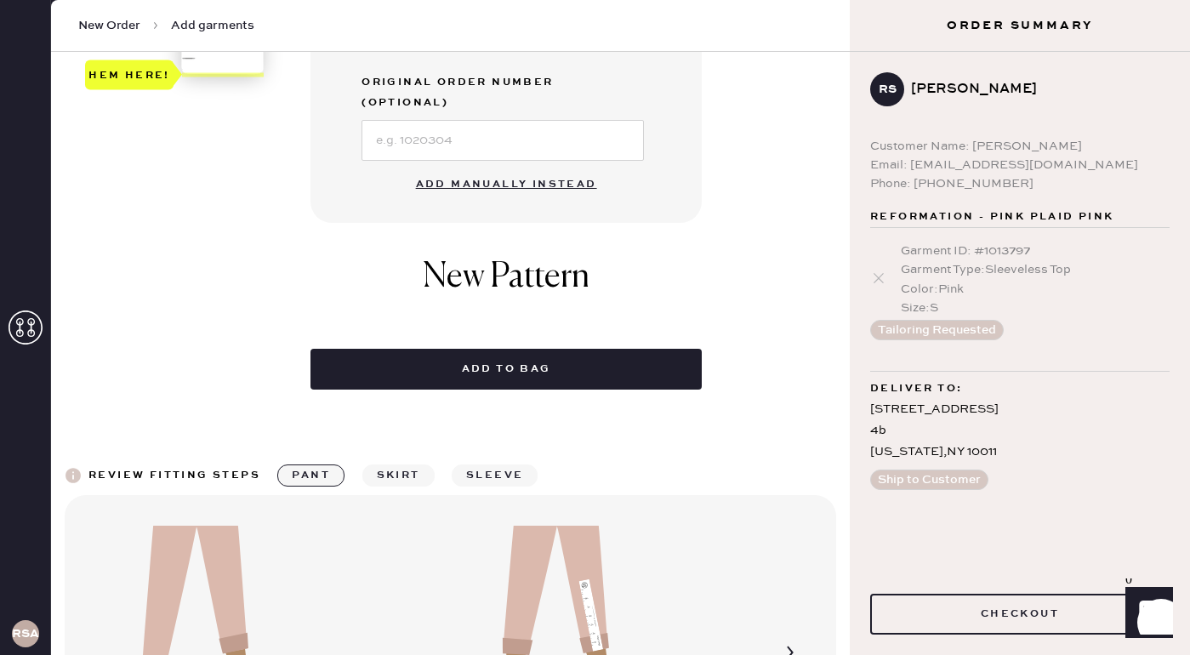
click at [448, 168] on button "Add manually instead" at bounding box center [507, 185] width 202 height 34
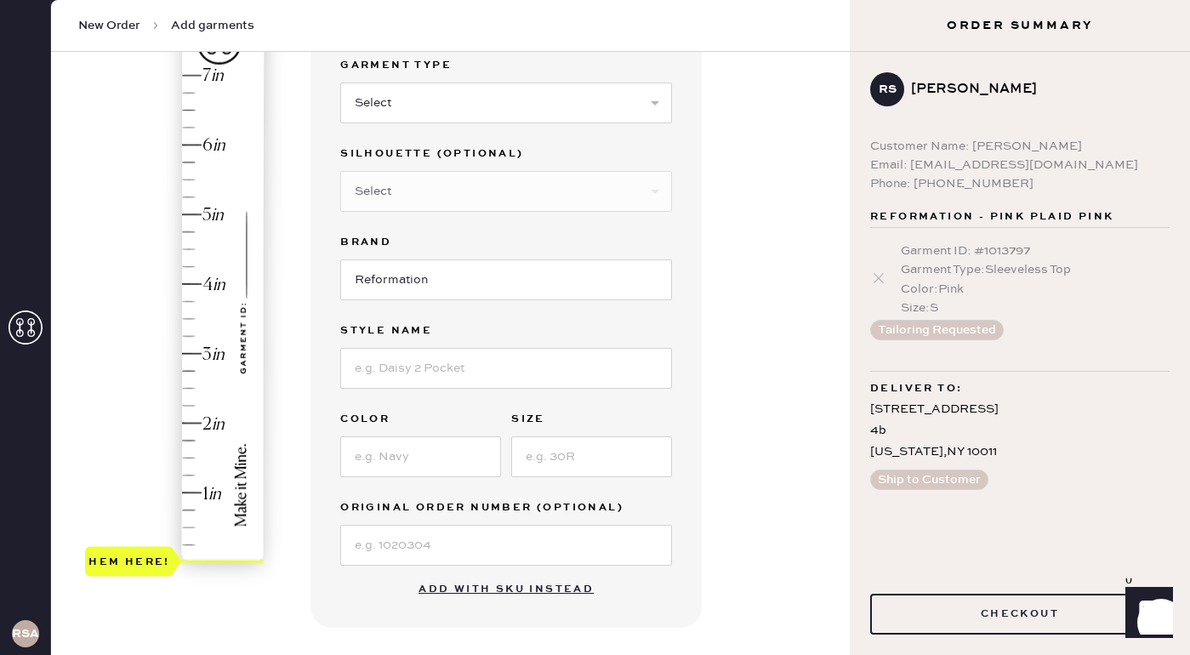
scroll to position [0, 0]
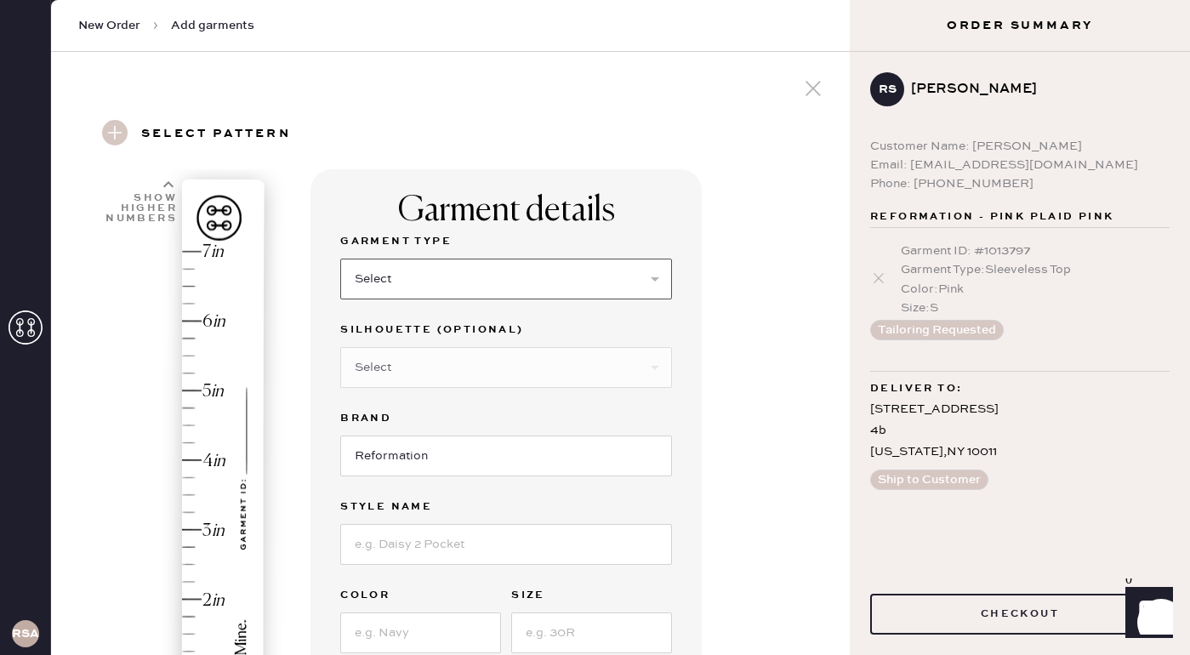
click at [402, 281] on select "Select Basic Skirt Jeans Leggings Pants Shorts Basic Sleeved Dress Basic Sleeve…" at bounding box center [506, 278] width 332 height 41
select select "6"
click at [340, 258] on select "Select Basic Skirt Jeans Leggings Pants Shorts Basic Sleeved Dress Basic Sleeve…" at bounding box center [506, 278] width 332 height 41
click at [372, 379] on select "Select Maxi Dress Midi Dress Mini Dress Other" at bounding box center [506, 367] width 332 height 41
select select "39"
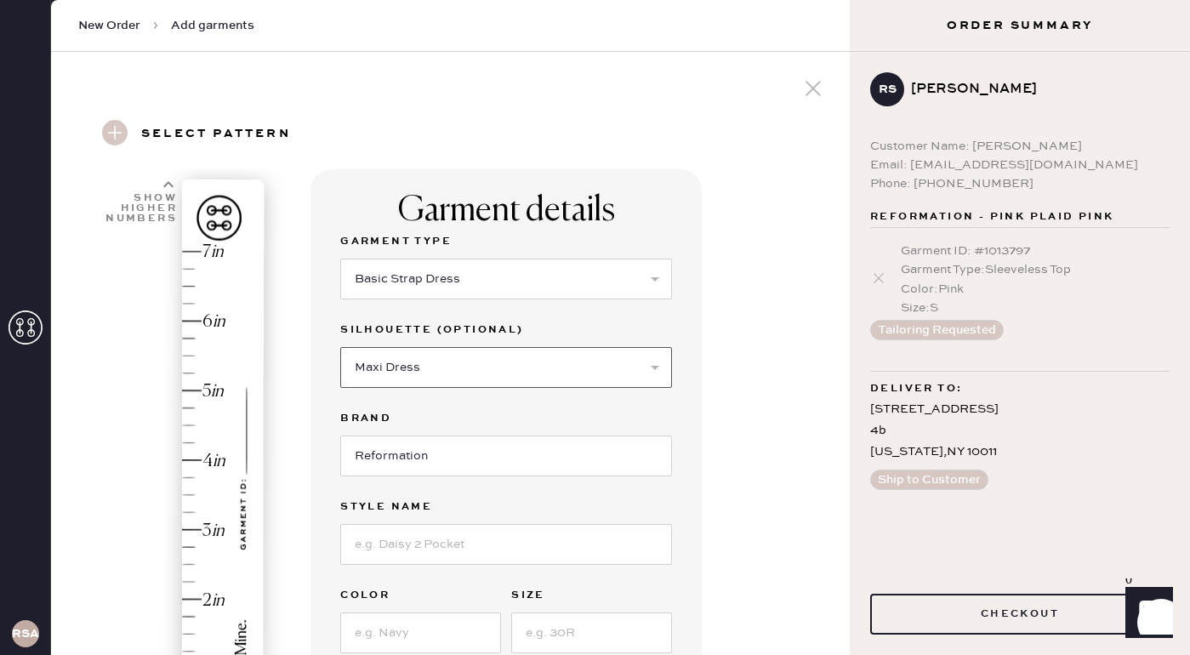
click at [340, 347] on select "Select Maxi Dress Midi Dress Mini Dress Other" at bounding box center [506, 367] width 332 height 41
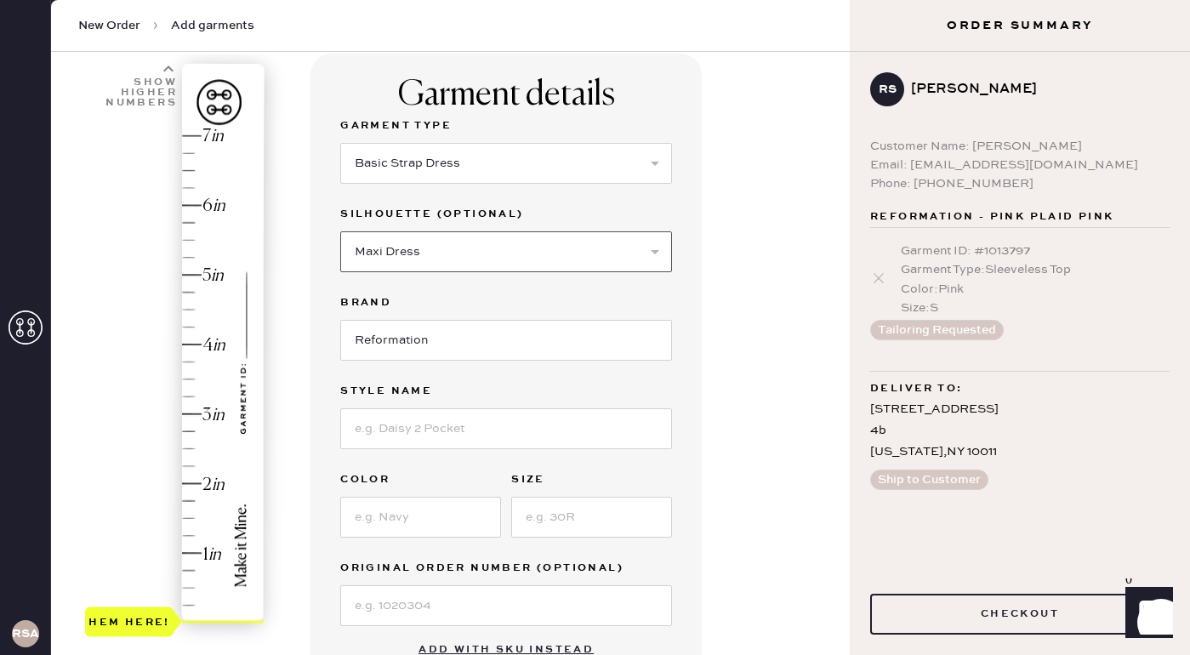
scroll to position [132, 0]
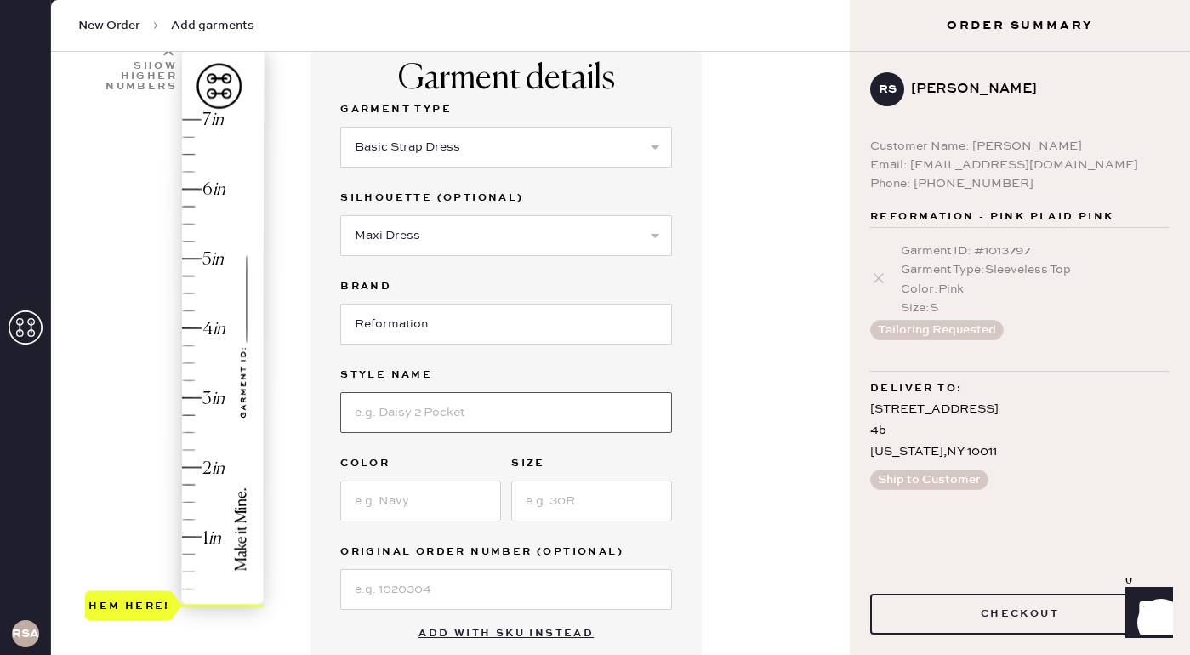
click at [371, 411] on input at bounding box center [506, 412] width 332 height 41
type input "Blue [PERSON_NAME]"
click at [406, 495] on input at bounding box center [420, 500] width 161 height 41
type input "Blue"
click at [556, 500] on input at bounding box center [591, 500] width 161 height 41
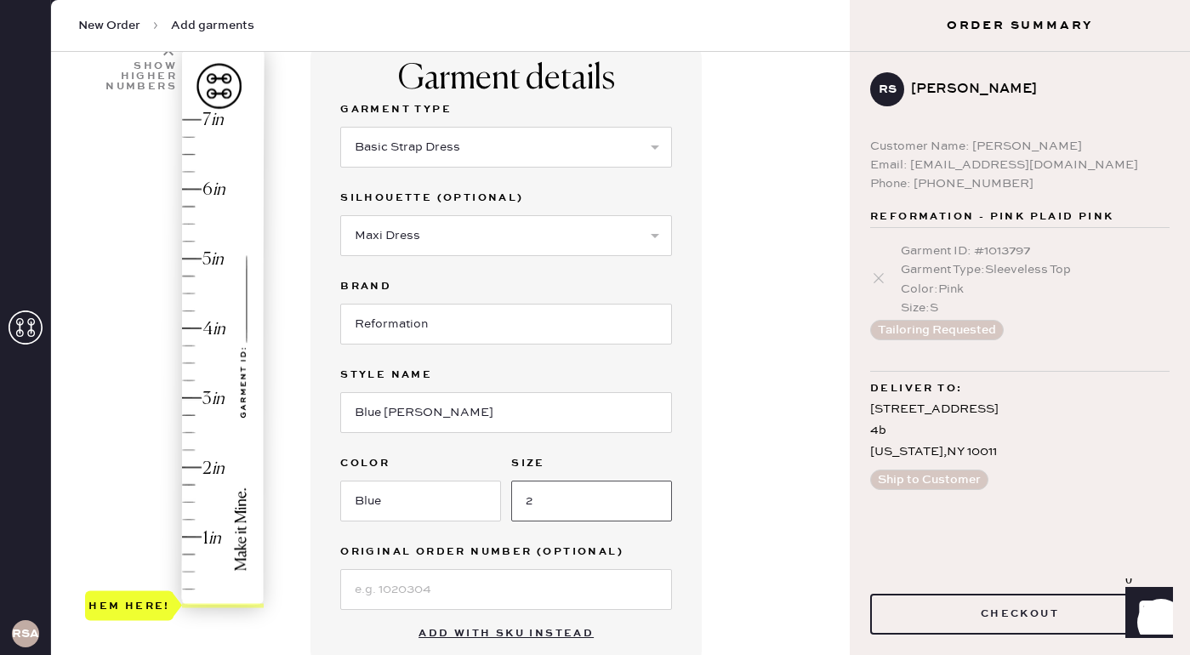
type input "2"
click at [701, 482] on div "Garment details Garment Type Select Basic Skirt Jeans Leggings Pants Shorts Bas…" at bounding box center [505, 354] width 391 height 634
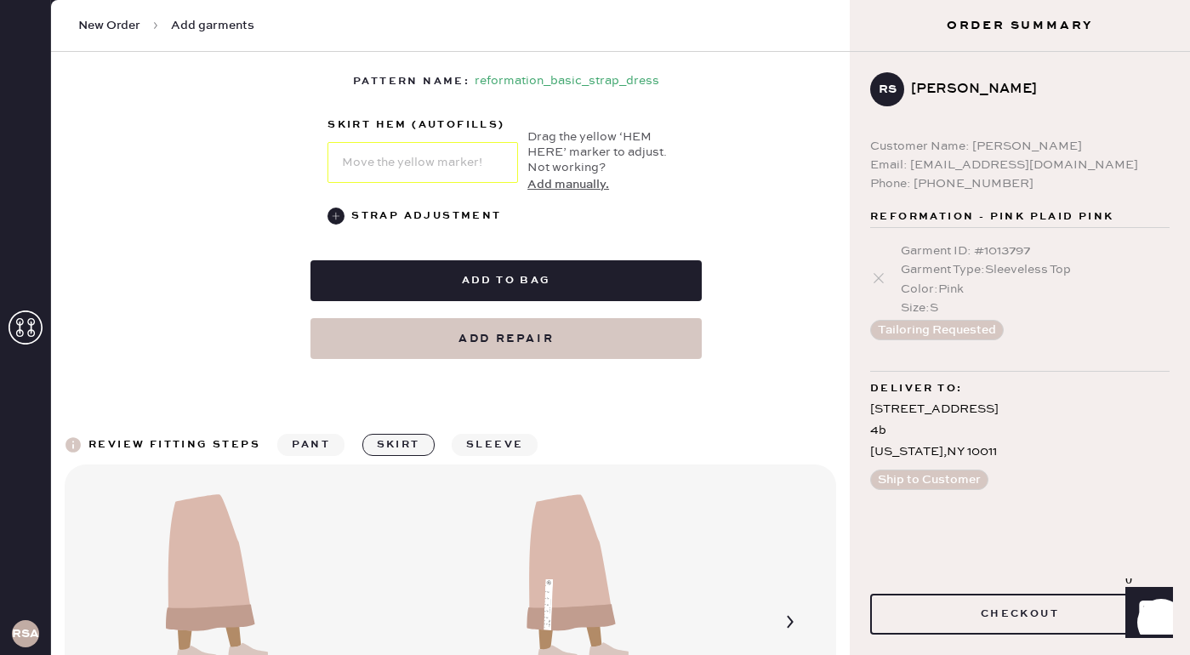
scroll to position [825, 0]
click at [330, 213] on use at bounding box center [335, 215] width 17 height 17
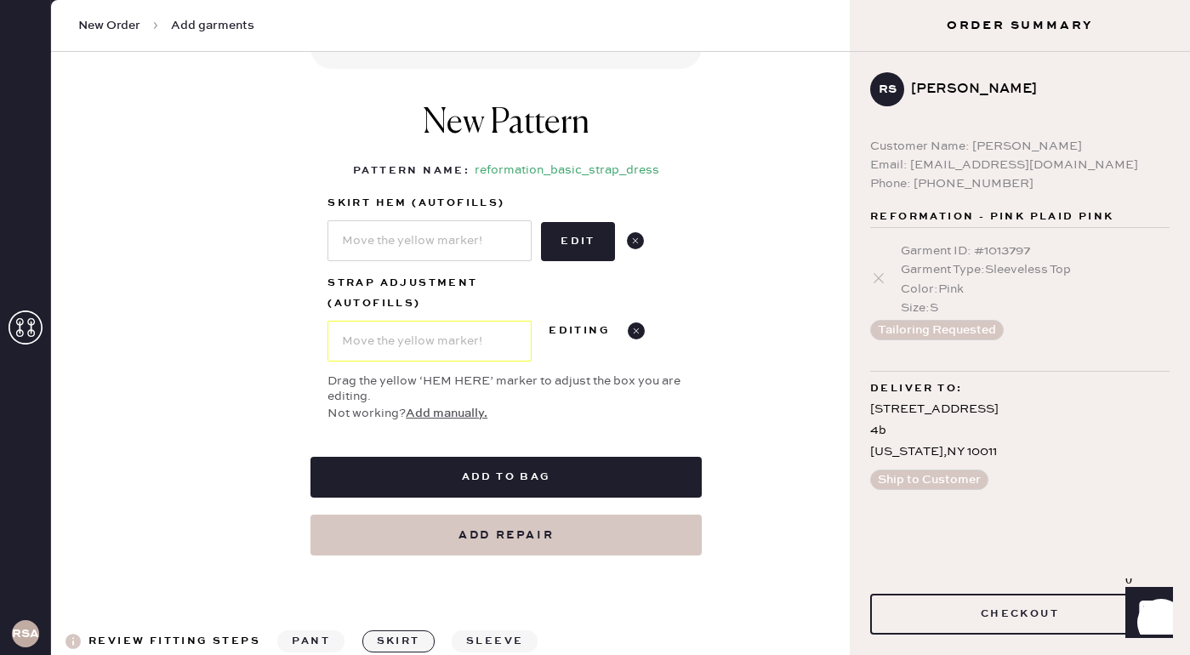
scroll to position [721, 0]
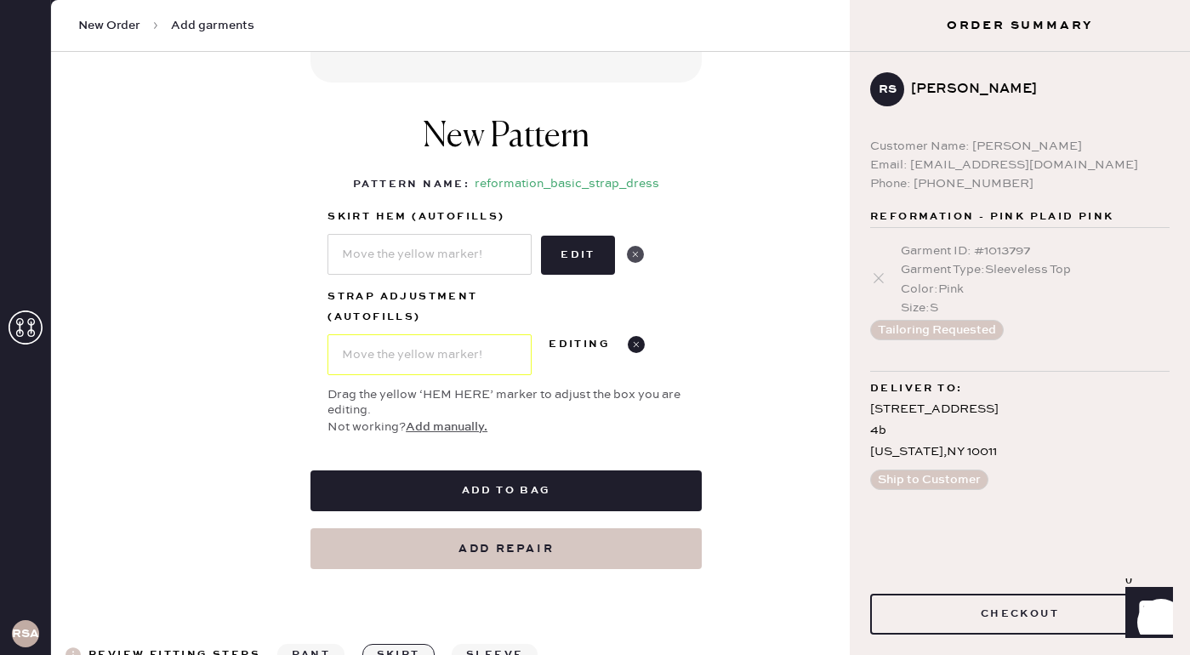
click at [630, 253] on use at bounding box center [635, 254] width 17 height 17
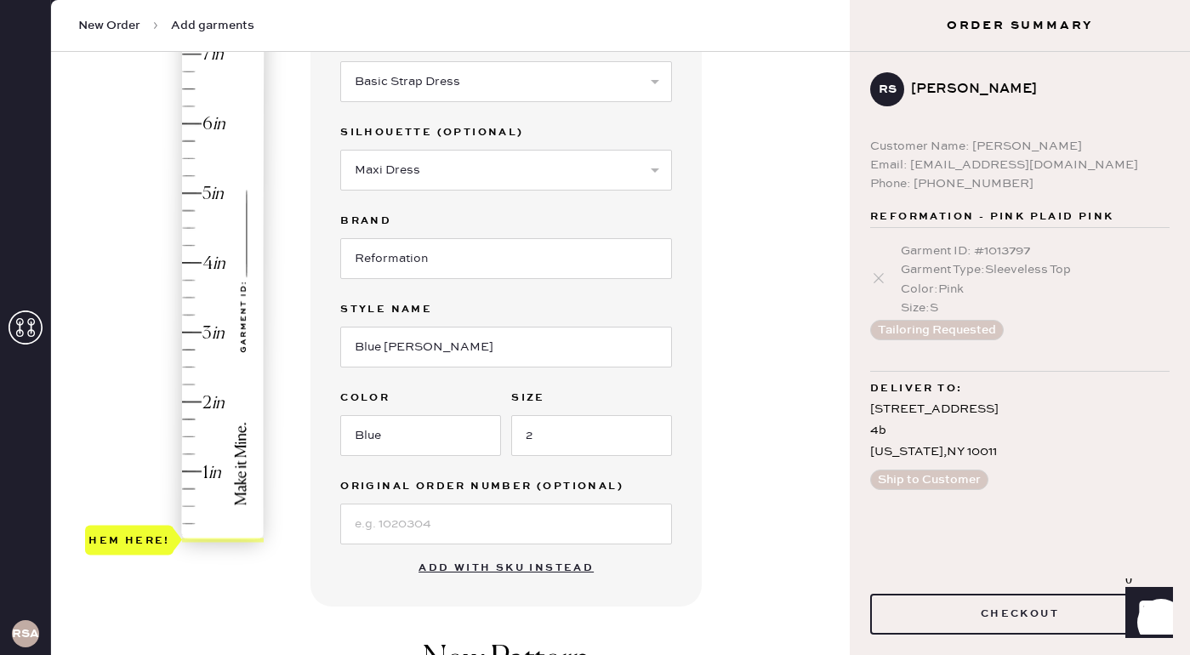
scroll to position [190, 0]
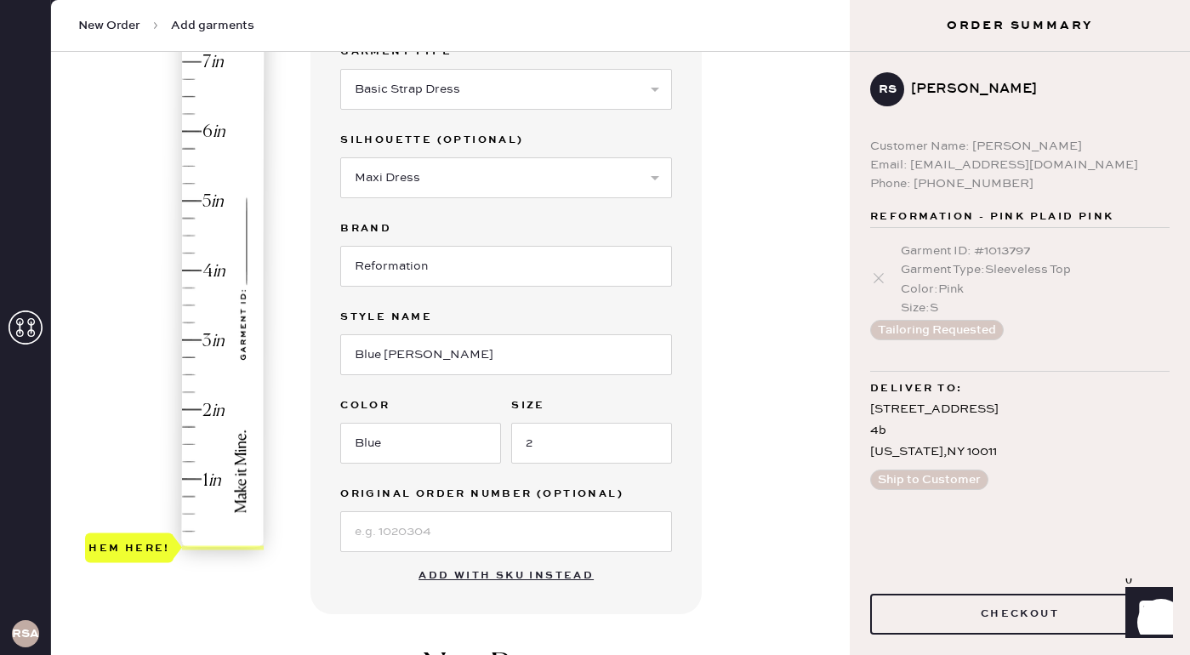
type input "1.5"
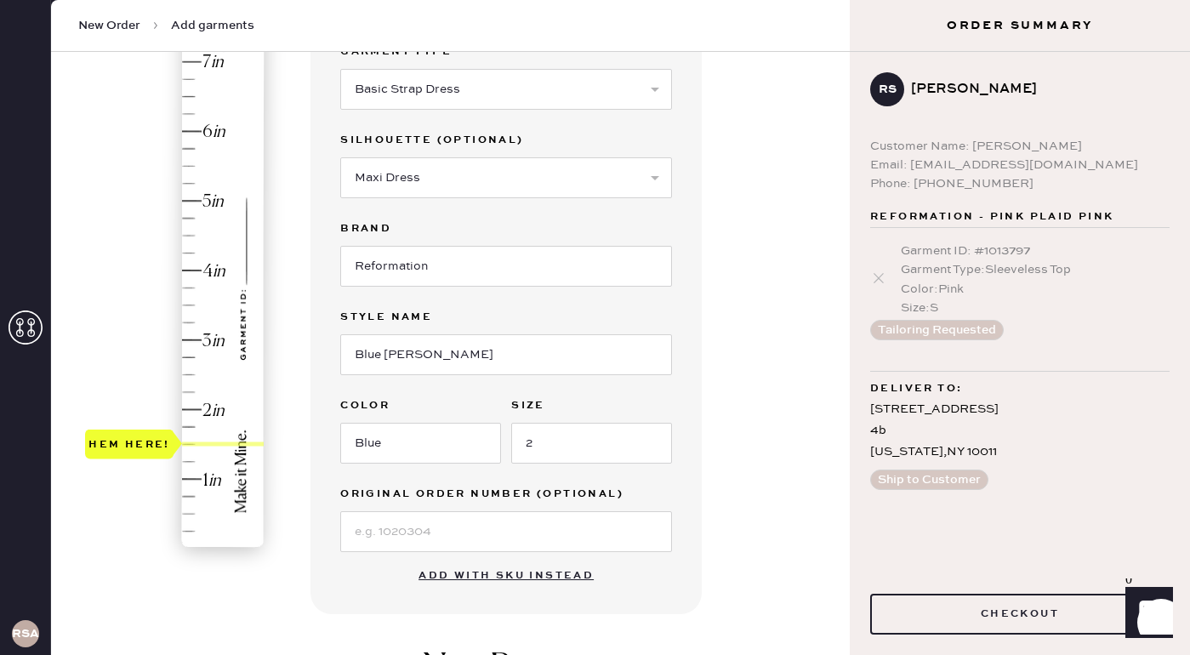
click at [183, 440] on div "Hem here!" at bounding box center [175, 305] width 181 height 502
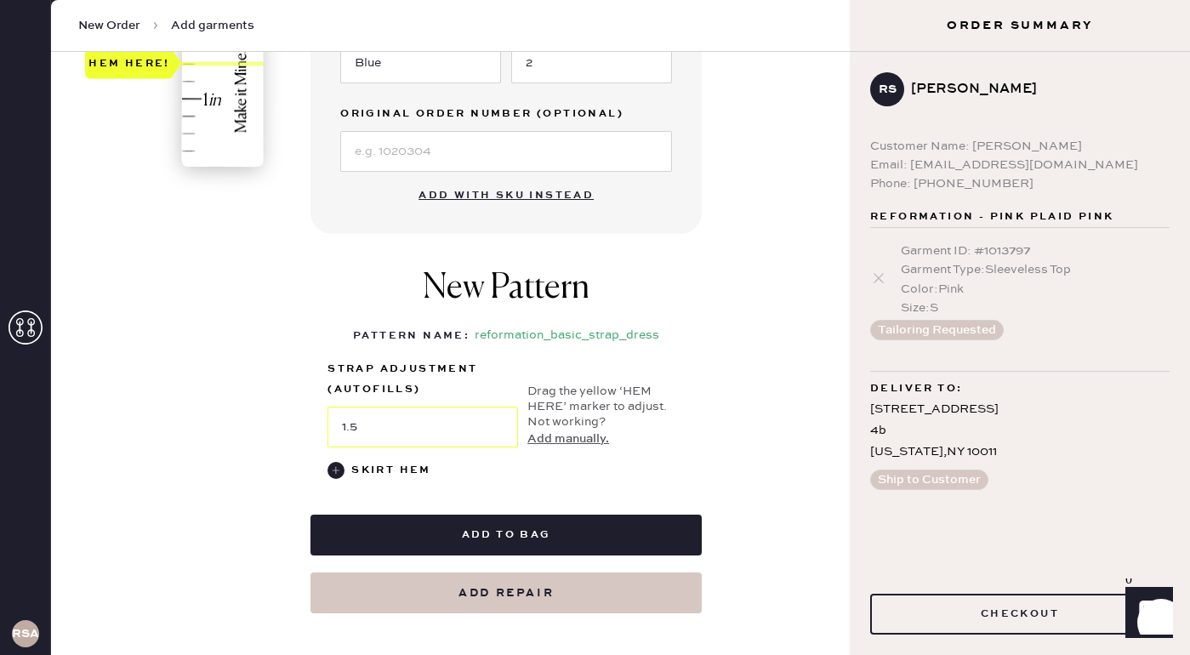
scroll to position [574, 0]
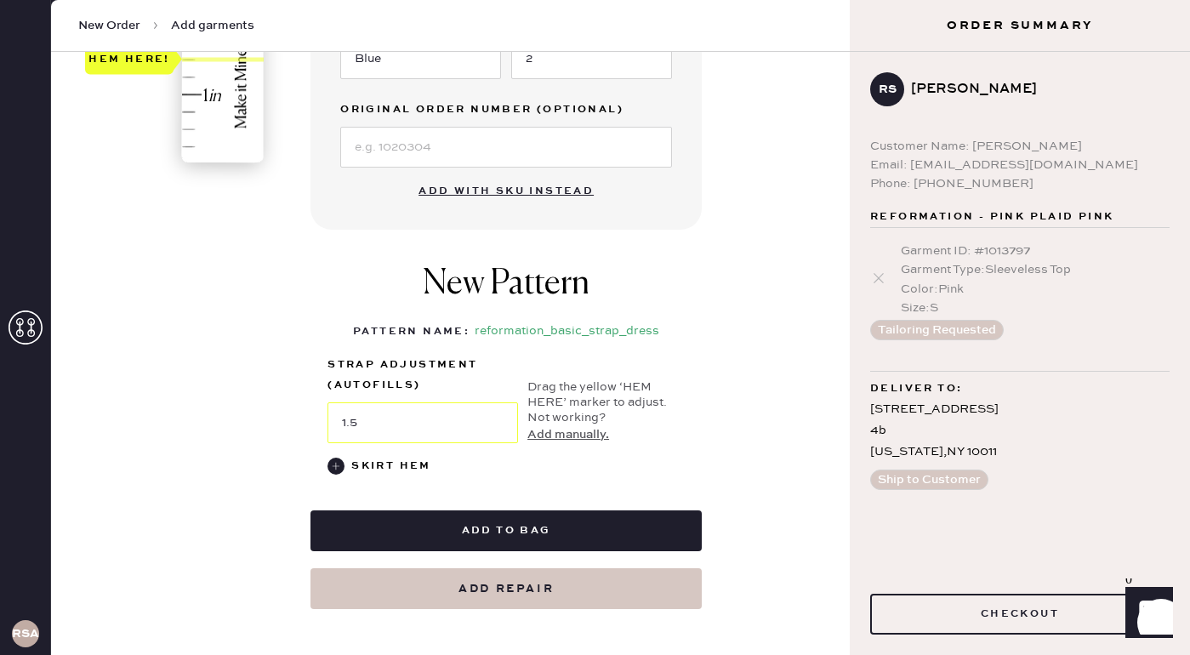
click at [497, 587] on button "Add repair" at bounding box center [505, 588] width 391 height 41
select select "6"
select select "39"
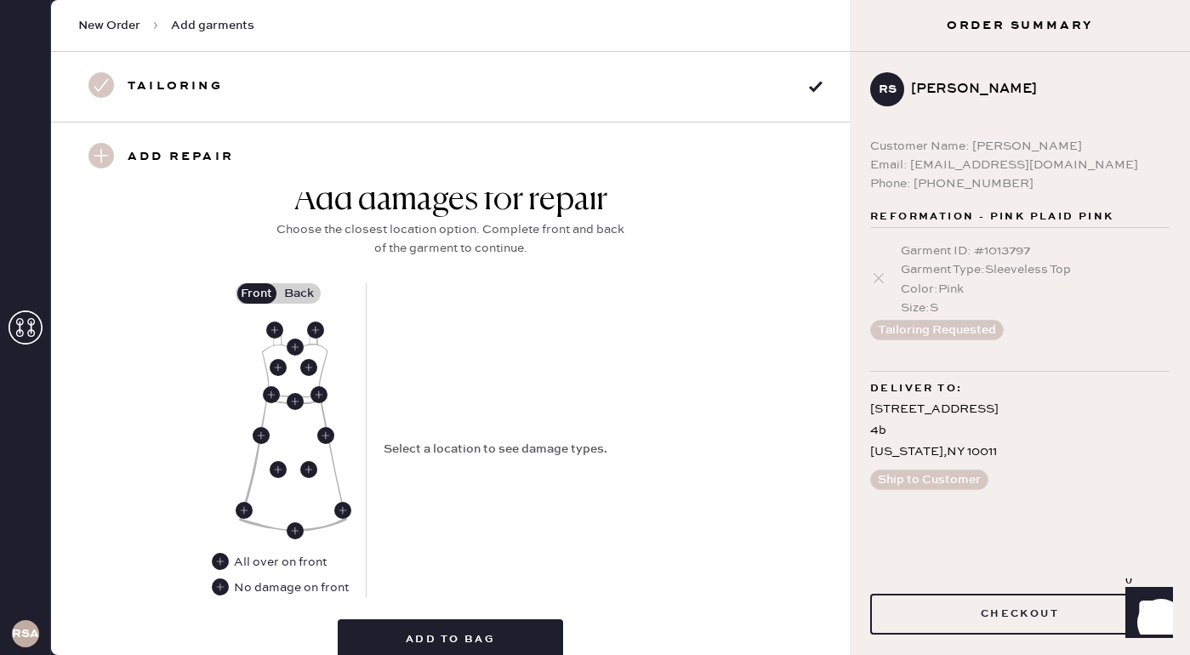
scroll to position [630, 0]
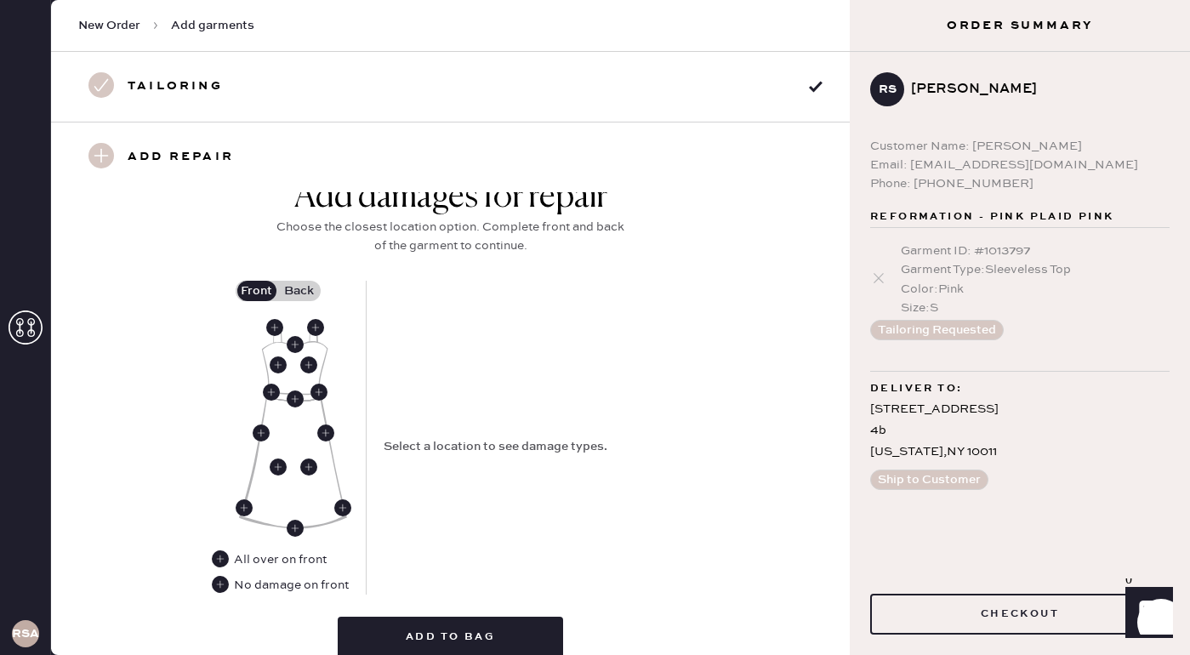
click at [301, 290] on label "Back" at bounding box center [299, 291] width 43 height 20
click at [299, 291] on input "Back" at bounding box center [299, 291] width 0 height 0
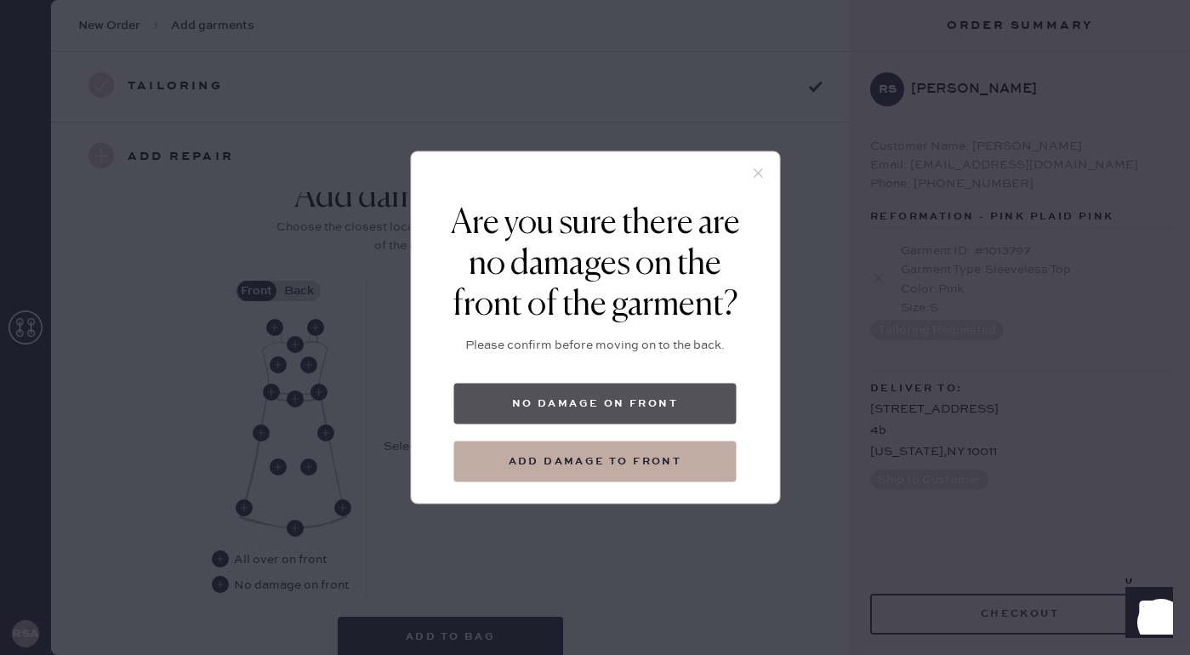
click at [528, 400] on button "No damage on front" at bounding box center [595, 403] width 282 height 41
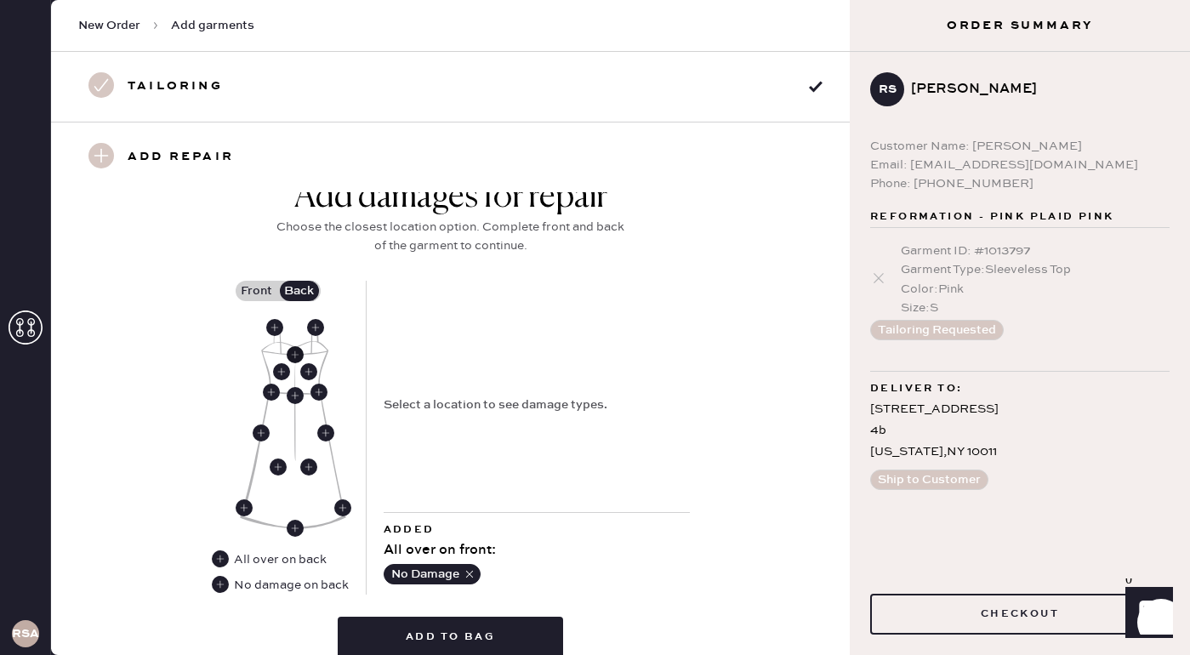
click at [294, 355] on use at bounding box center [295, 354] width 17 height 17
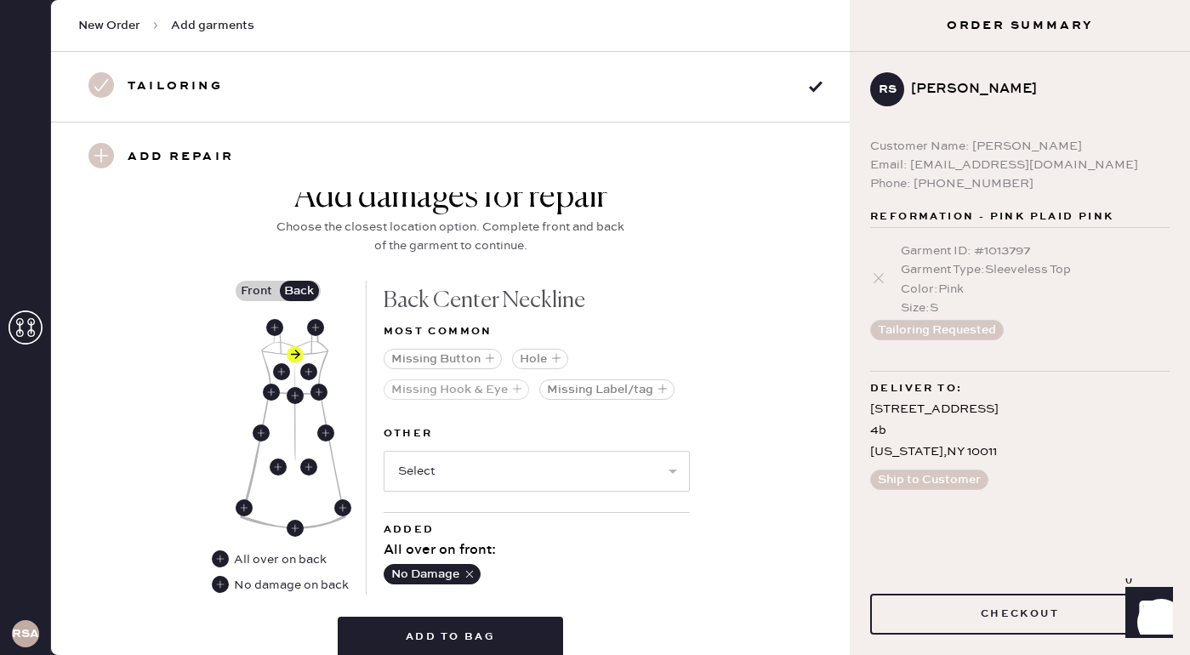
click at [515, 389] on icon "button" at bounding box center [517, 388] width 10 height 10
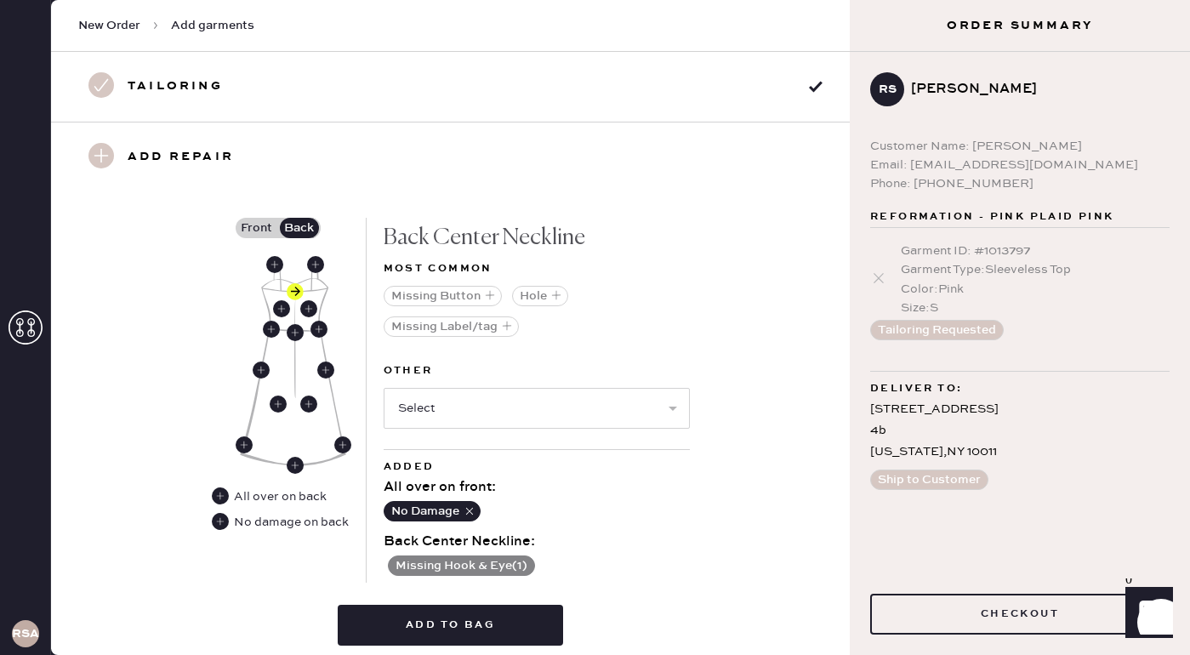
scroll to position [699, 0]
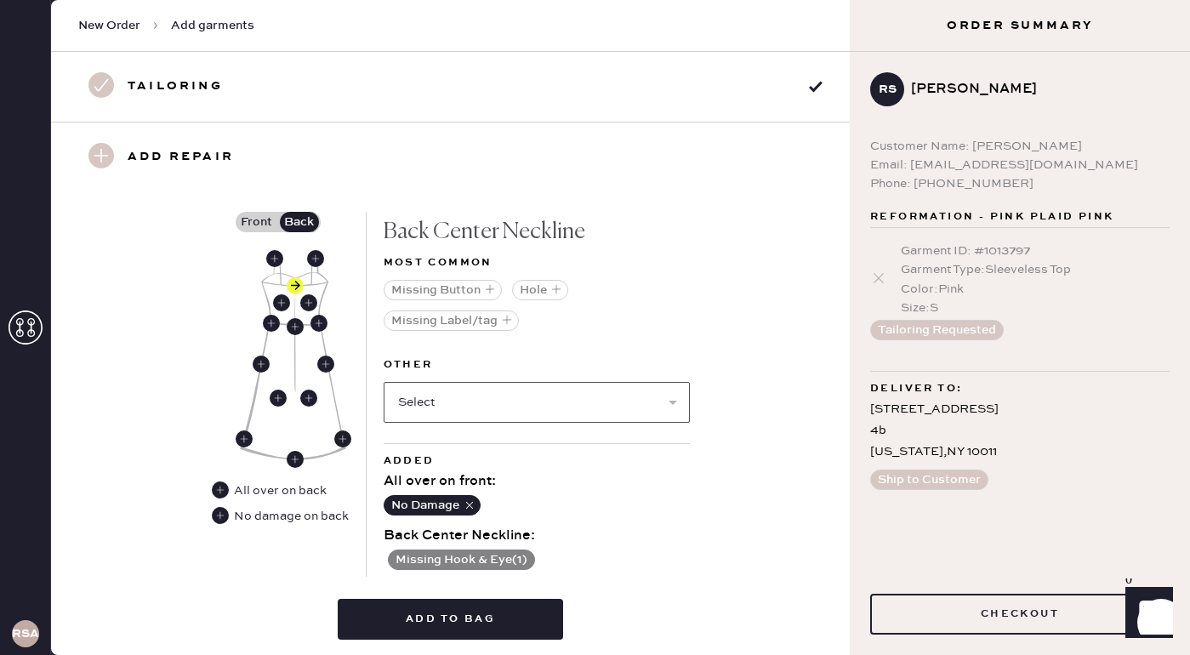
click at [435, 406] on select "Select Broken / Ripped Hem Broken Beads Broken Belt Loop Broken Button Broken C…" at bounding box center [536, 402] width 306 height 41
click at [383, 382] on select "Select Broken / Ripped Hem Broken Beads Broken Belt Loop Broken Button Broken C…" at bounding box center [536, 402] width 306 height 41
click at [690, 528] on div "Add damages for repair Choose the closest location option. Complete front and b…" at bounding box center [450, 380] width 737 height 544
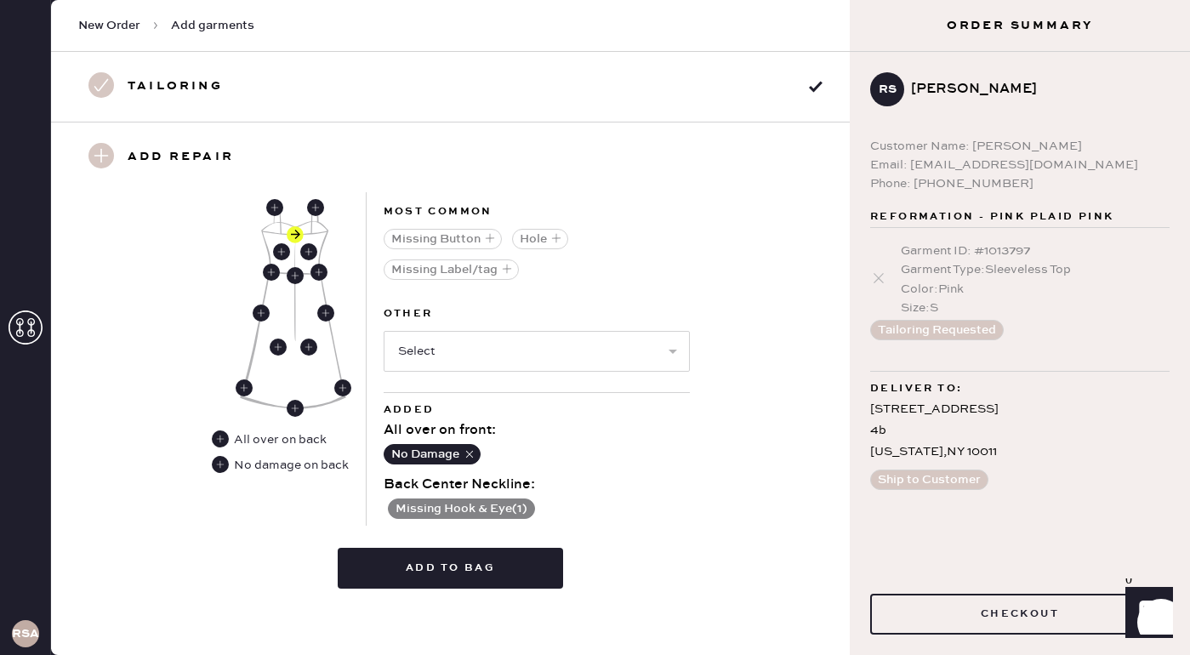
scroll to position [752, 0]
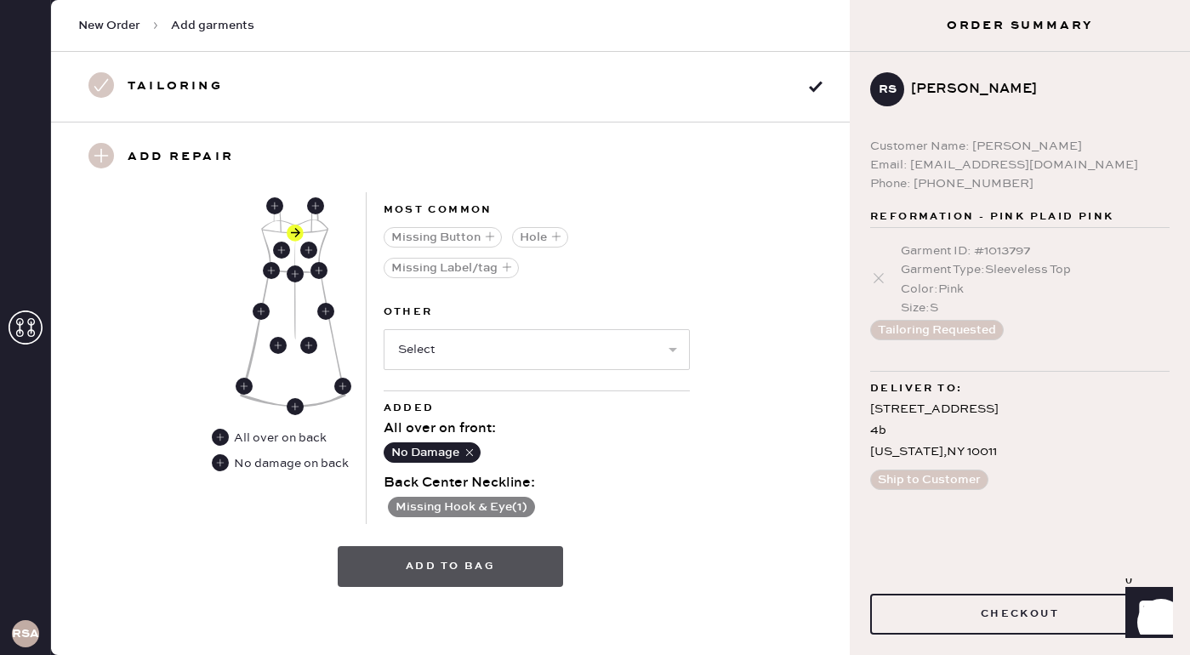
click at [480, 572] on button "Add to bag" at bounding box center [450, 566] width 225 height 41
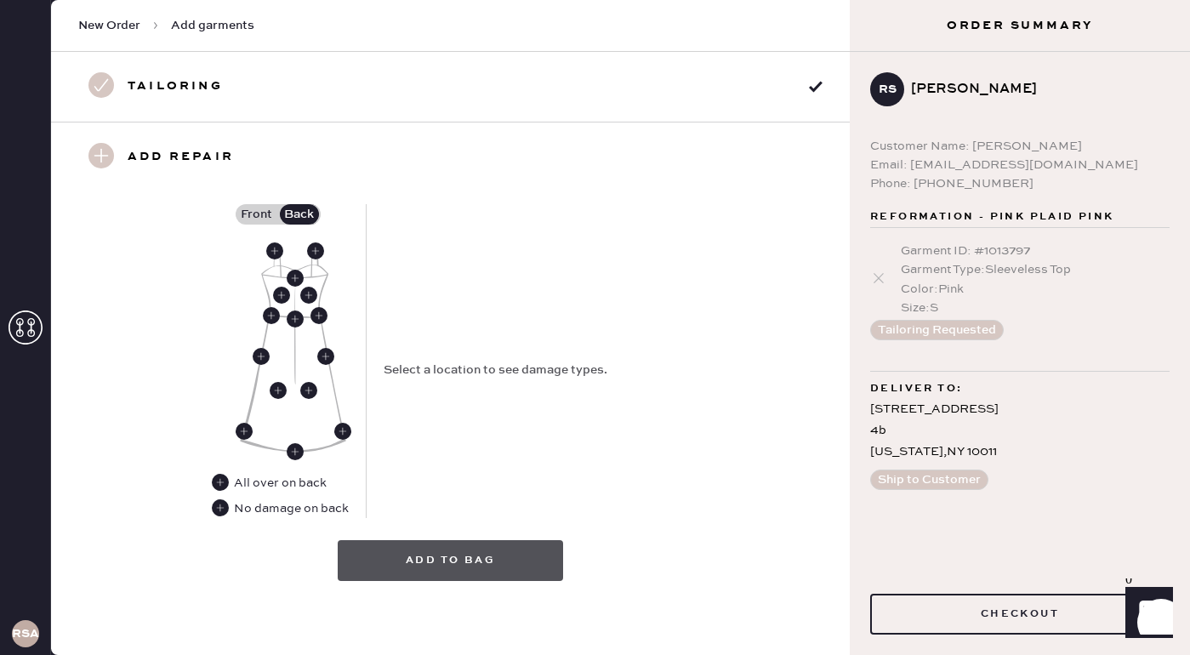
scroll to position [171, 0]
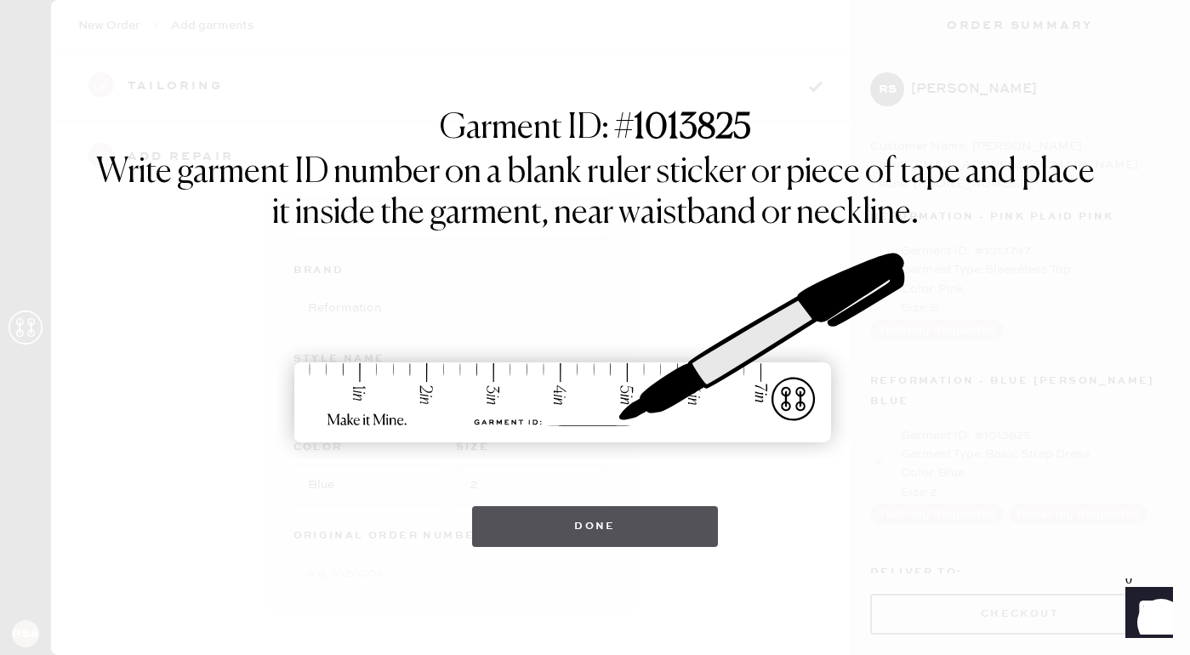
click at [535, 520] on button "Done" at bounding box center [595, 526] width 246 height 41
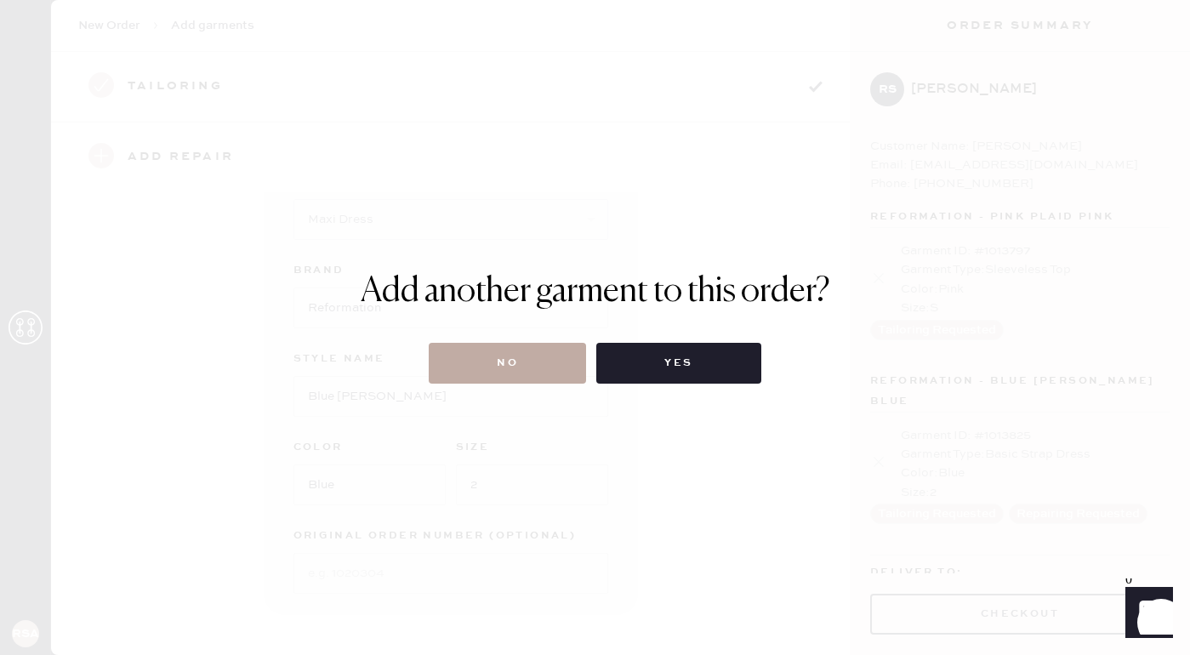
click at [539, 359] on button "No" at bounding box center [507, 363] width 157 height 41
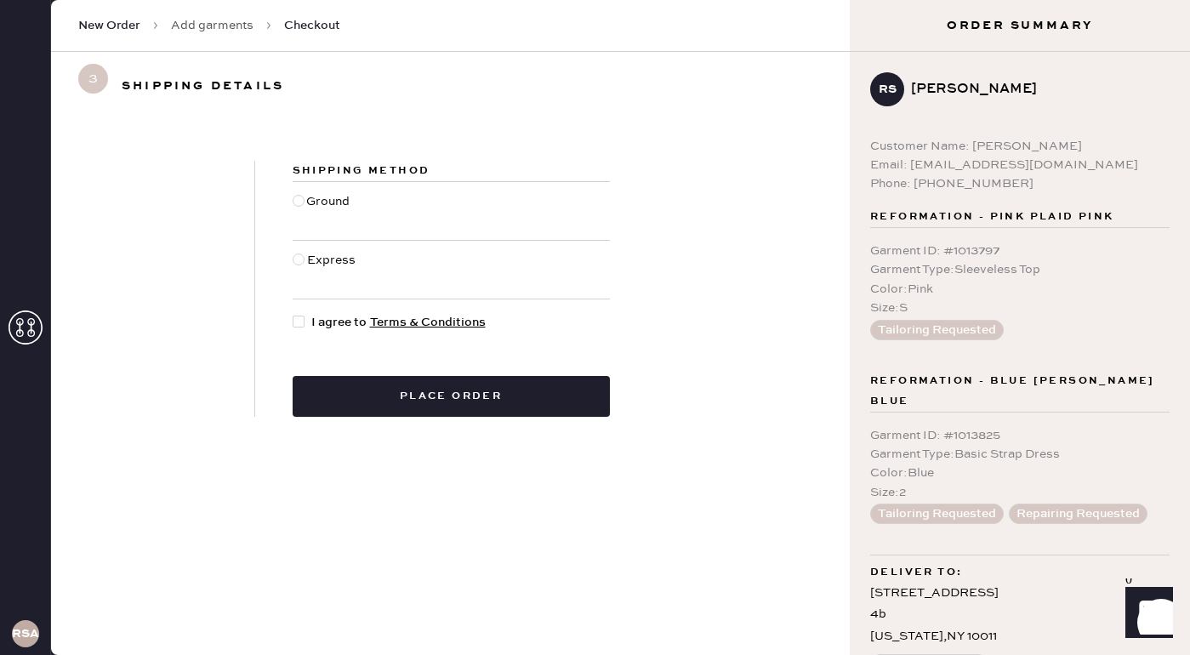
click at [292, 202] on div at bounding box center [299, 210] width 14 height 37
click at [292, 193] on input "Ground" at bounding box center [292, 192] width 1 height 1
radio input "true"
click at [295, 321] on div at bounding box center [298, 321] width 12 height 12
click at [293, 314] on input "I agree to Terms & Conditions" at bounding box center [292, 313] width 1 height 1
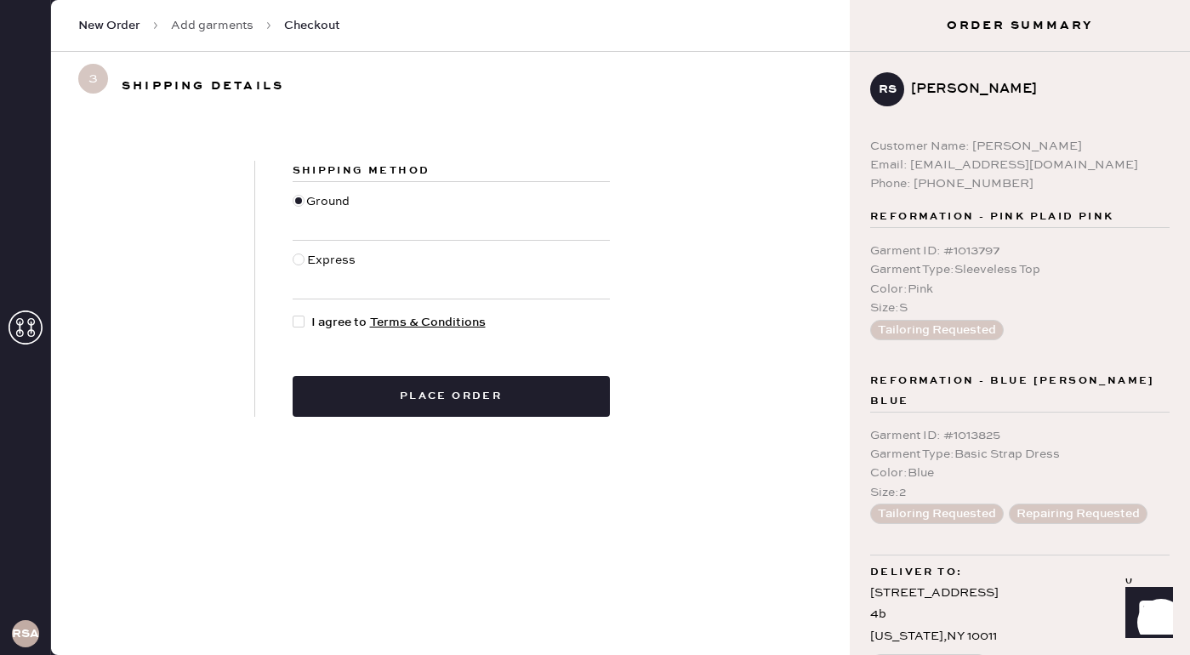
checkbox input "true"
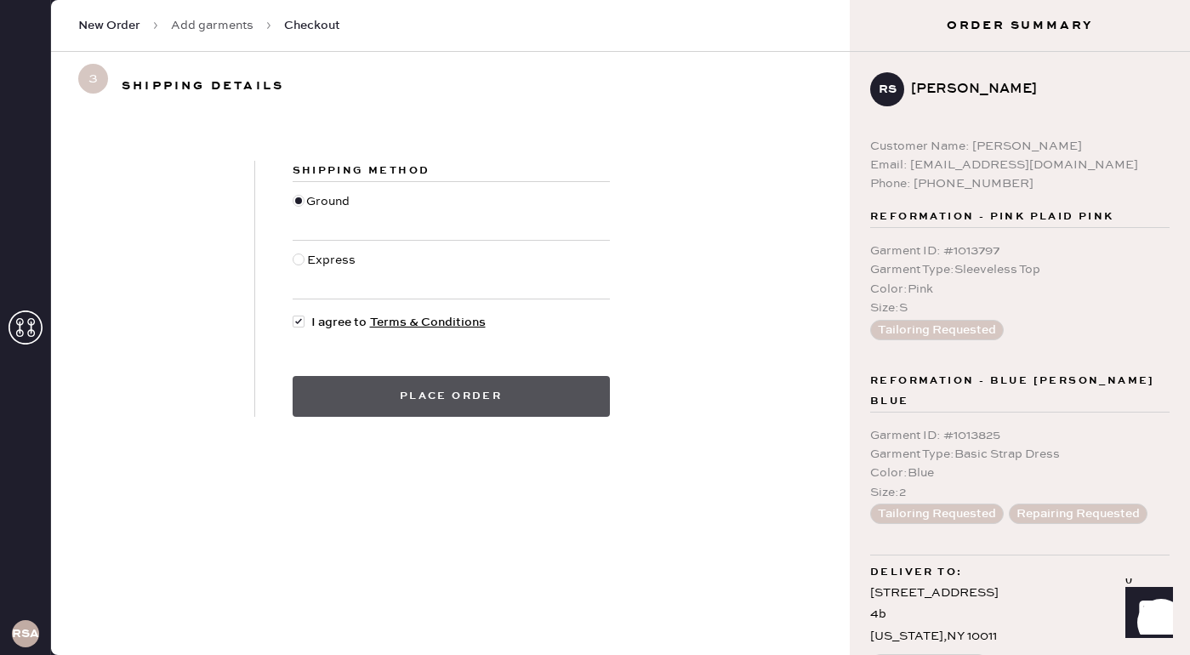
click at [400, 404] on button "Place order" at bounding box center [450, 396] width 317 height 41
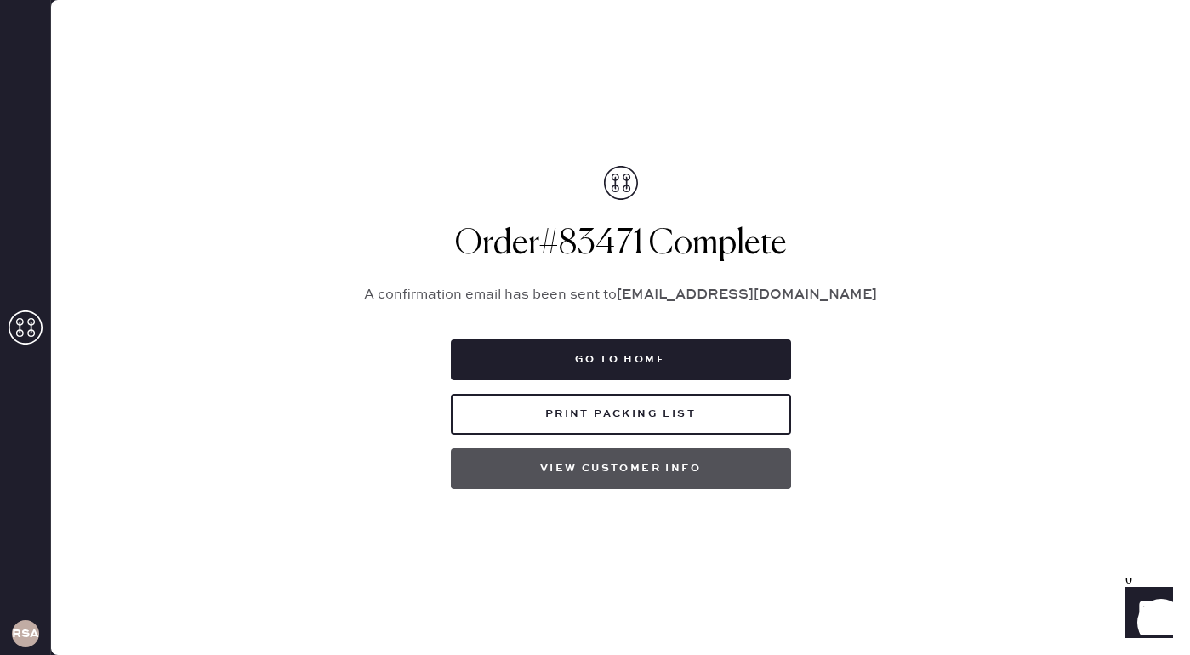
click at [575, 470] on button "View customer info" at bounding box center [621, 468] width 340 height 41
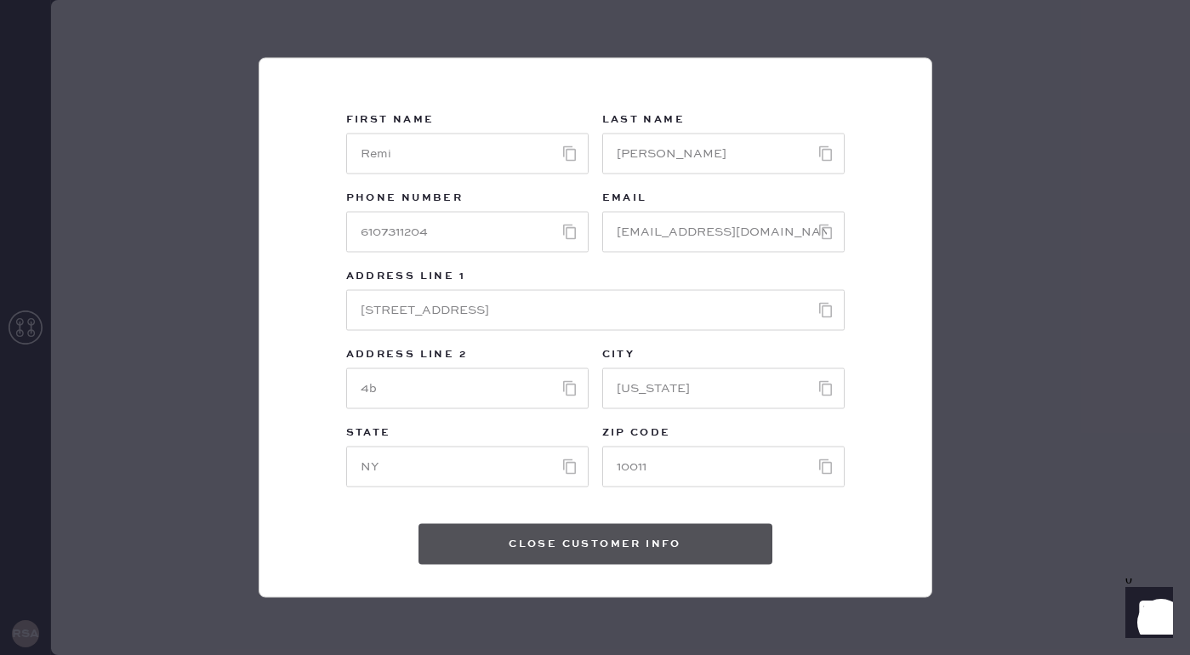
click at [588, 545] on button "Close Customer Info" at bounding box center [595, 544] width 354 height 41
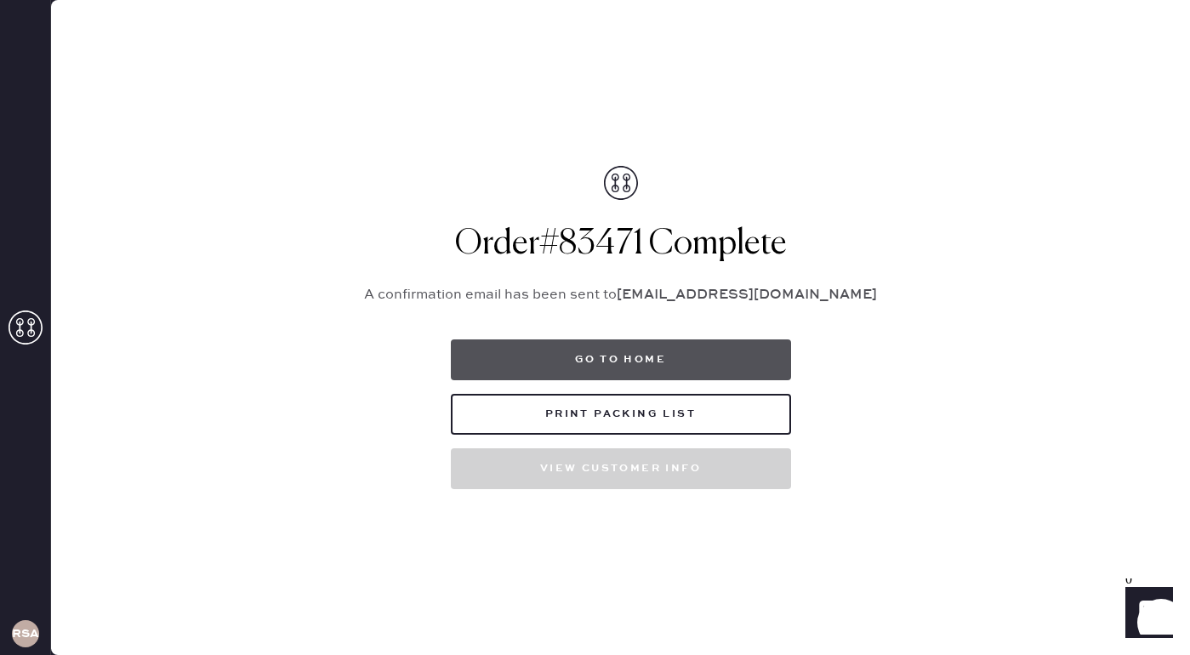
click at [576, 356] on button "Go to home" at bounding box center [621, 359] width 340 height 41
